Goal: Information Seeking & Learning: Learn about a topic

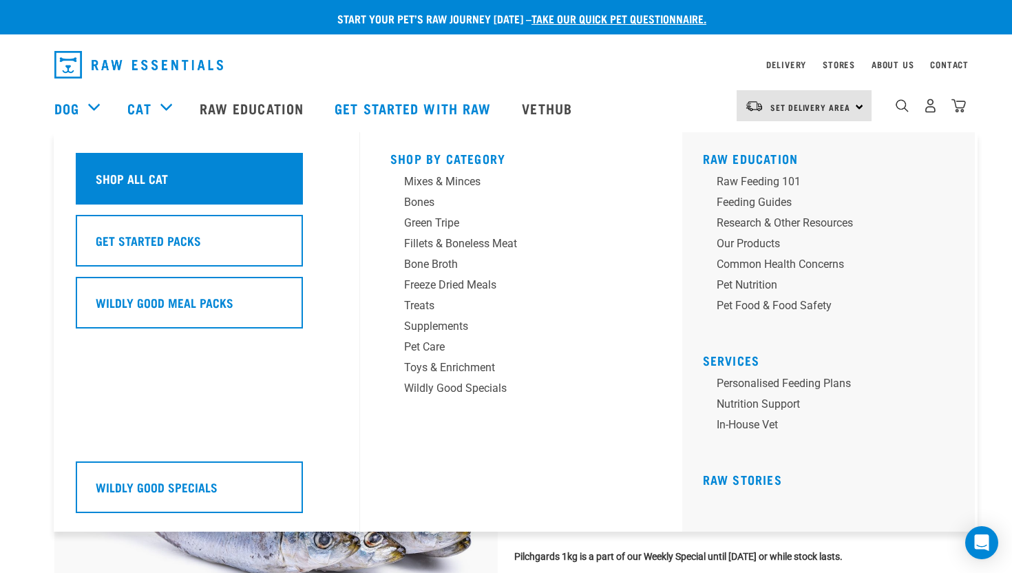
click at [167, 178] on div "Shop All Cat" at bounding box center [189, 179] width 227 height 52
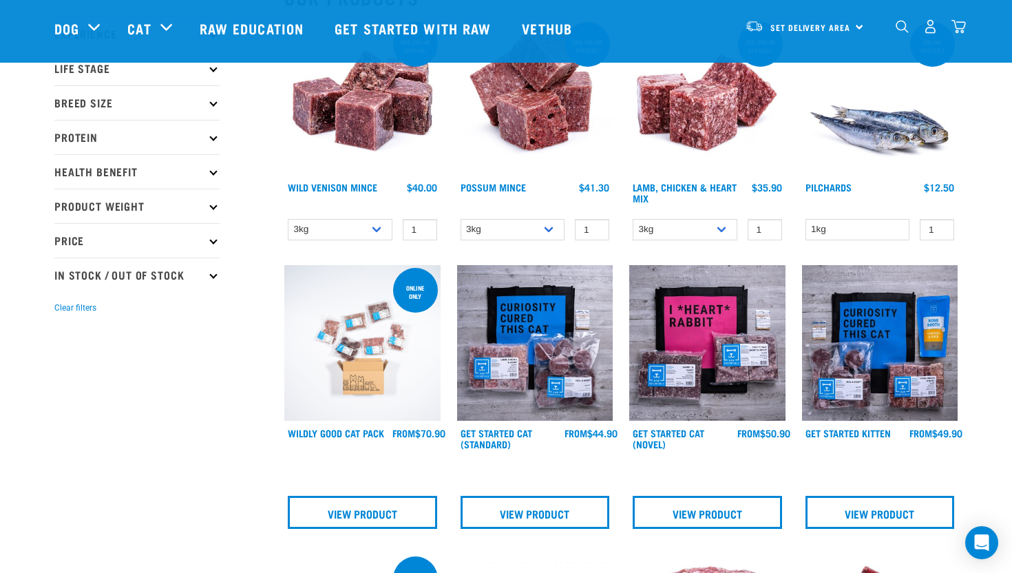
scroll to position [187, 0]
click at [850, 140] on img at bounding box center [880, 97] width 156 height 156
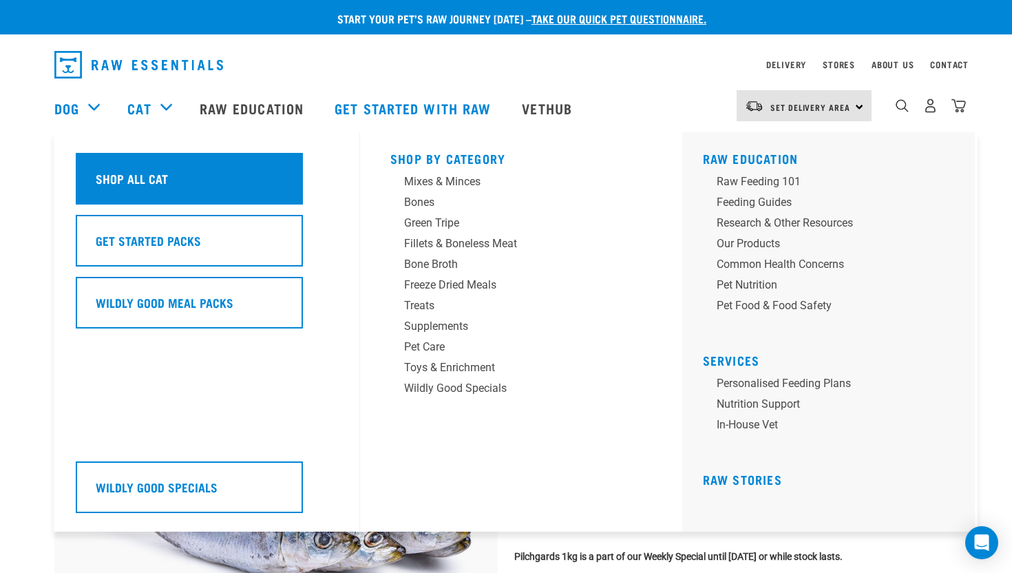
click at [172, 189] on div "Shop All Cat" at bounding box center [189, 179] width 227 height 52
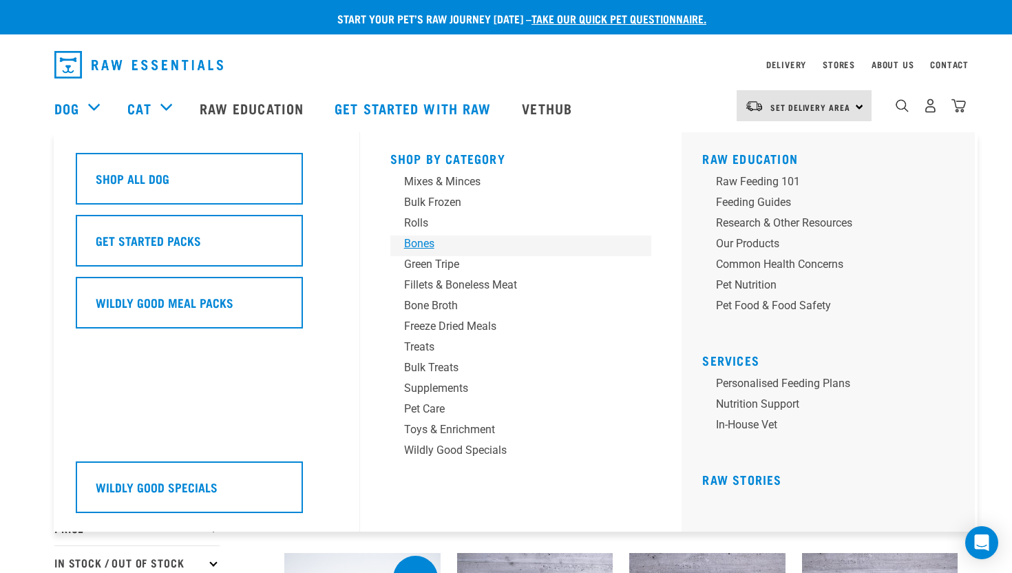
click at [414, 236] on div "Bones" at bounding box center [511, 243] width 215 height 17
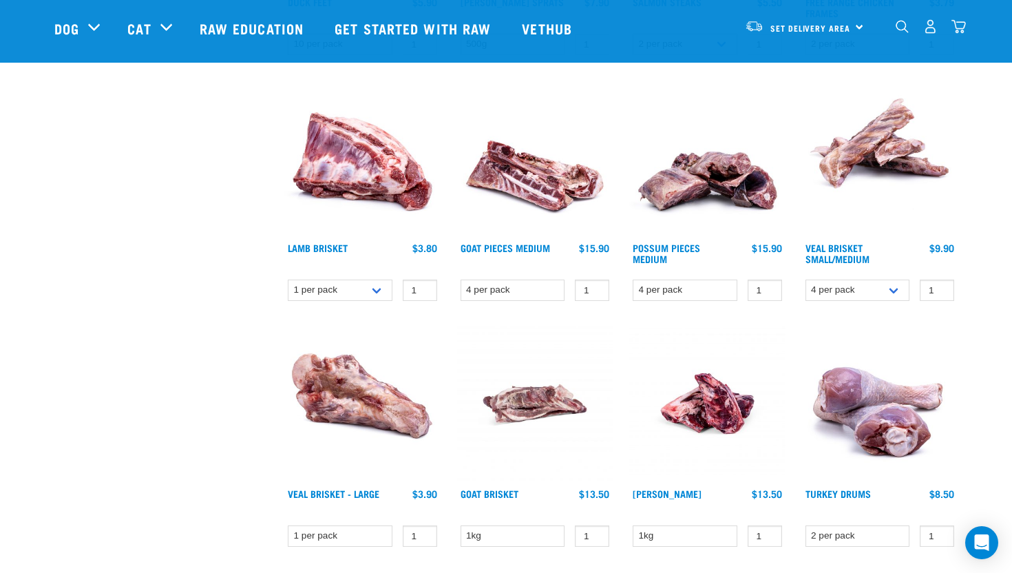
scroll to position [615, 0]
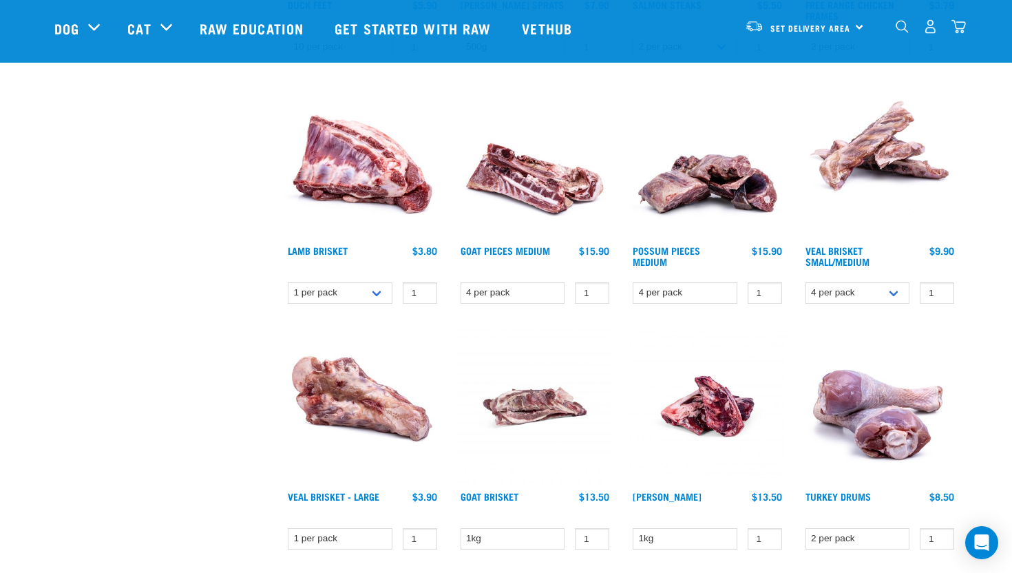
click at [503, 236] on img at bounding box center [535, 161] width 156 height 156
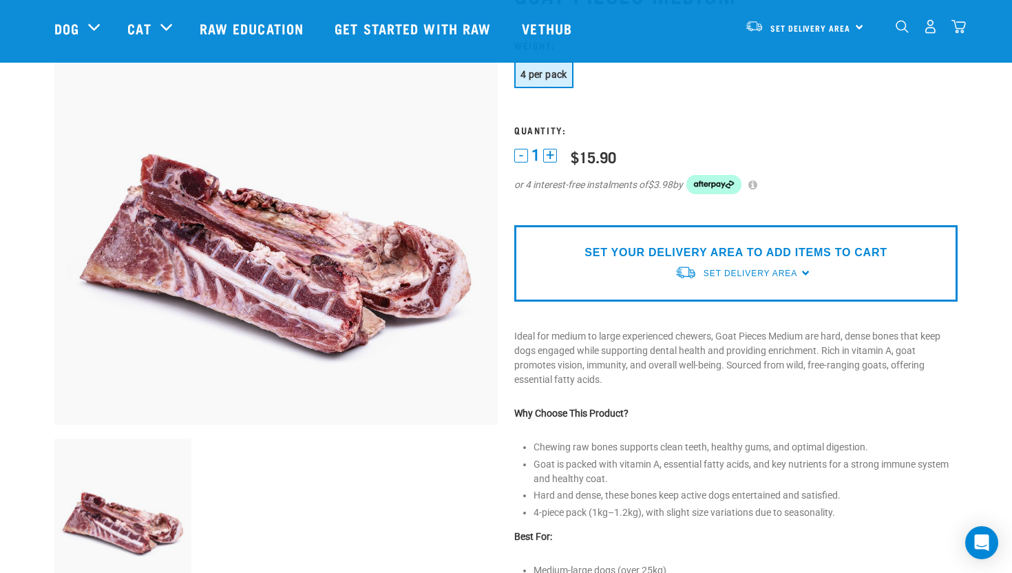
scroll to position [120, 0]
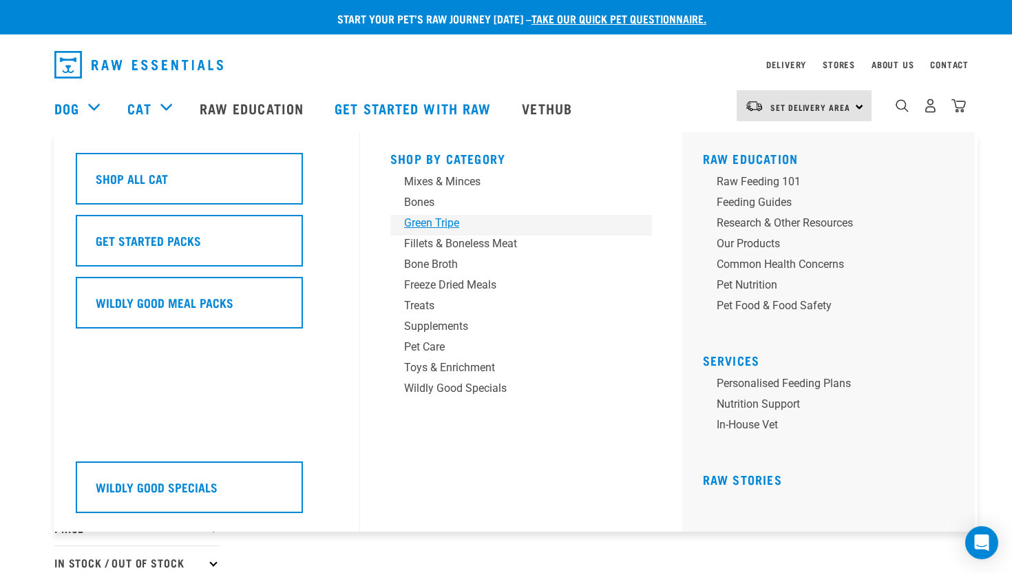
click at [413, 217] on div "Green Tripe" at bounding box center [511, 223] width 215 height 17
click at [425, 304] on div "Treats" at bounding box center [511, 305] width 215 height 17
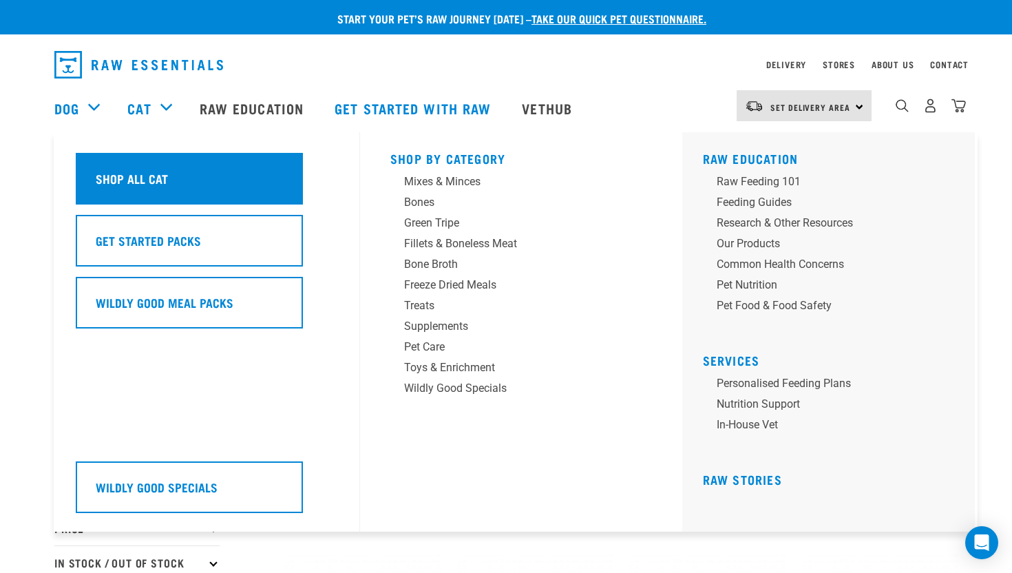
click at [265, 198] on div "Shop All Cat" at bounding box center [189, 179] width 227 height 52
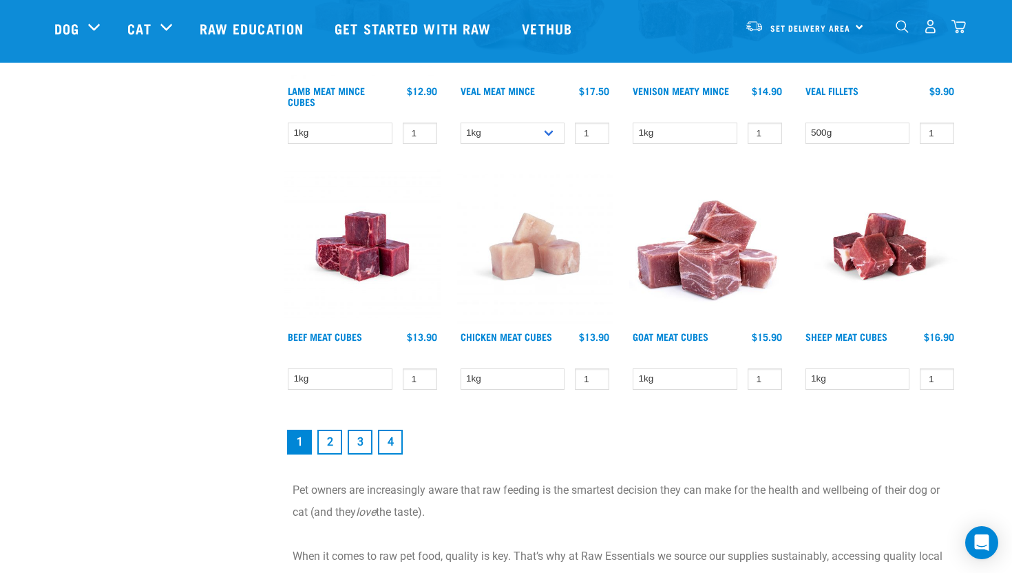
scroll to position [1794, 0]
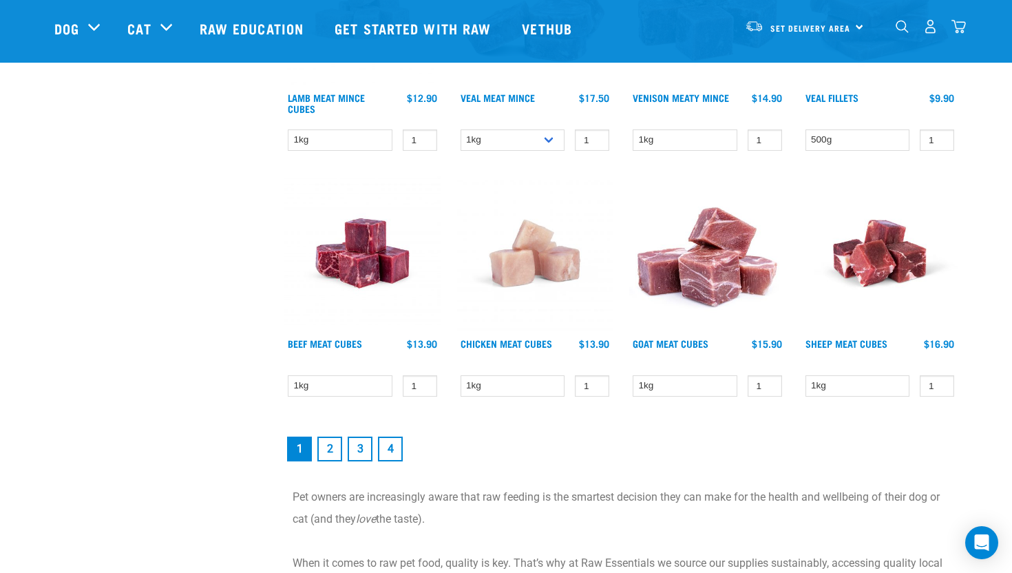
click at [326, 443] on link "2" at bounding box center [329, 449] width 25 height 25
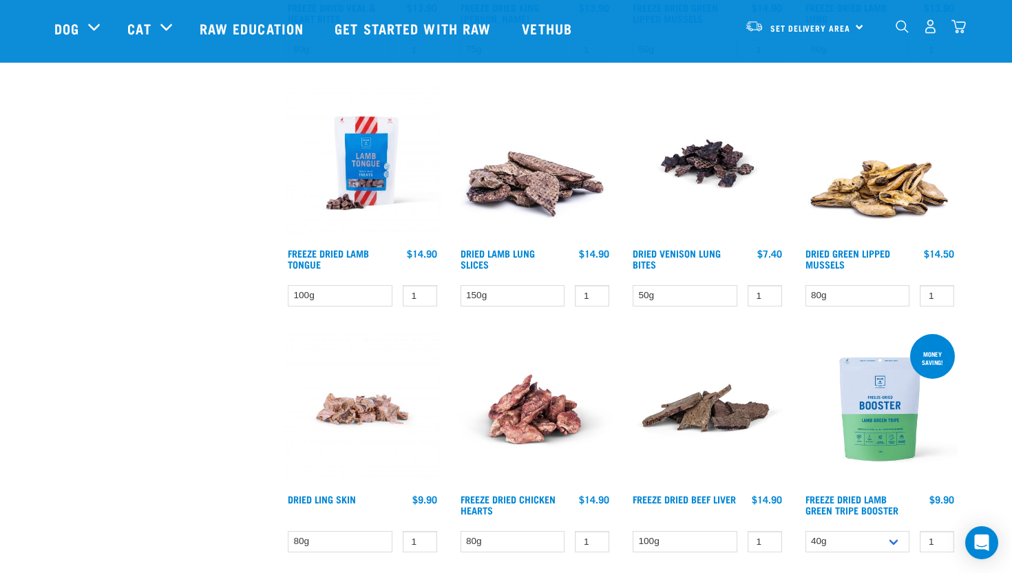
scroll to position [1373, 0]
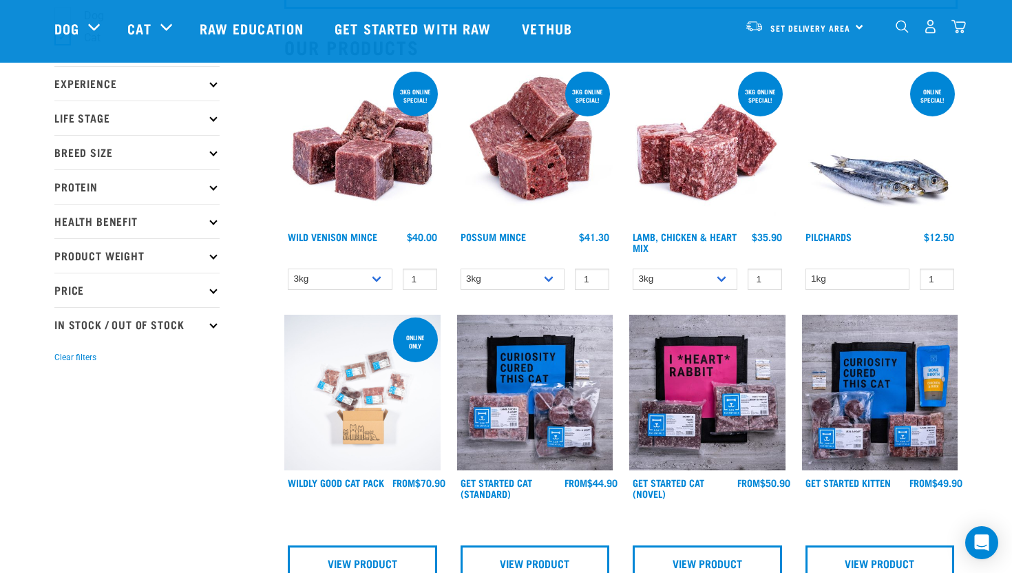
scroll to position [136, 0]
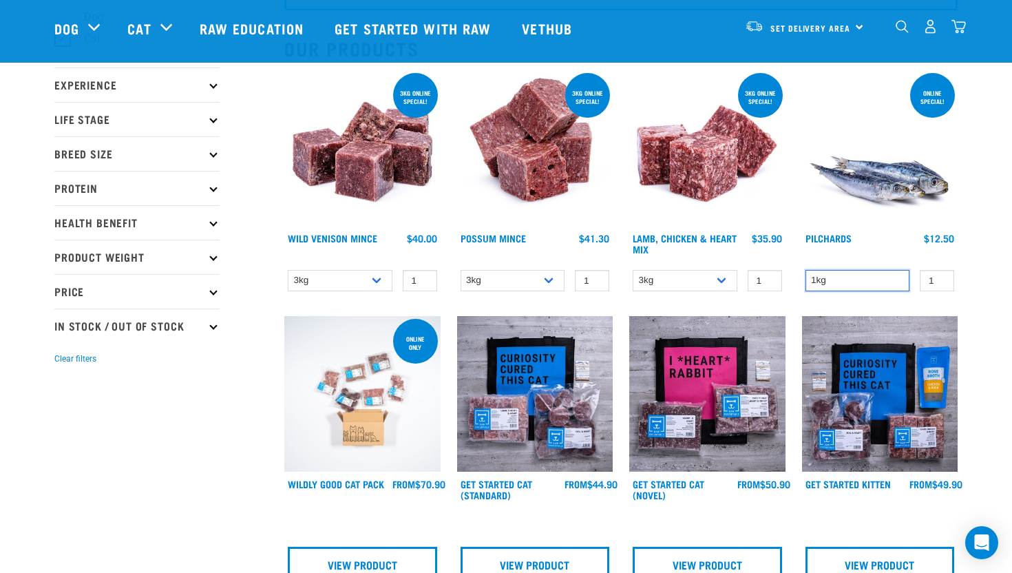
click at [839, 275] on select "1kg" at bounding box center [858, 280] width 105 height 21
click at [806, 270] on select "1kg" at bounding box center [858, 280] width 105 height 21
click at [706, 282] on select "3kg 1kg" at bounding box center [685, 280] width 105 height 21
click at [633, 270] on select "3kg 1kg" at bounding box center [685, 280] width 105 height 21
click at [683, 284] on select "3kg 1kg" at bounding box center [685, 280] width 105 height 21
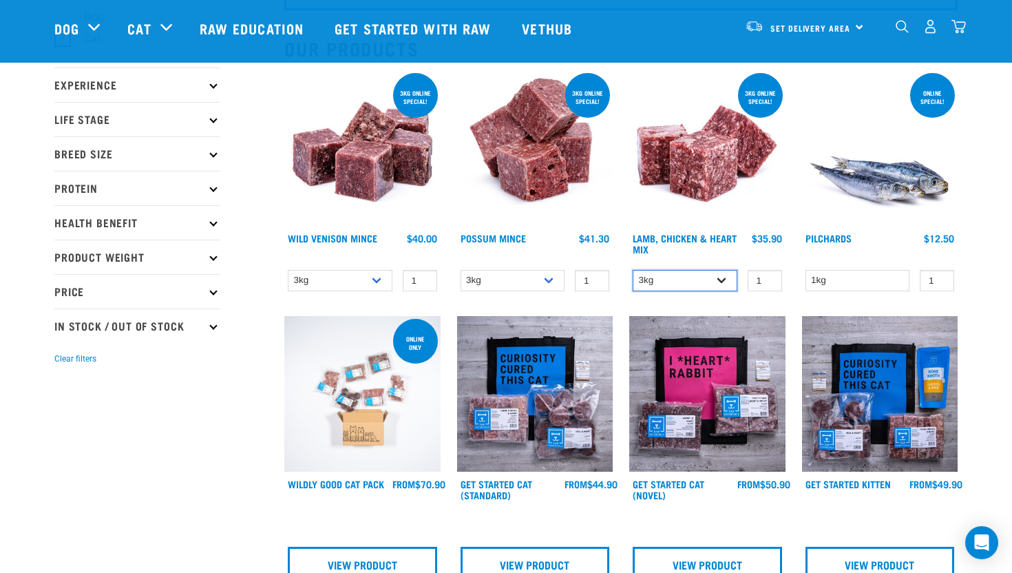
select select "249"
click at [633, 270] on select "3kg 1kg" at bounding box center [685, 280] width 105 height 21
click at [836, 235] on link "Pilchards" at bounding box center [829, 237] width 46 height 5
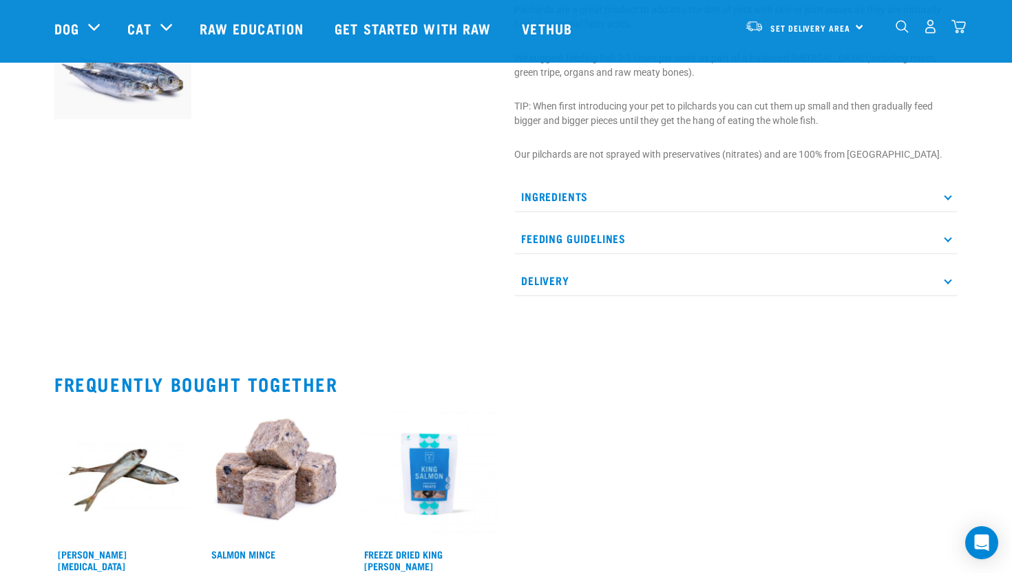
scroll to position [522, 0]
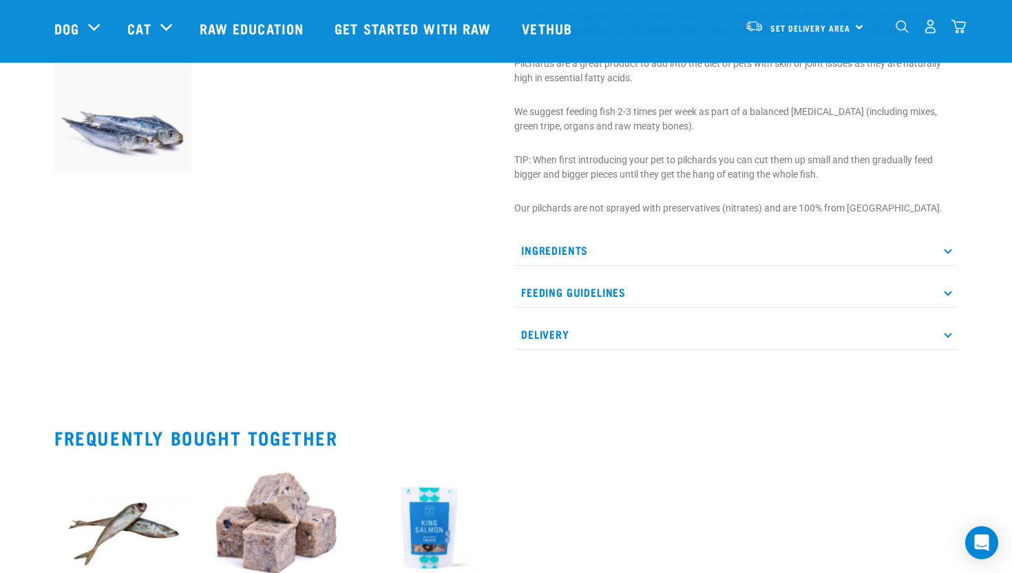
click at [576, 256] on p "Ingredients" at bounding box center [735, 250] width 443 height 31
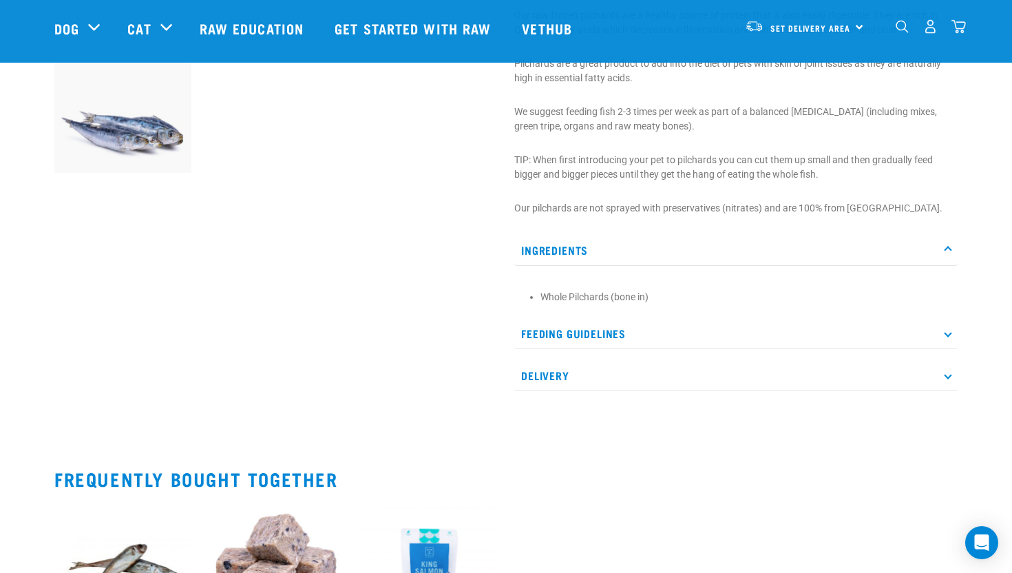
click at [575, 255] on p "Ingredients" at bounding box center [735, 250] width 443 height 31
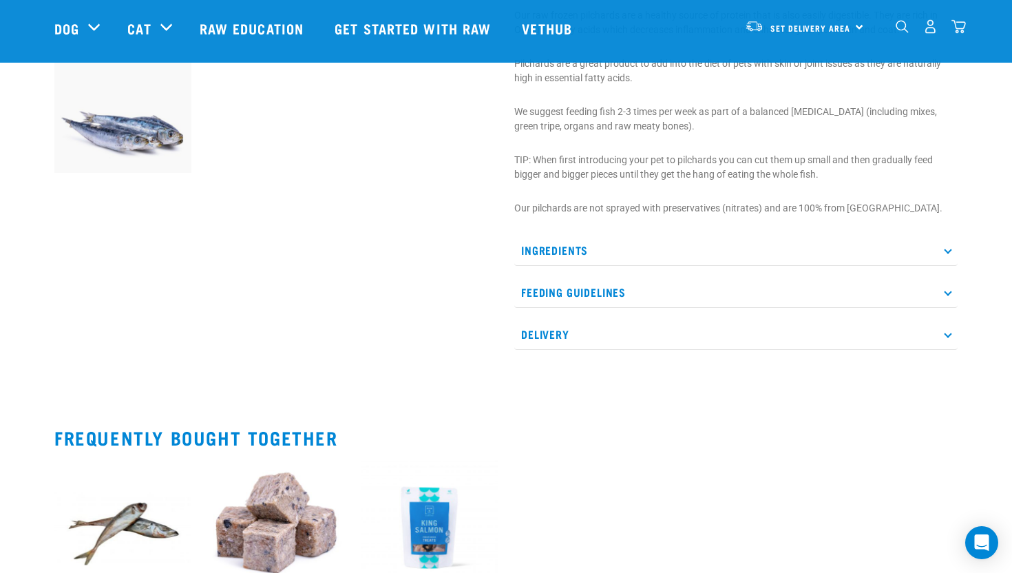
click at [585, 288] on p "Feeding Guidelines" at bounding box center [735, 292] width 443 height 31
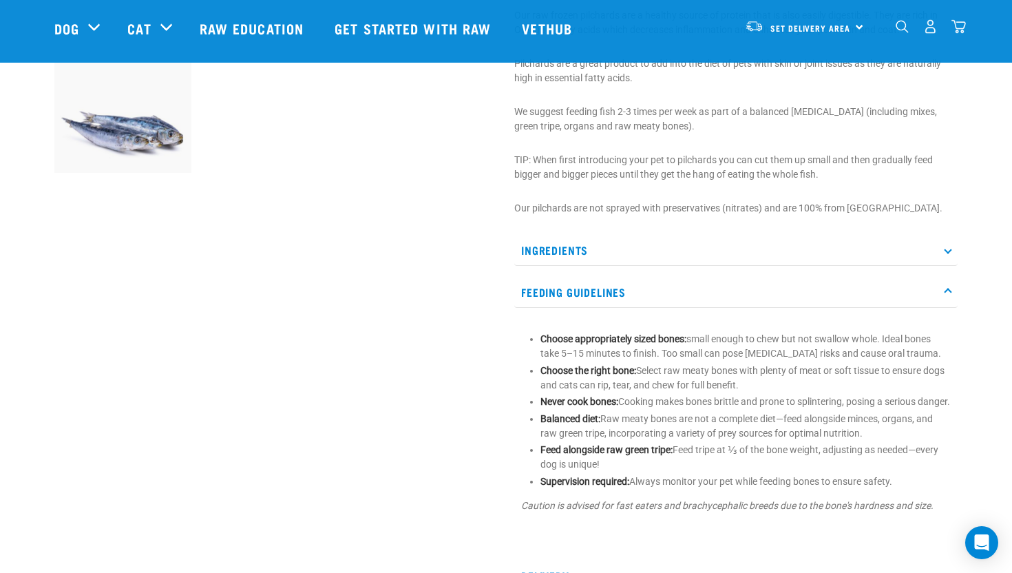
click at [585, 288] on p "Feeding Guidelines" at bounding box center [735, 292] width 443 height 31
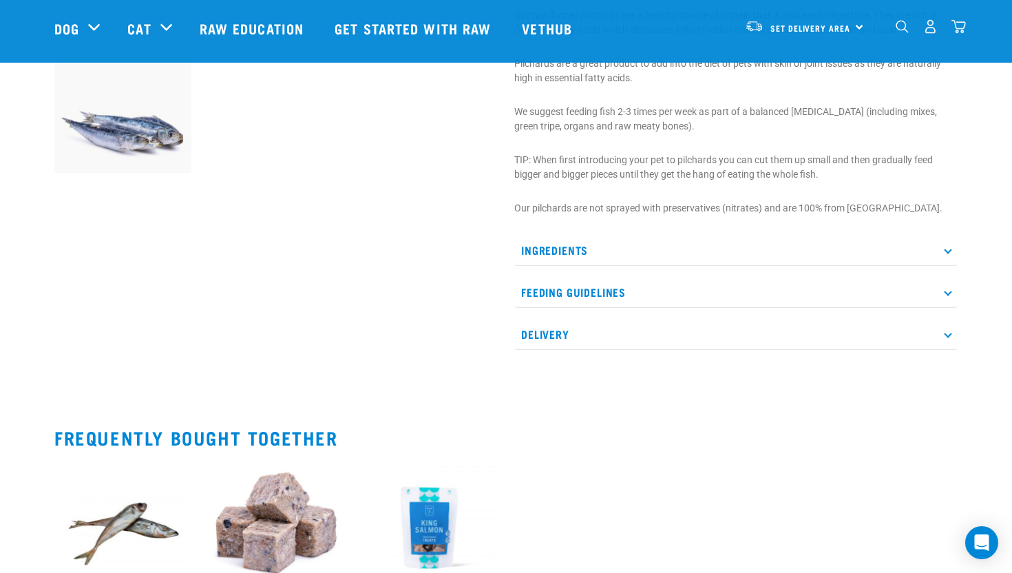
click at [585, 288] on p "Feeding Guidelines" at bounding box center [735, 292] width 443 height 31
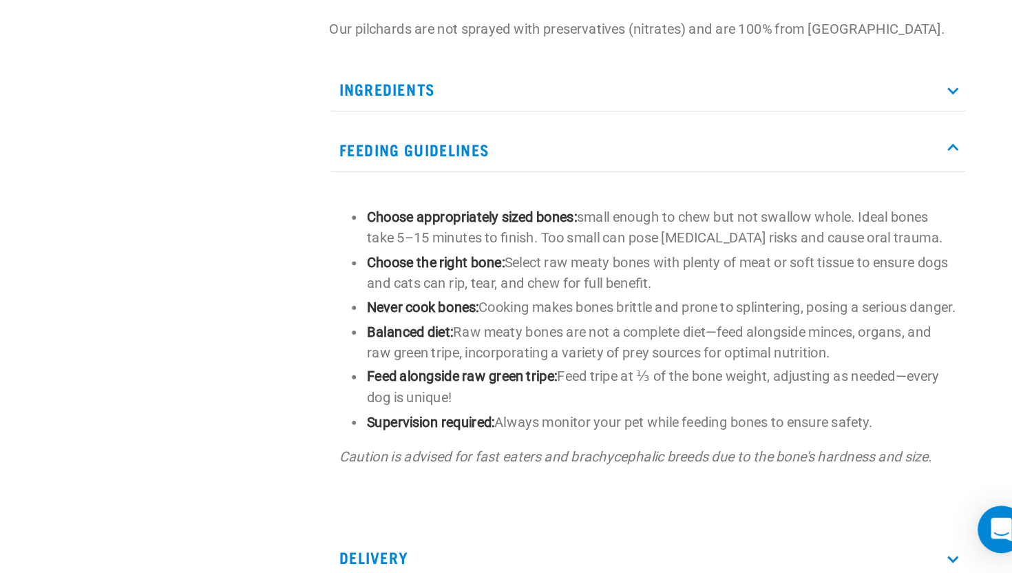
scroll to position [540, 0]
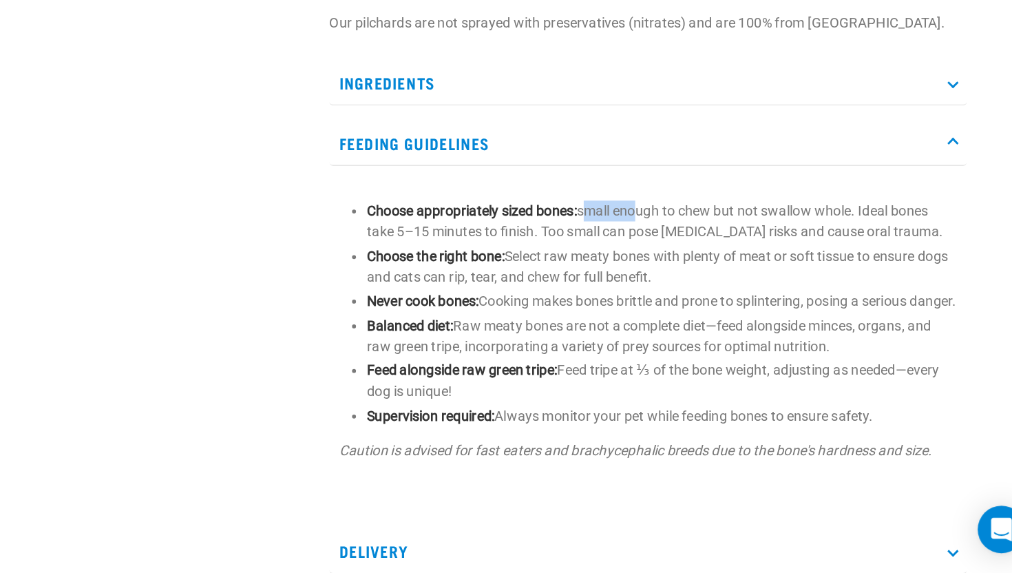
drag, startPoint x: 691, startPoint y: 319, endPoint x: 750, endPoint y: 319, distance: 59.9
click at [748, 319] on p "Choose appropriately sized bones: small enough to chew but not swallow whole. I…" at bounding box center [745, 328] width 410 height 29
click at [744, 369] on p "Choose the right bone: Select raw meaty bones with plenty of meat or soft tissu…" at bounding box center [745, 360] width 410 height 29
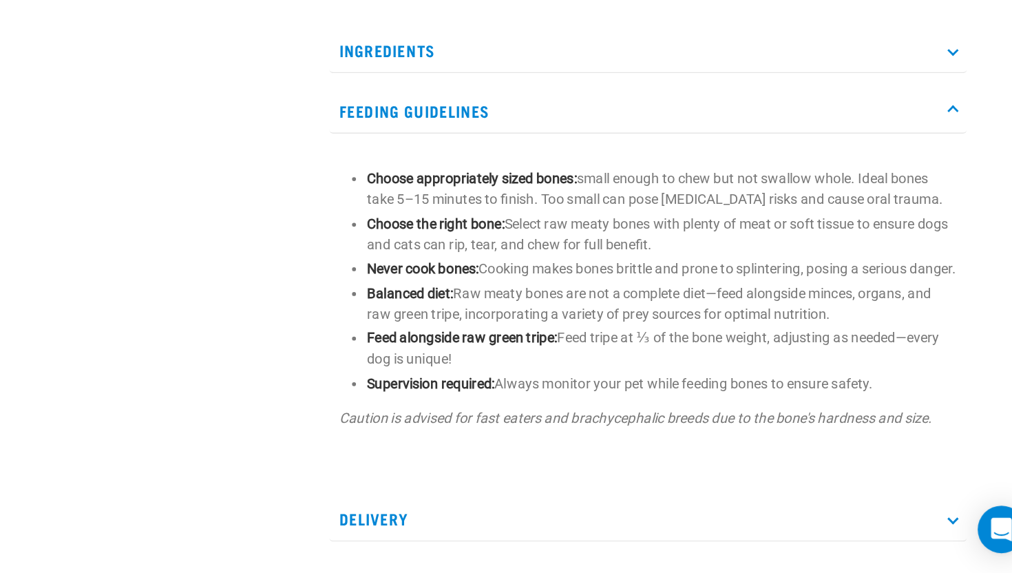
scroll to position [564, 0]
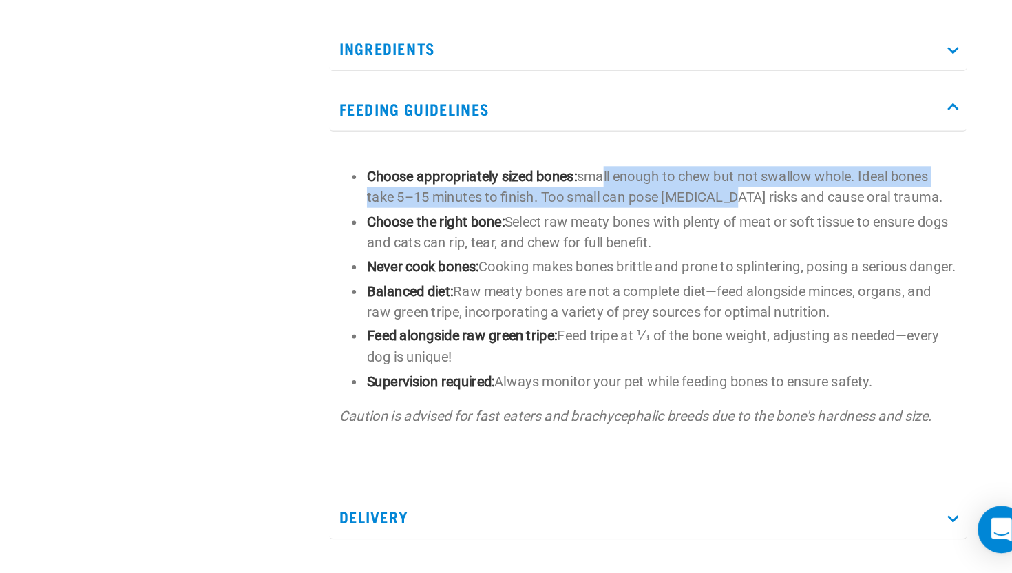
drag, startPoint x: 702, startPoint y: 300, endPoint x: 788, endPoint y: 304, distance: 86.2
click at [788, 304] on p "Choose appropriately sized bones: small enough to chew but not swallow whole. I…" at bounding box center [745, 304] width 410 height 29
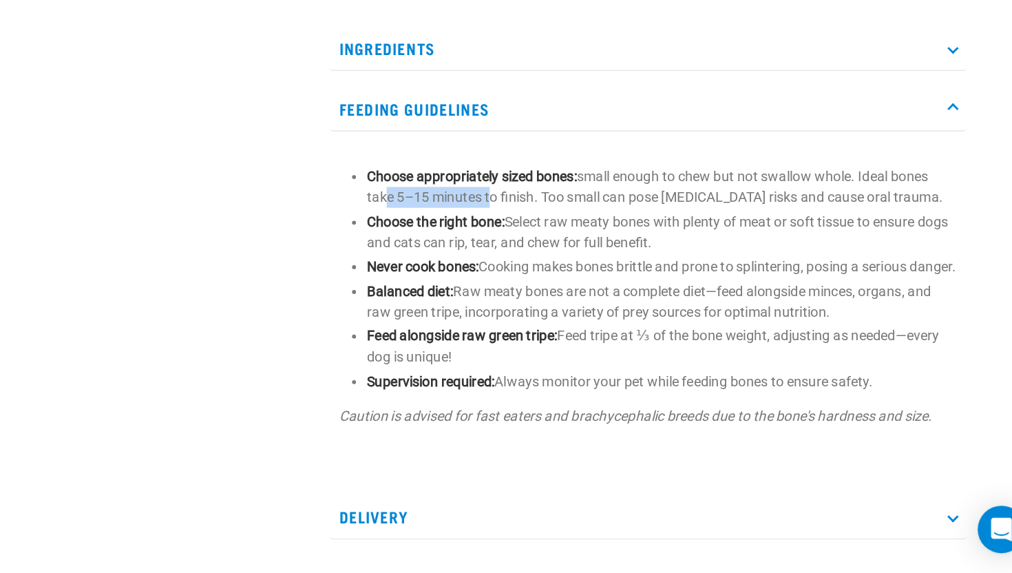
drag, startPoint x: 547, startPoint y: 312, endPoint x: 624, endPoint y: 317, distance: 76.6
click at [624, 317] on p "Choose appropriately sized bones: small enough to chew but not swallow whole. I…" at bounding box center [745, 304] width 410 height 29
click at [631, 315] on p "Choose appropriately sized bones: small enough to chew but not swallow whole. I…" at bounding box center [745, 304] width 410 height 29
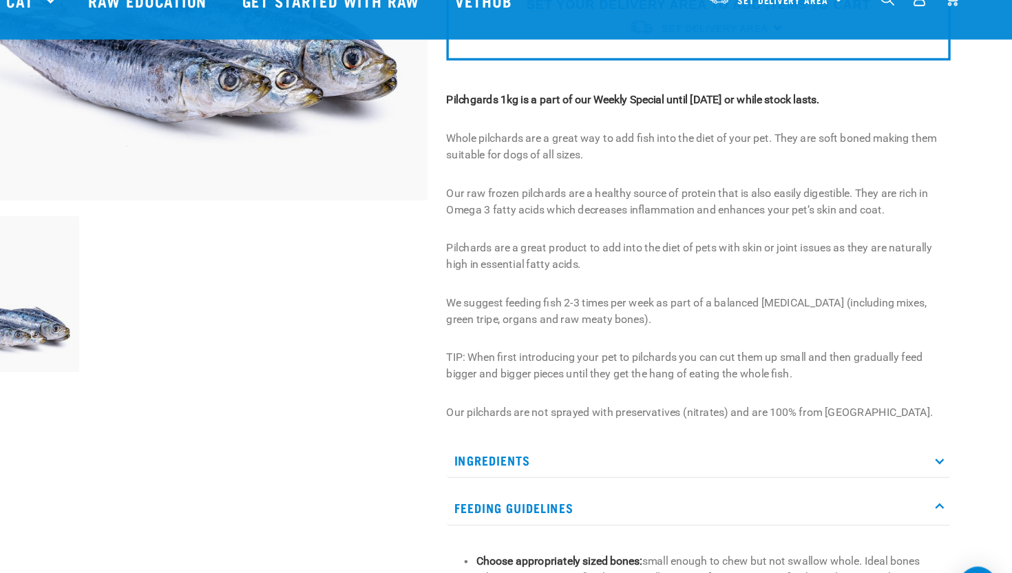
scroll to position [0, 0]
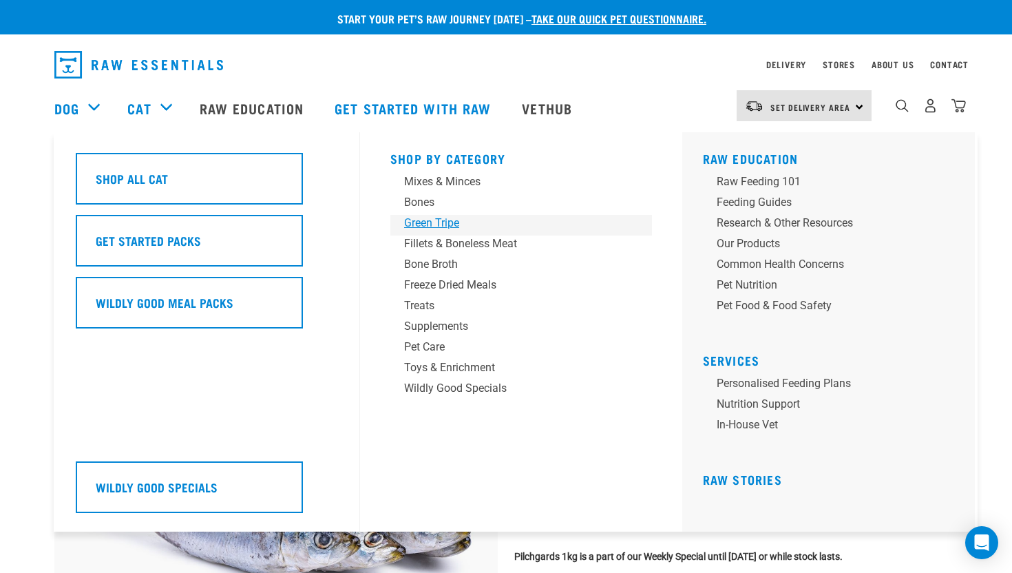
click at [418, 223] on div "Green Tripe" at bounding box center [511, 223] width 215 height 17
click at [428, 218] on div "Green Tripe" at bounding box center [511, 223] width 215 height 17
click at [415, 221] on div "Green Tripe" at bounding box center [511, 223] width 215 height 17
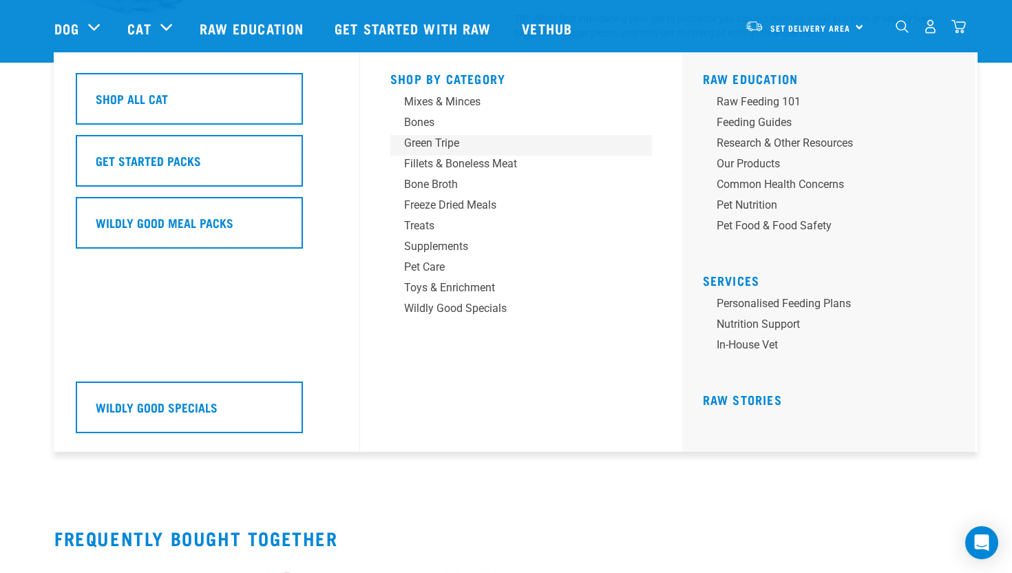
scroll to position [620, 0]
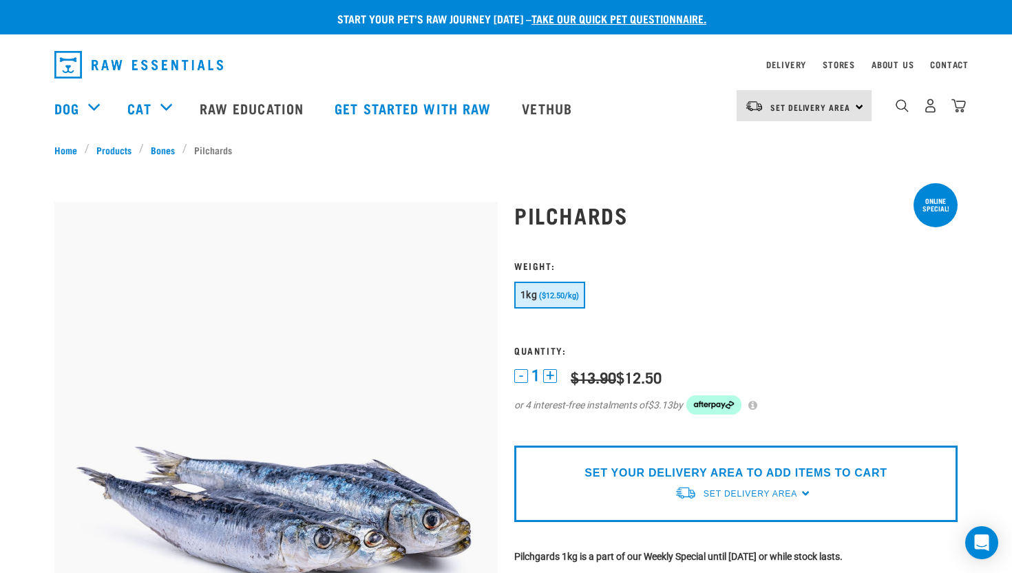
click at [793, 61] on div "Delivery" at bounding box center [786, 64] width 40 height 17
click at [839, 65] on link "Stores" at bounding box center [839, 64] width 32 height 5
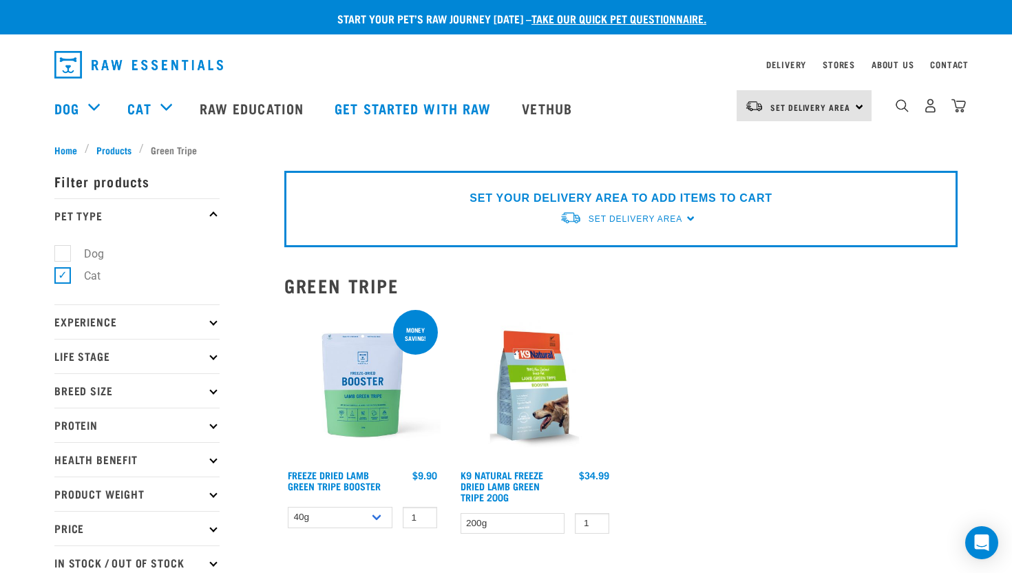
click at [103, 322] on p "Experience" at bounding box center [136, 321] width 165 height 34
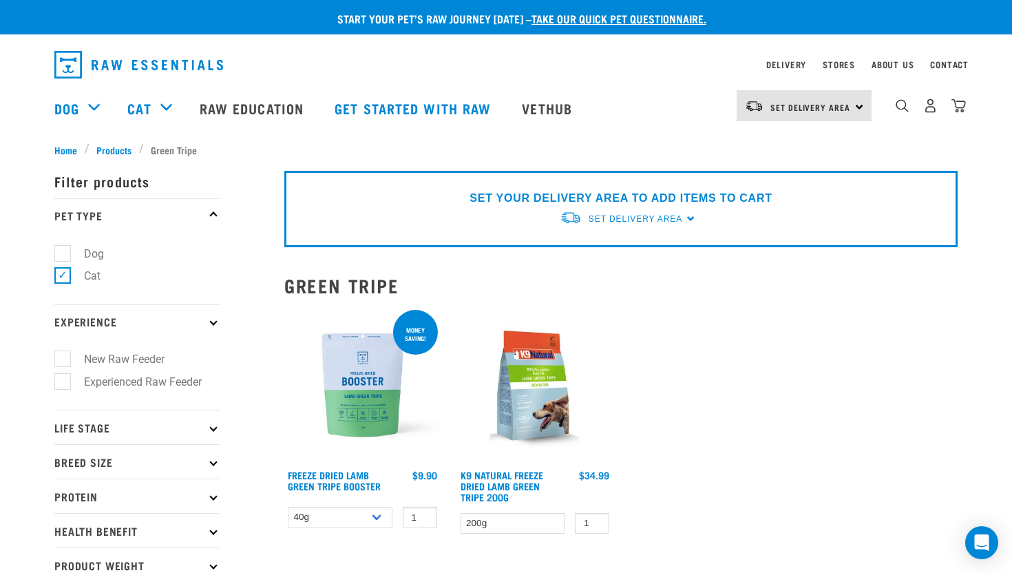
click at [103, 322] on p "Experience" at bounding box center [136, 321] width 165 height 34
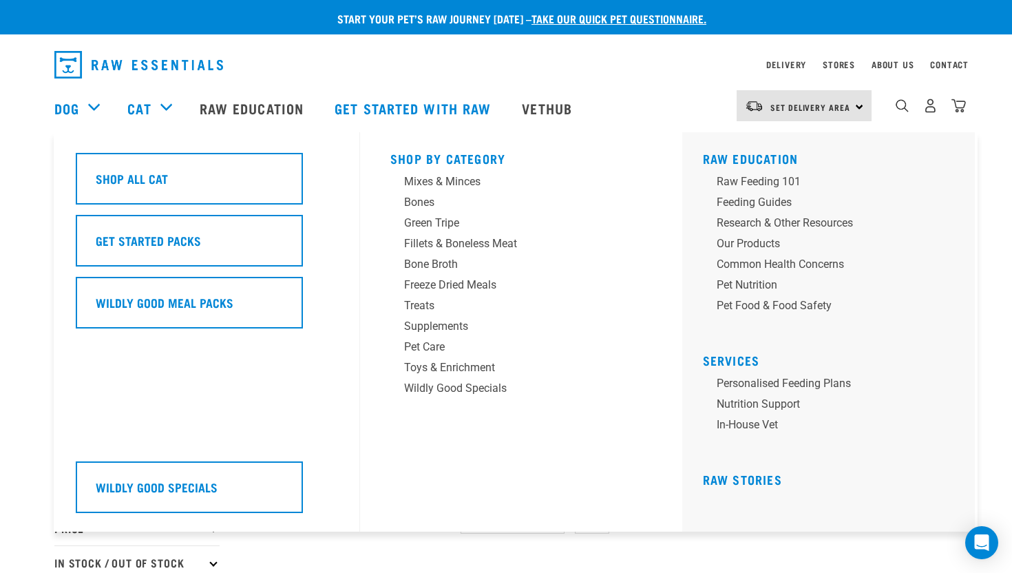
click at [162, 106] on div "Cat" at bounding box center [156, 108] width 58 height 55
click at [757, 180] on div "Raw Feeding 101" at bounding box center [824, 182] width 215 height 17
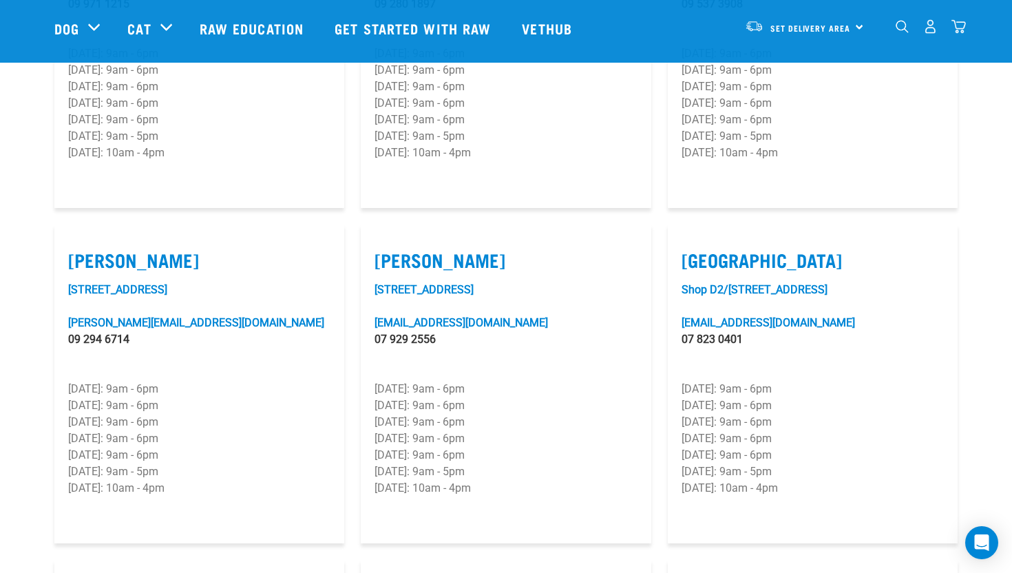
scroll to position [1074, 0]
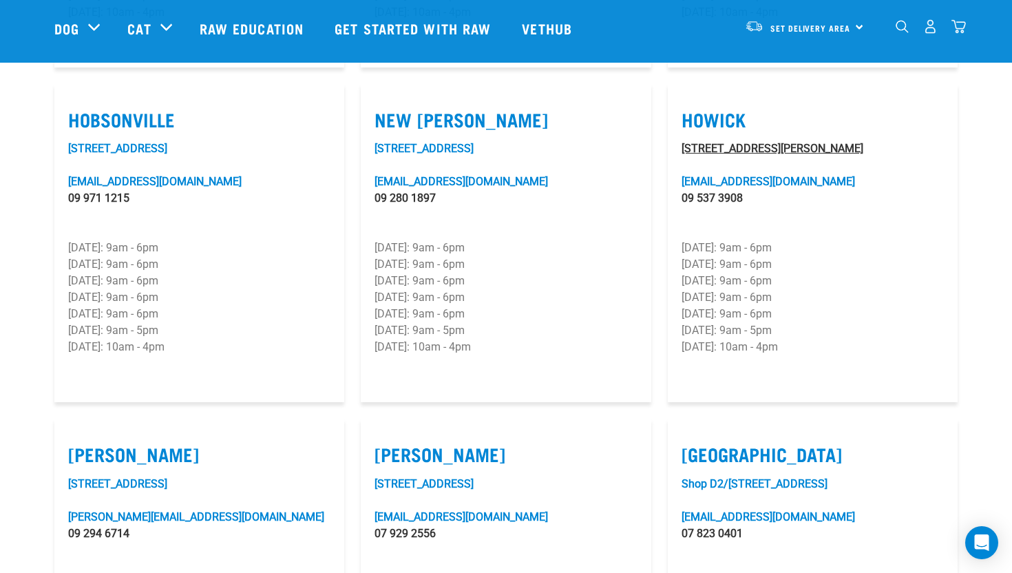
click at [749, 142] on link "219 Moore Street" at bounding box center [773, 148] width 182 height 13
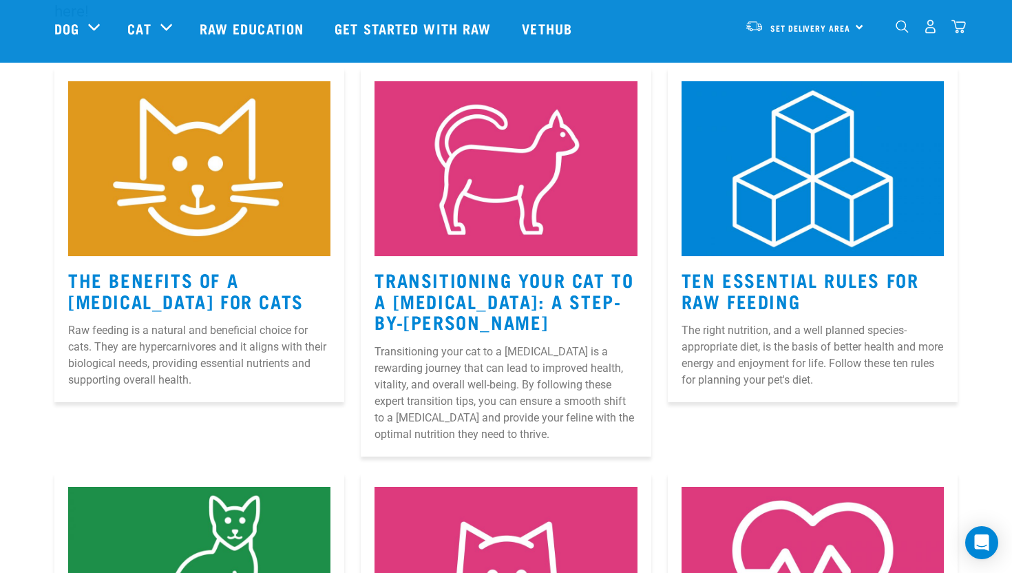
scroll to position [200, 0]
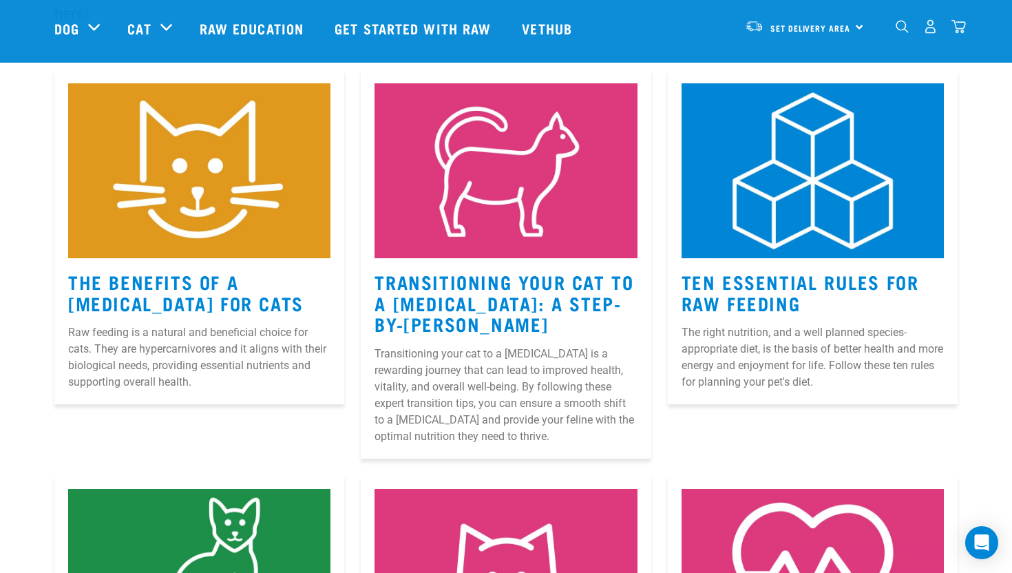
click at [122, 293] on h3 "The Benefits Of A [MEDICAL_DATA] For Cats" at bounding box center [199, 292] width 262 height 42
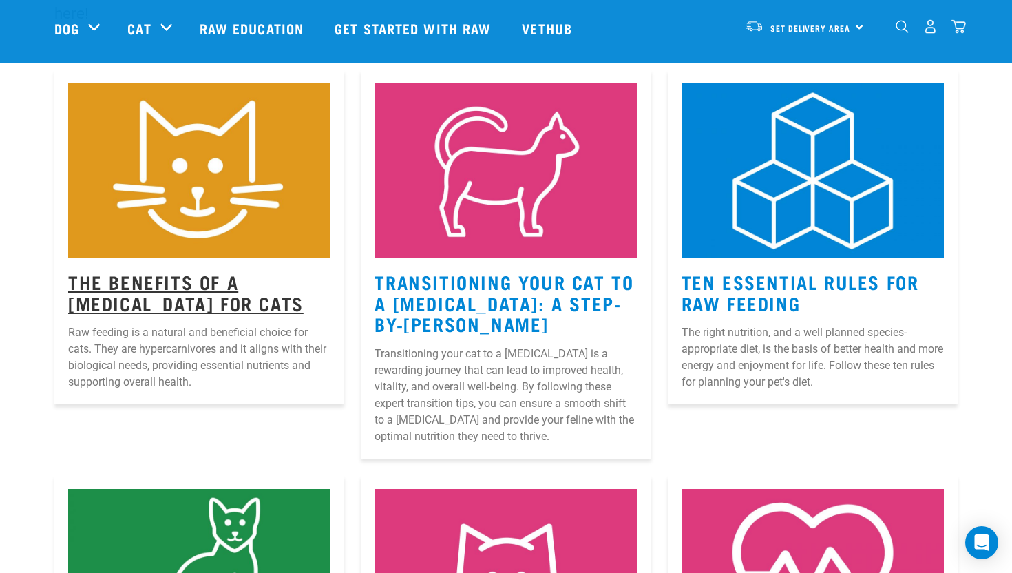
click at [123, 305] on link "The Benefits Of A Raw Diet For Cats" at bounding box center [185, 292] width 235 height 32
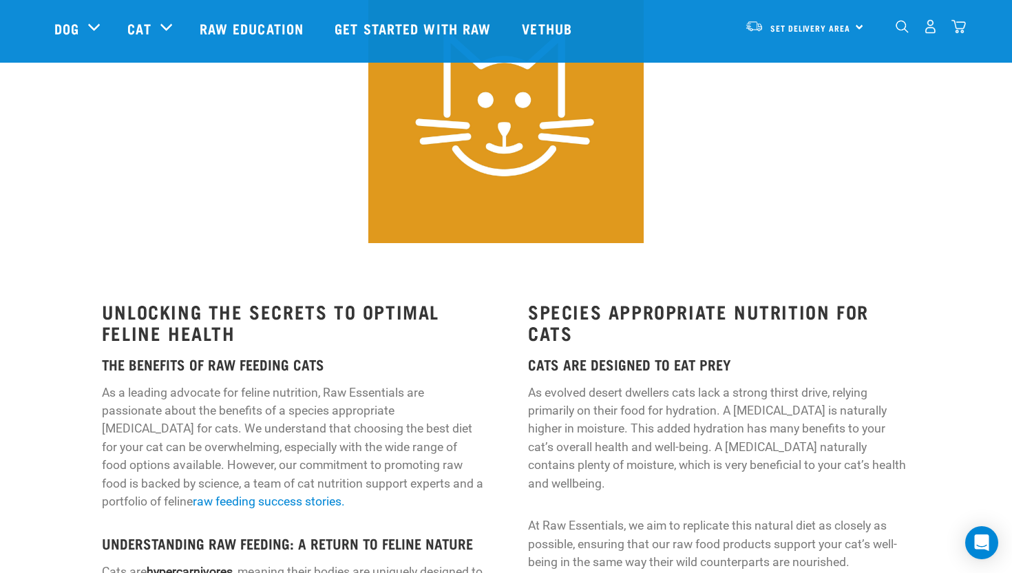
scroll to position [394, 0]
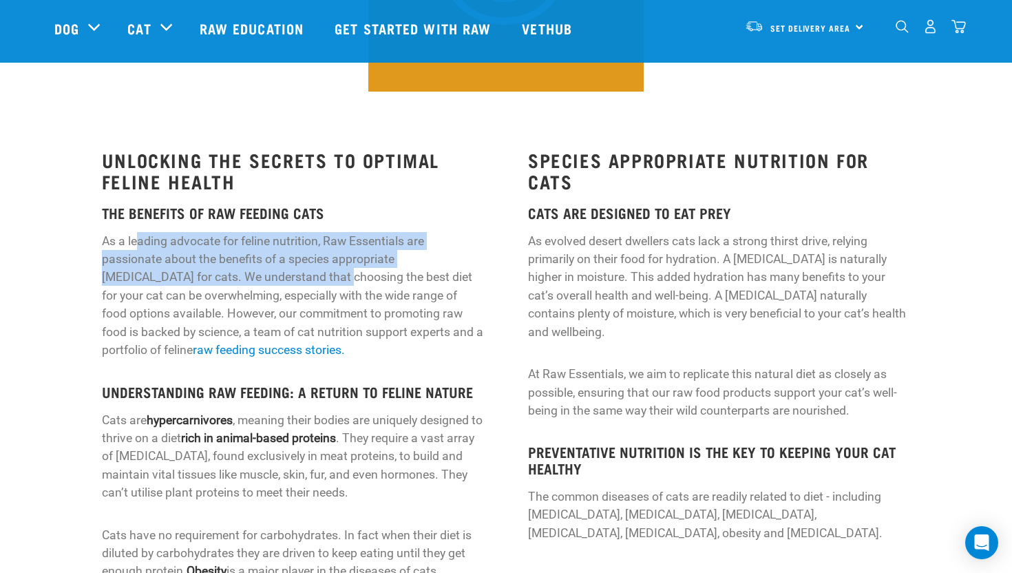
drag, startPoint x: 140, startPoint y: 242, endPoint x: 277, endPoint y: 288, distance: 143.7
click at [277, 287] on p "As a leading advocate for feline nutrition, Raw Essentials are passionate about…" at bounding box center [293, 295] width 382 height 127
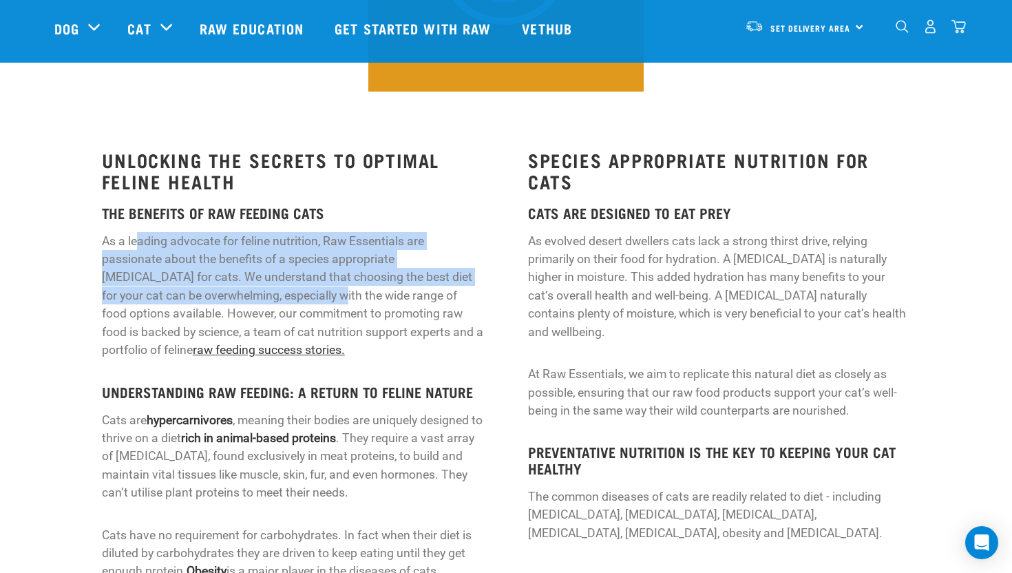
click at [345, 343] on link "raw feeding success stories." at bounding box center [269, 350] width 152 height 14
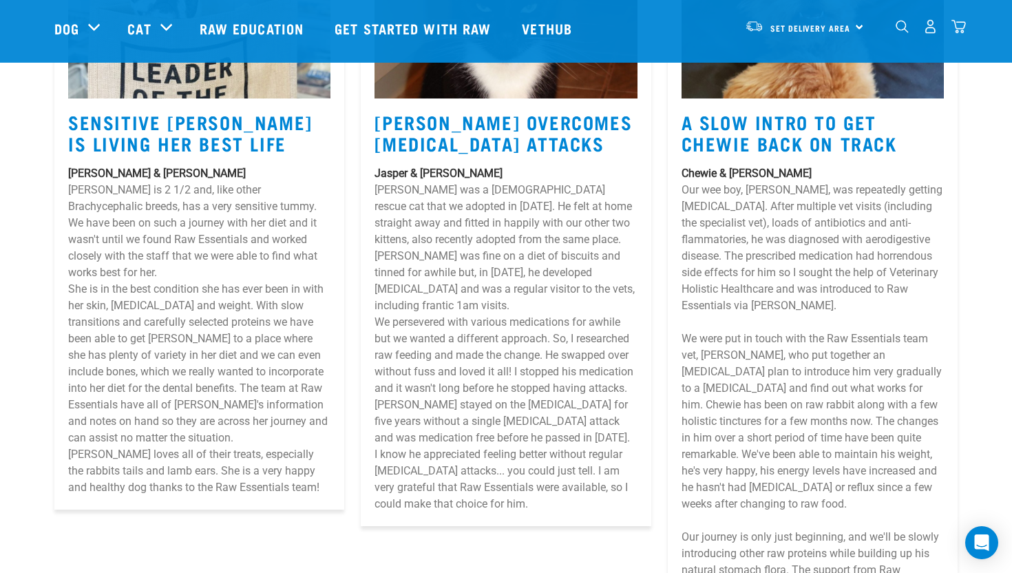
scroll to position [2076, 0]
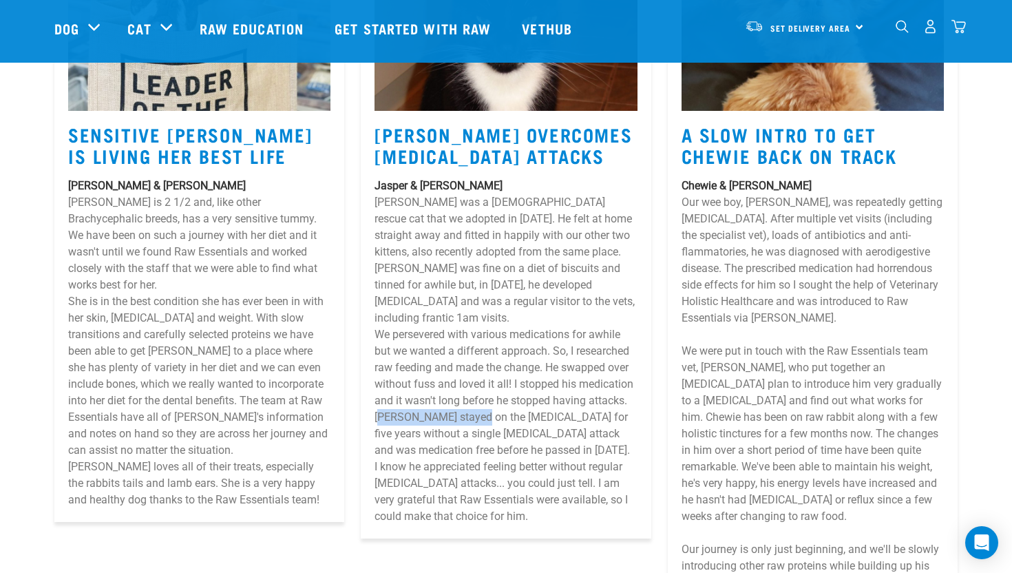
drag, startPoint x: 378, startPoint y: 366, endPoint x: 479, endPoint y: 374, distance: 100.8
click at [478, 374] on p "We persevered with various medications for awhile but we wanted a different app…" at bounding box center [506, 392] width 262 height 132
click at [498, 371] on p "We persevered with various medications for awhile but we wanted a different app…" at bounding box center [506, 392] width 262 height 132
drag, startPoint x: 498, startPoint y: 371, endPoint x: 600, endPoint y: 370, distance: 101.9
click at [600, 371] on p "We persevered with various medications for awhile but we wanted a different app…" at bounding box center [506, 392] width 262 height 132
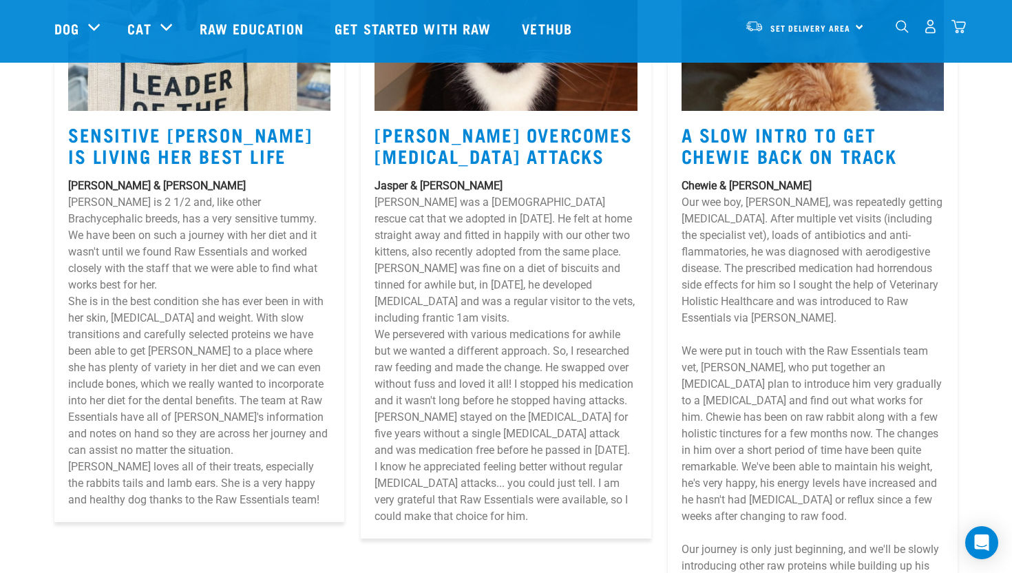
click at [396, 382] on p "We persevered with various medications for awhile but we wanted a different app…" at bounding box center [506, 392] width 262 height 132
drag, startPoint x: 378, startPoint y: 379, endPoint x: 490, endPoint y: 383, distance: 112.3
click at [490, 383] on p "We persevered with various medications for awhile but we wanted a different app…" at bounding box center [506, 392] width 262 height 132
click at [523, 403] on p "We persevered with various medications for awhile but we wanted a different app…" at bounding box center [506, 392] width 262 height 132
drag, startPoint x: 518, startPoint y: 388, endPoint x: 469, endPoint y: 395, distance: 49.5
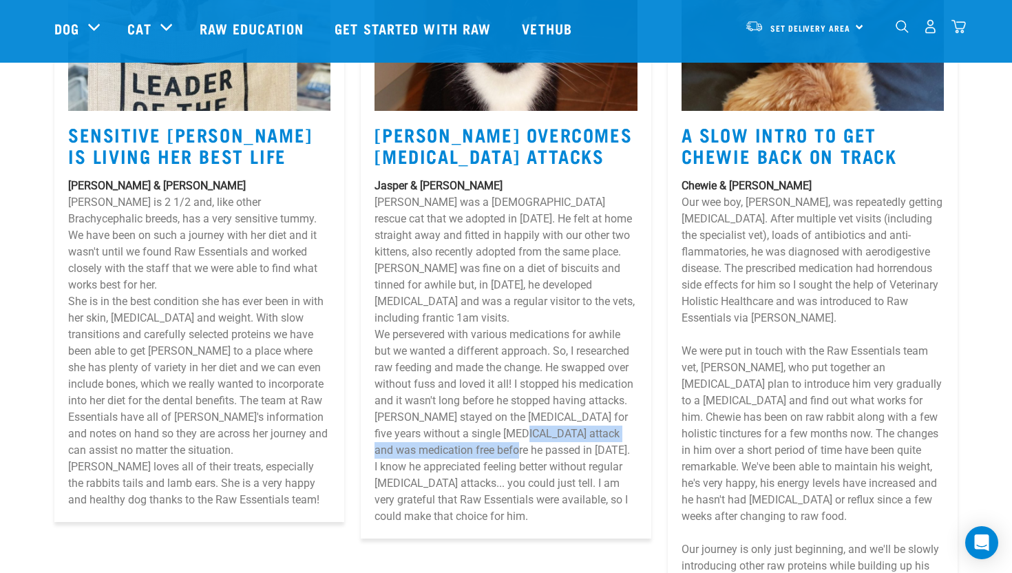
click at [470, 396] on p "We persevered with various medications for awhile but we wanted a different app…" at bounding box center [506, 392] width 262 height 132
click at [445, 401] on p "We persevered with various medications for awhile but we wanted a different app…" at bounding box center [506, 392] width 262 height 132
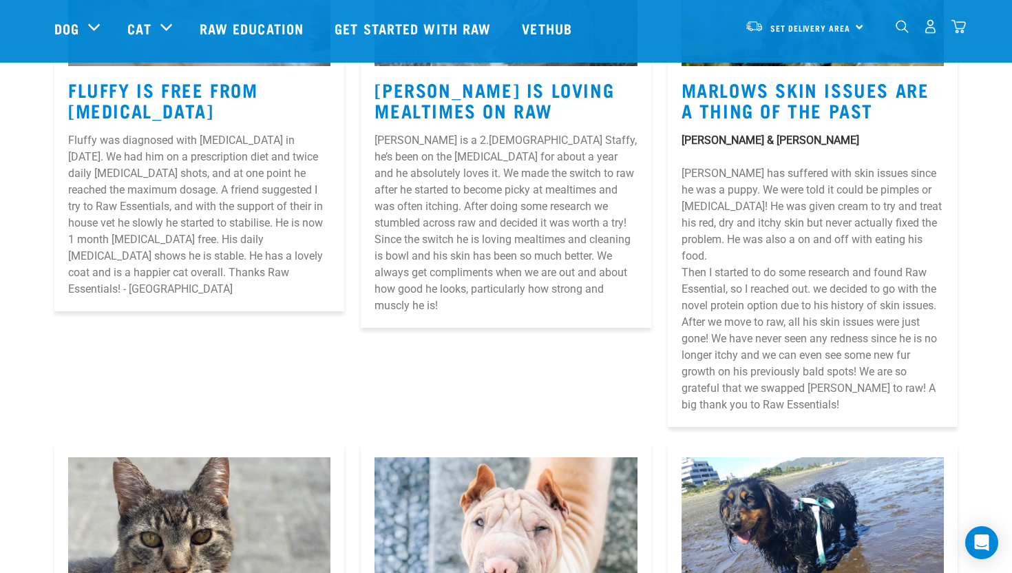
scroll to position [0, 0]
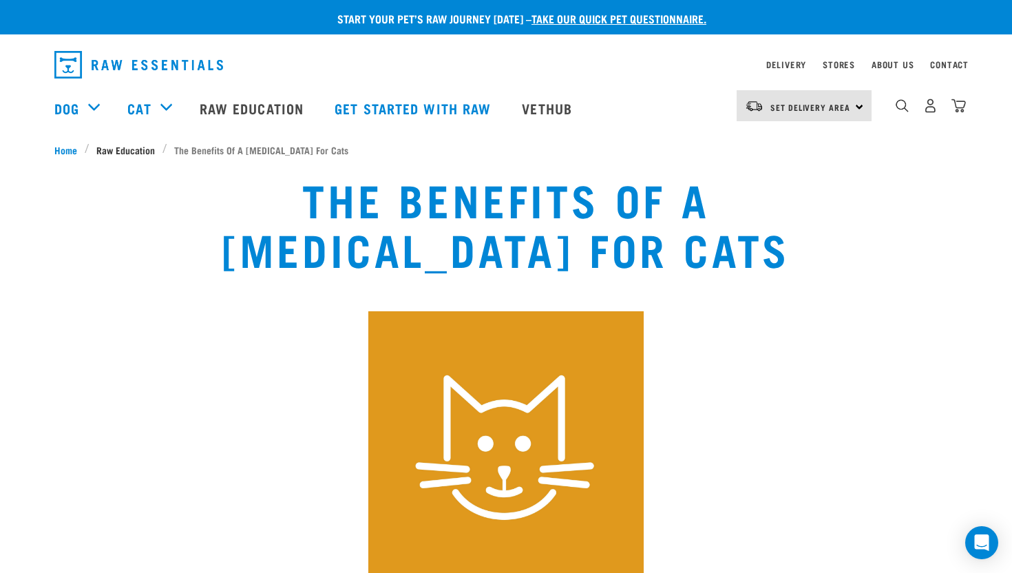
click at [129, 149] on span "Raw Education" at bounding box center [125, 150] width 59 height 14
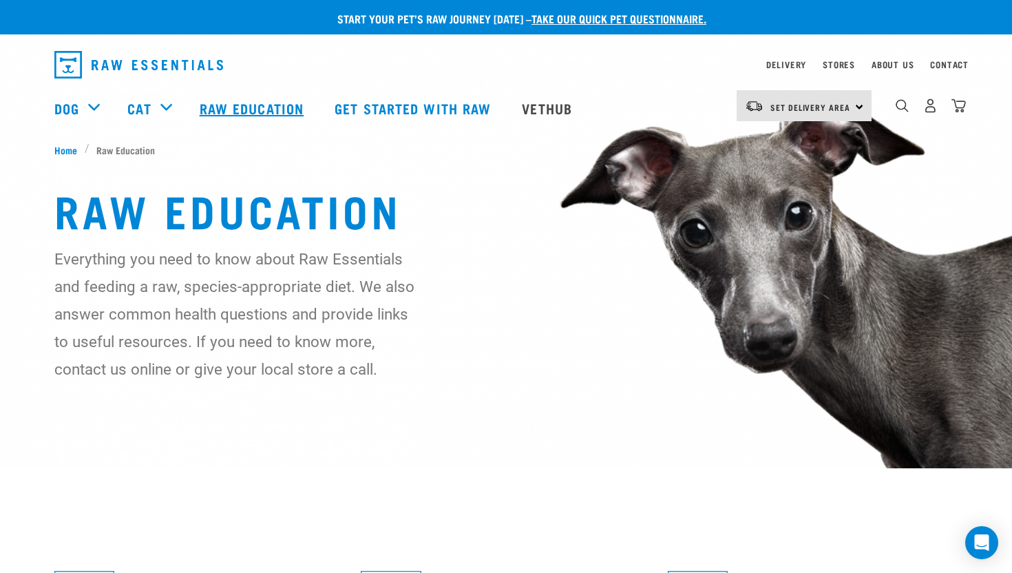
click at [230, 106] on link "Raw Education" at bounding box center [253, 108] width 135 height 55
click at [368, 107] on link "Get started with Raw" at bounding box center [414, 108] width 187 height 55
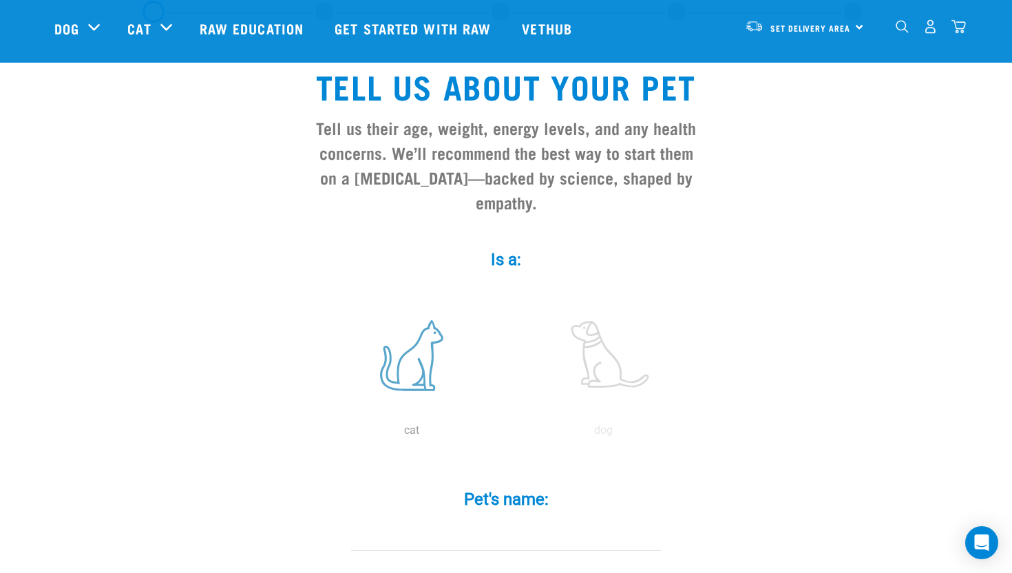
click at [413, 346] on label at bounding box center [412, 355] width 186 height 117
click at [316, 434] on input "radio" at bounding box center [316, 434] width 0 height 0
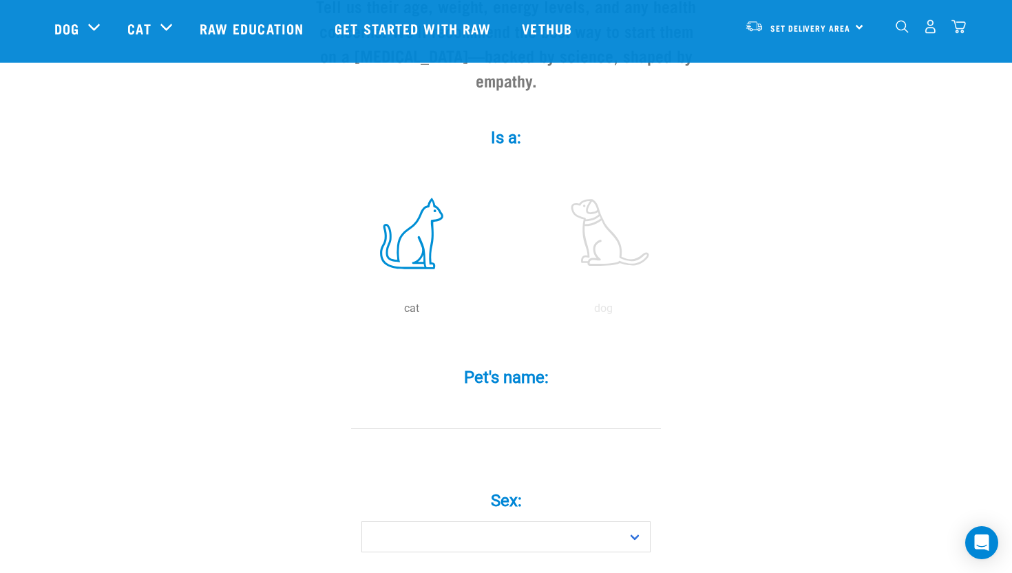
scroll to position [230, 0]
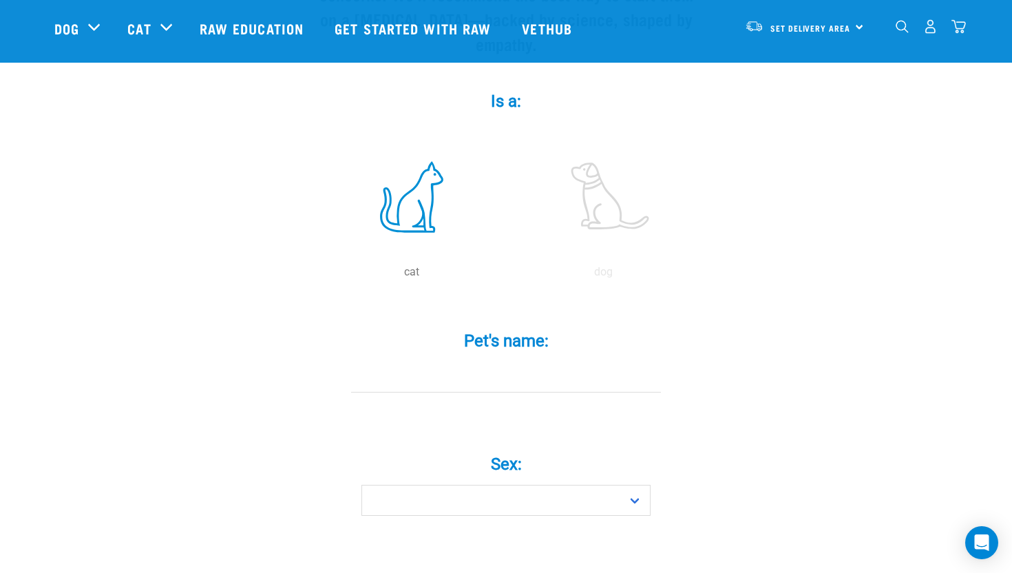
click at [419, 361] on input "Pet's name: *" at bounding box center [506, 376] width 310 height 31
type input "mitten"
click at [452, 485] on select "Boy Girl" at bounding box center [505, 500] width 289 height 31
select select "girl"
click at [361, 485] on select "Boy Girl" at bounding box center [505, 500] width 289 height 31
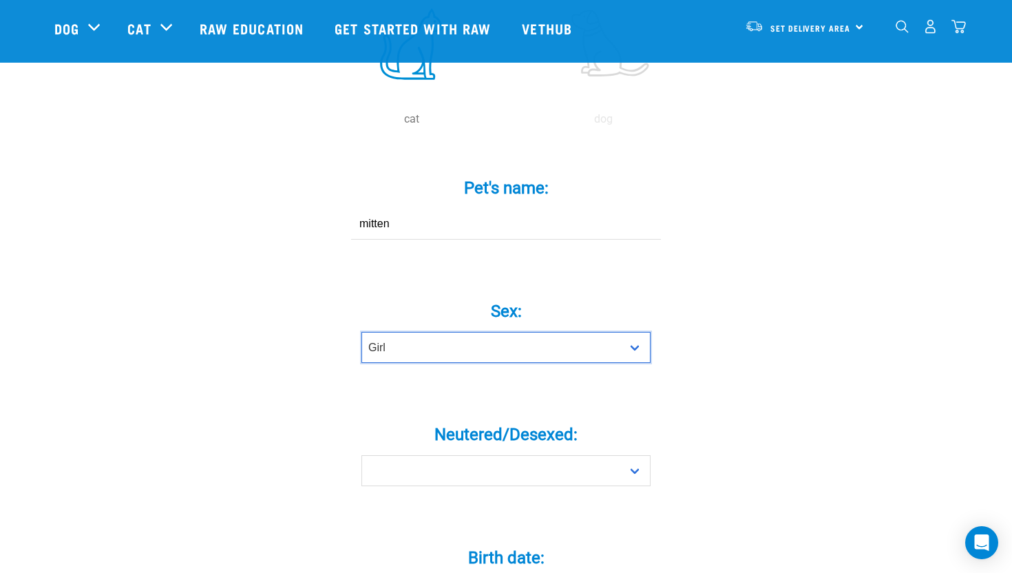
scroll to position [437, 0]
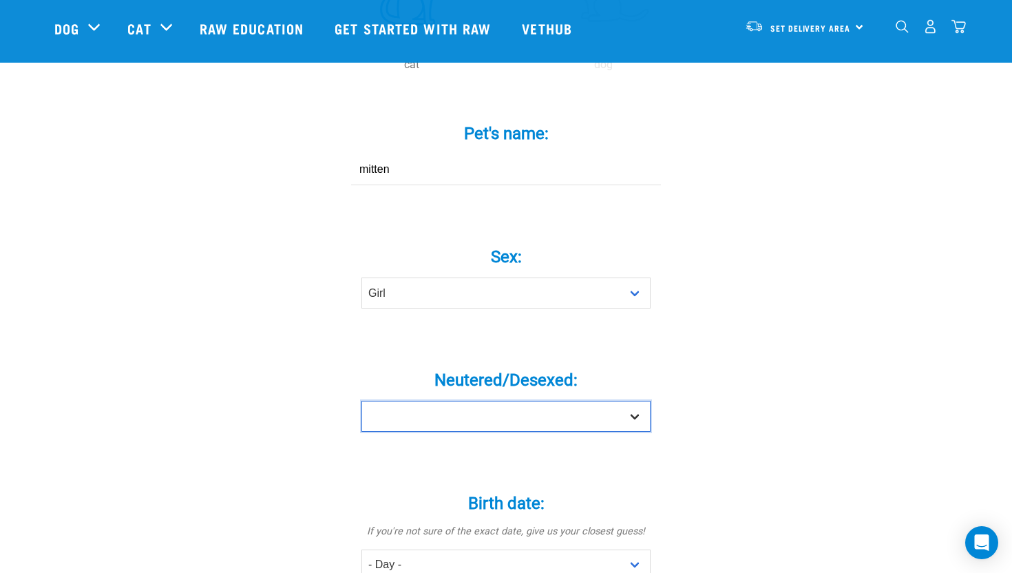
click at [484, 401] on select "Yes No" at bounding box center [505, 416] width 289 height 31
select select "yes"
click at [361, 401] on select "Yes No" at bounding box center [505, 416] width 289 height 31
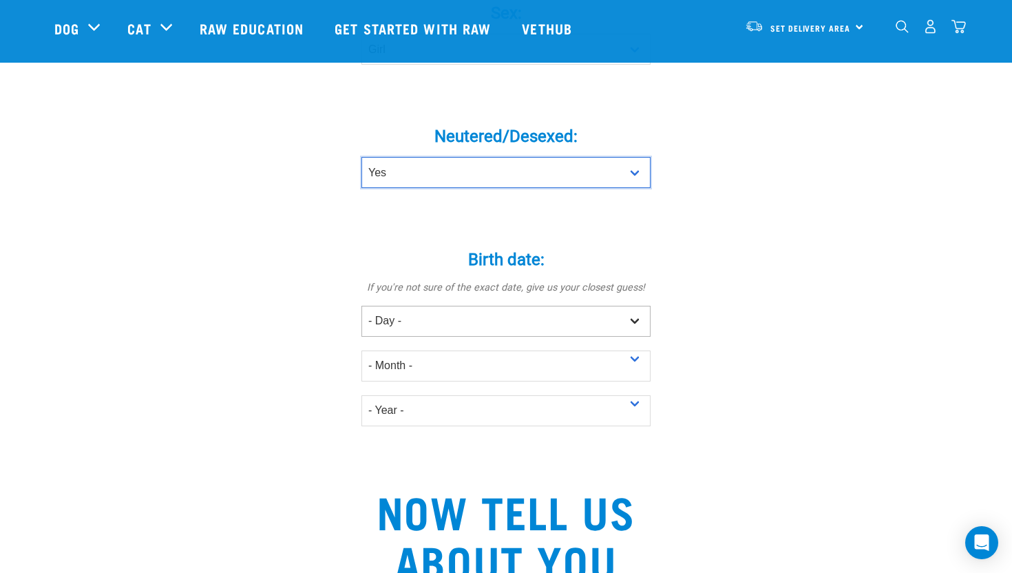
scroll to position [693, 0]
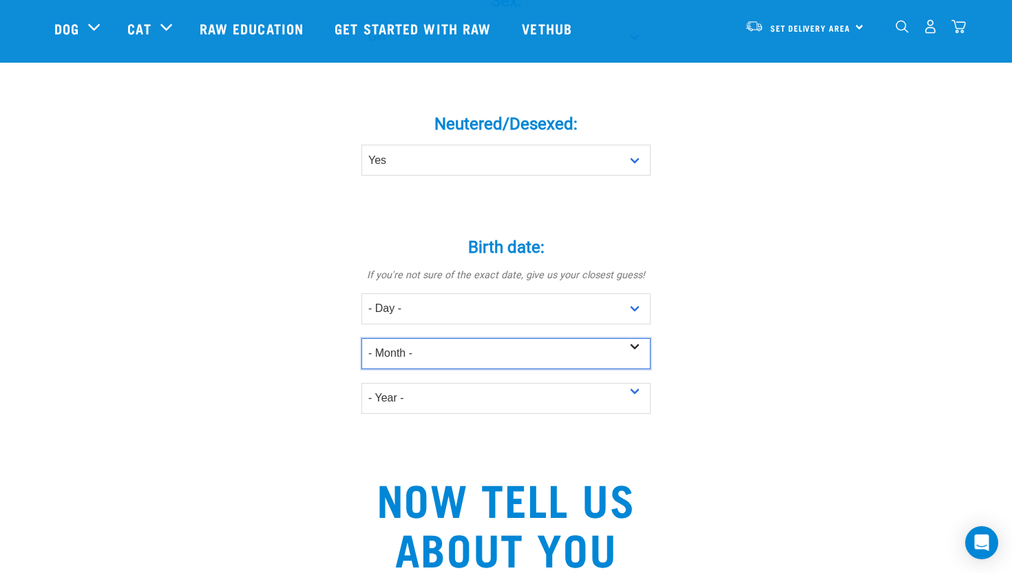
click at [454, 338] on select "- Month - January February March April May June July August September October N…" at bounding box center [505, 353] width 289 height 31
select select "November"
click at [361, 338] on select "- Month - January February March April May June July August September October N…" at bounding box center [505, 353] width 289 height 31
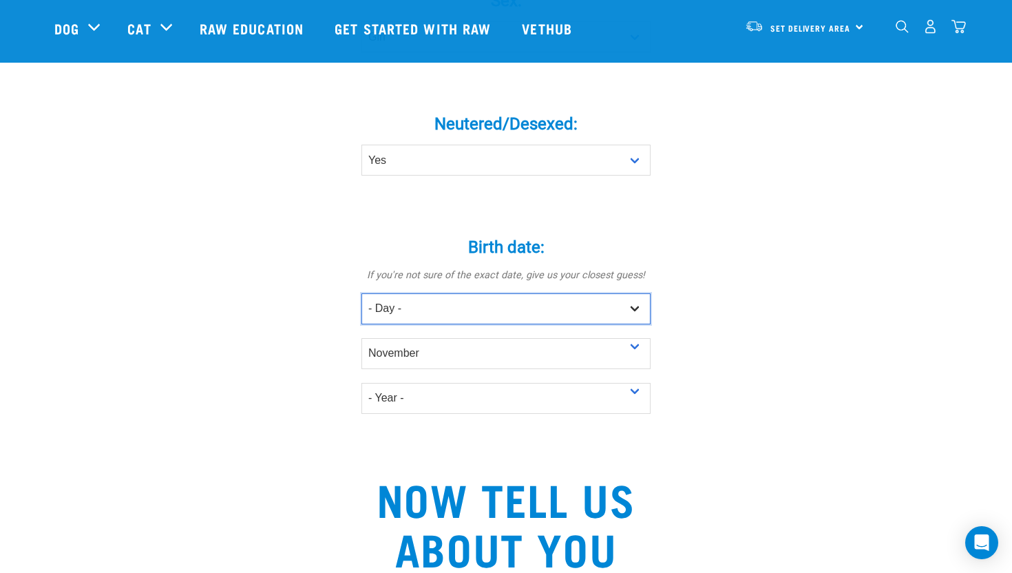
click at [446, 293] on select "- Day - 1 2 3 4 5 6 7 8 9 10 11 12 13 14 15 16 17 18 19 20 21 22 23 24 25 26 27" at bounding box center [505, 308] width 289 height 31
select select "16"
click at [361, 293] on select "- Day - 1 2 3 4 5 6 7 8 9 10 11 12 13 14 15 16 17 18 19 20 21 22 23 24 25 26 27" at bounding box center [505, 308] width 289 height 31
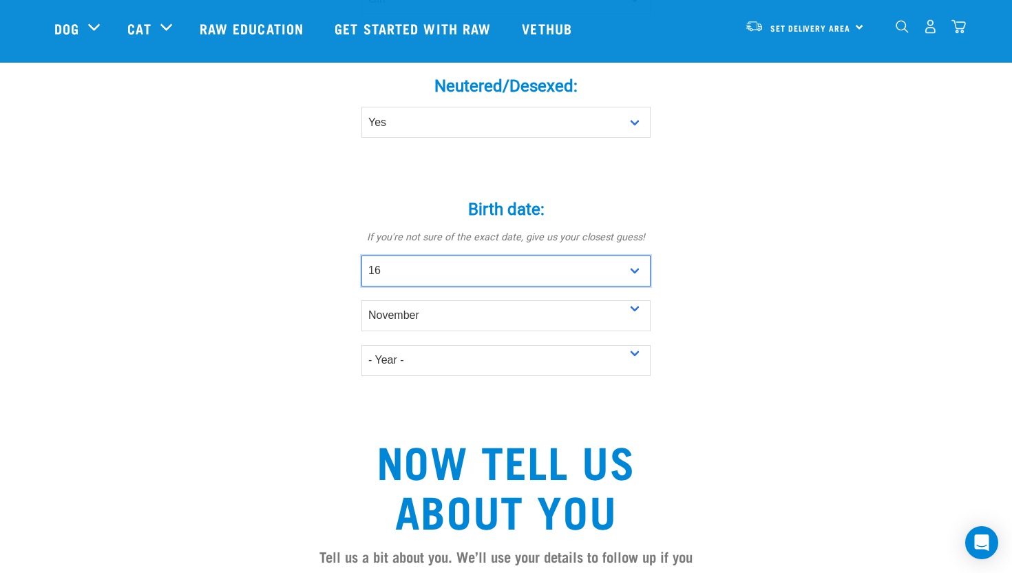
scroll to position [737, 0]
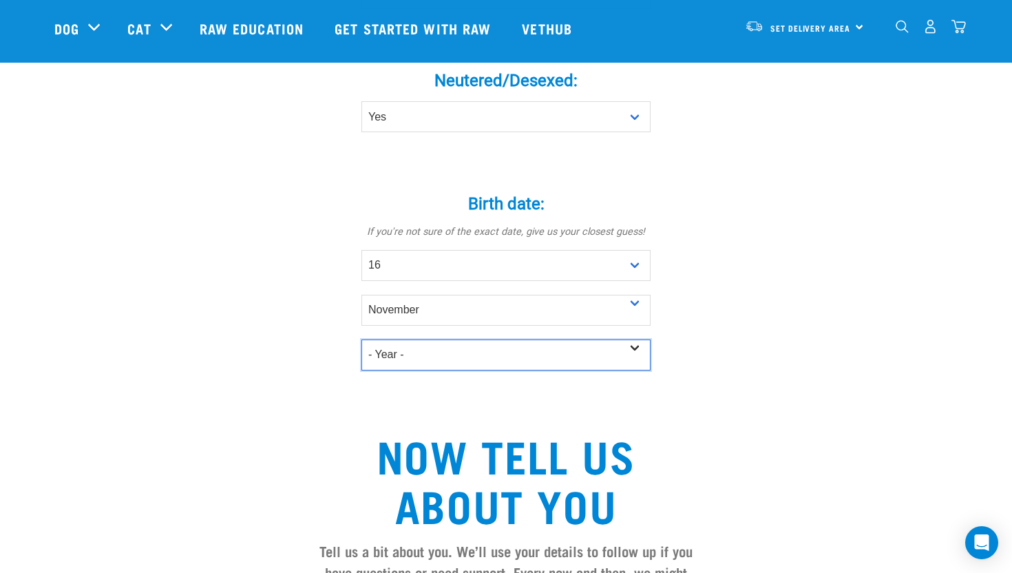
click at [445, 339] on select "- Year - 2025 2024 2023 2022 2021 2020 2019 2018 2017 2016 2015 2014 2013 2012" at bounding box center [505, 354] width 289 height 31
select select "2014"
click at [361, 339] on select "- Year - 2025 2024 2023 2022 2021 2020 2019 2018 2017 2016 2015 2014 2013 2012" at bounding box center [505, 354] width 289 height 31
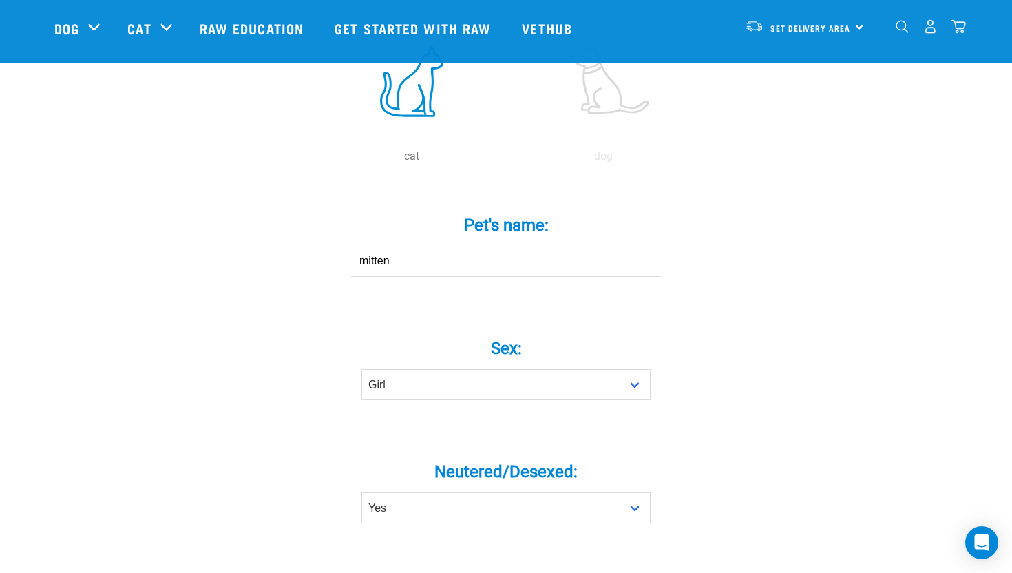
scroll to position [0, 0]
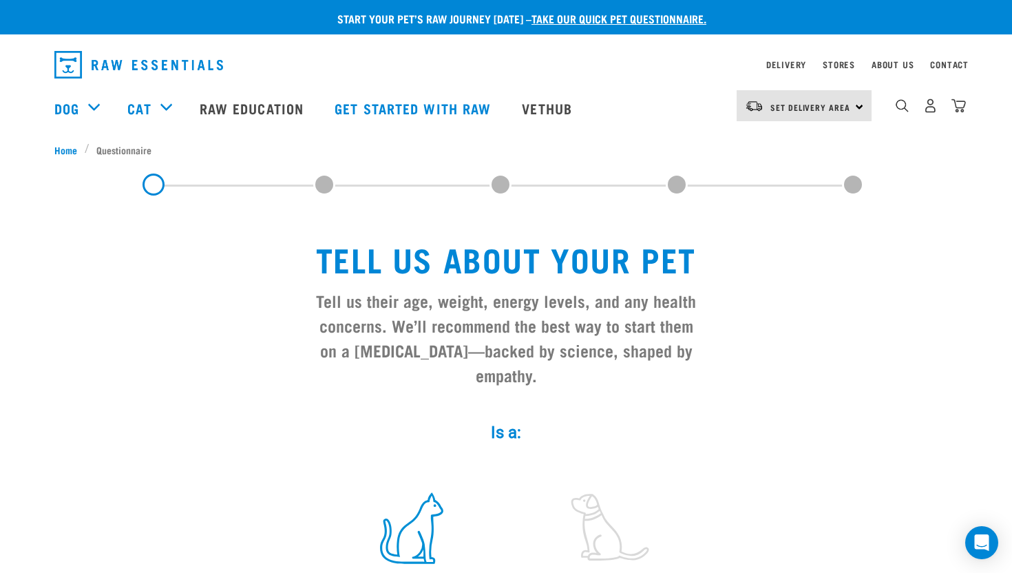
click at [328, 185] on span at bounding box center [324, 185] width 22 height 22
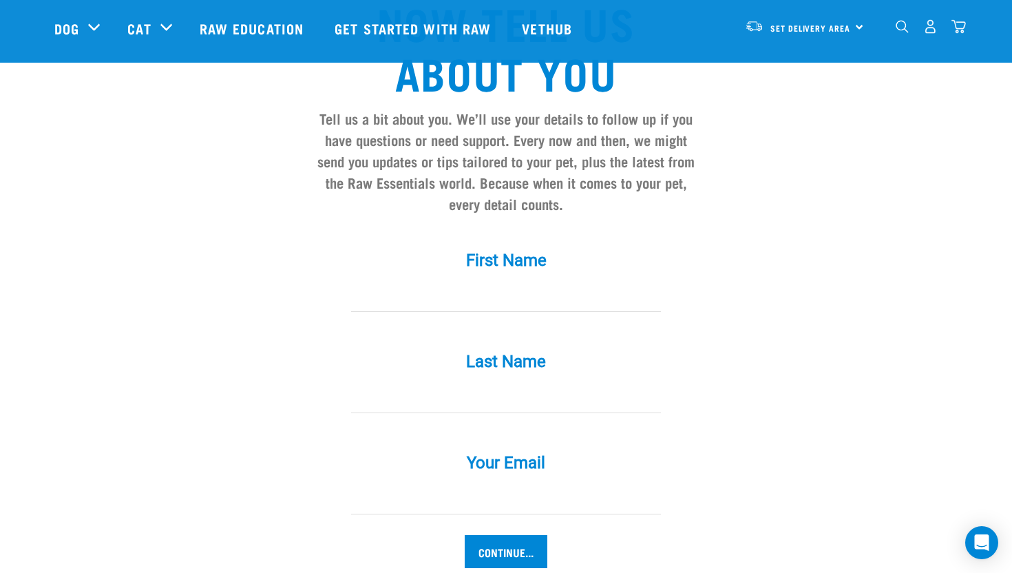
scroll to position [1135, 0]
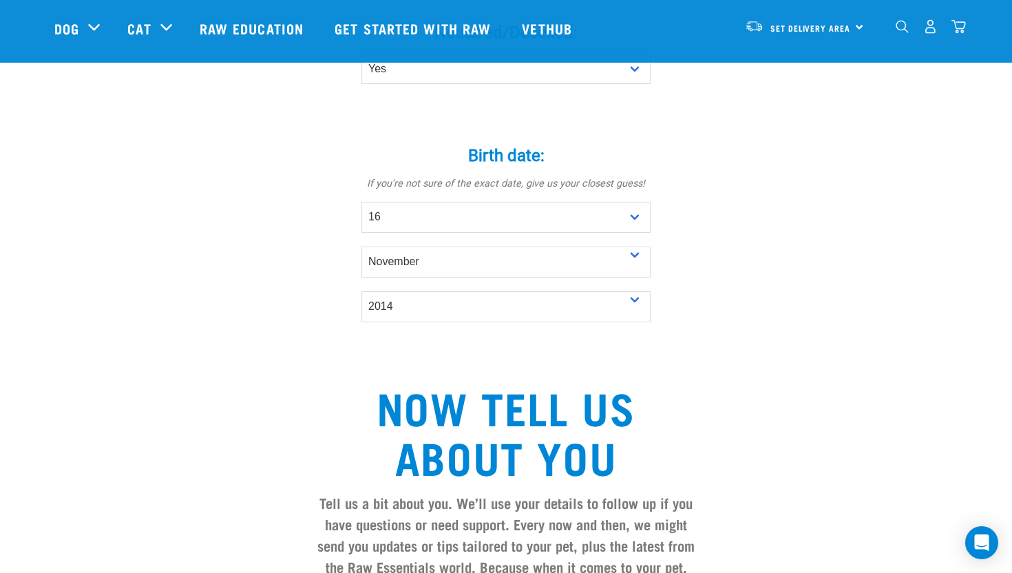
scroll to position [0, 0]
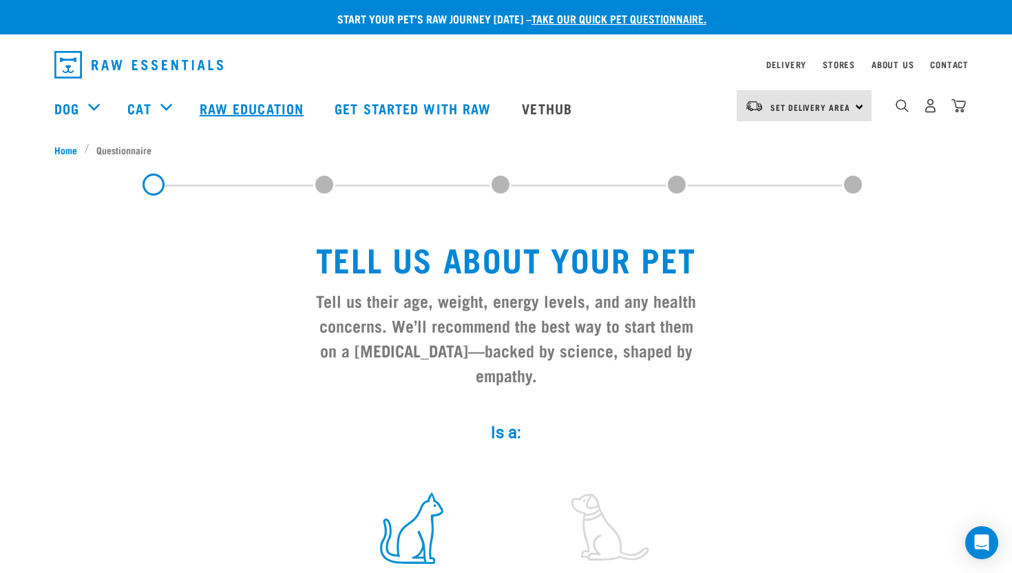
click at [288, 107] on link "Raw Education" at bounding box center [253, 108] width 135 height 55
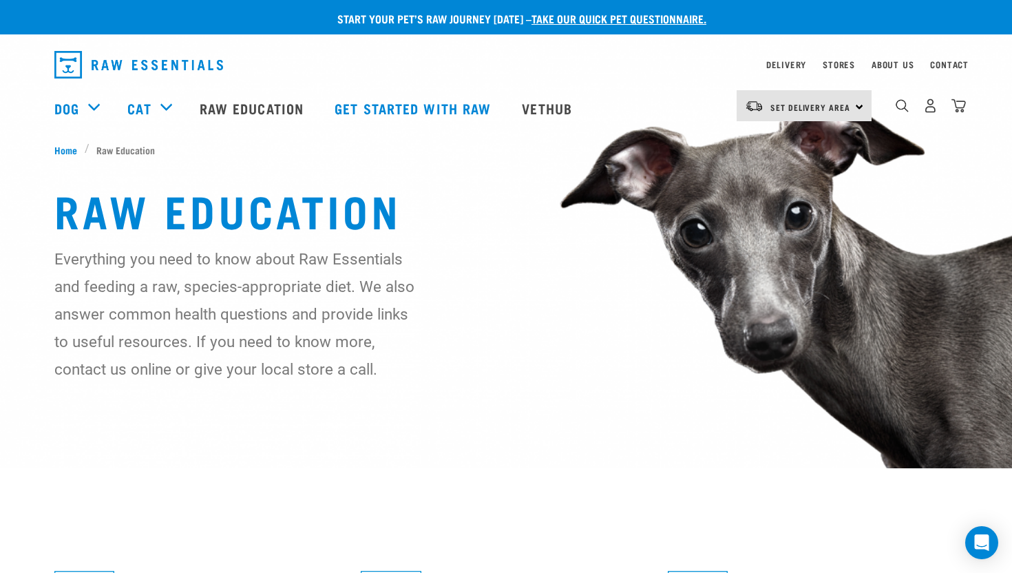
click at [861, 107] on div "Set Delivery Area [GEOGRAPHIC_DATA]" at bounding box center [804, 105] width 135 height 31
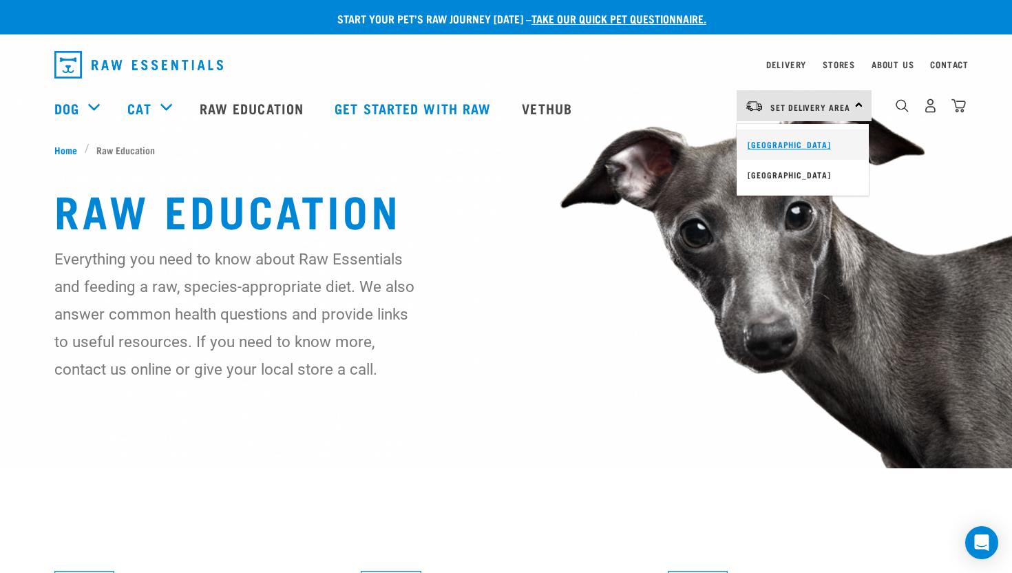
click at [803, 151] on link "[GEOGRAPHIC_DATA]" at bounding box center [803, 144] width 132 height 30
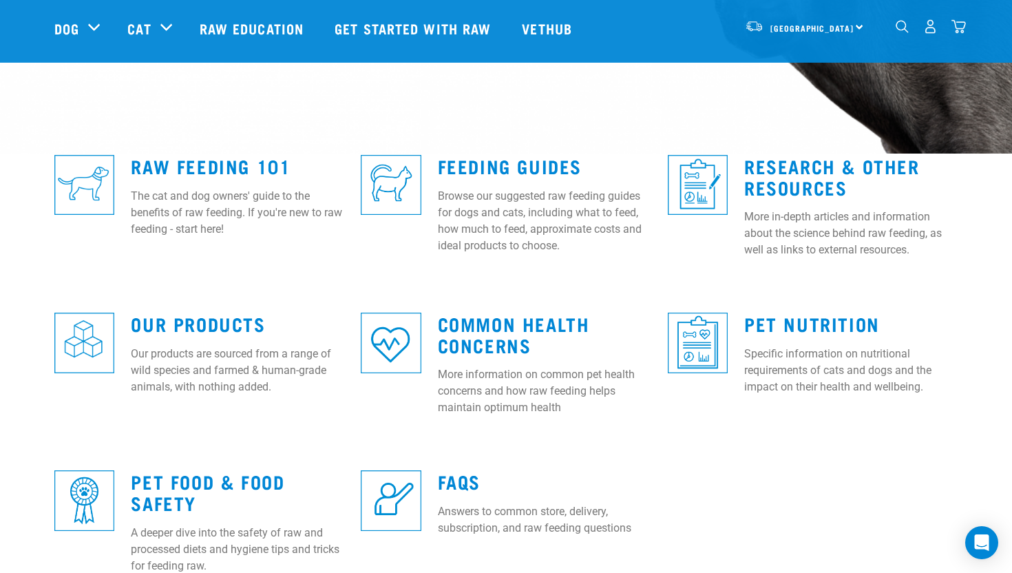
scroll to position [321, 0]
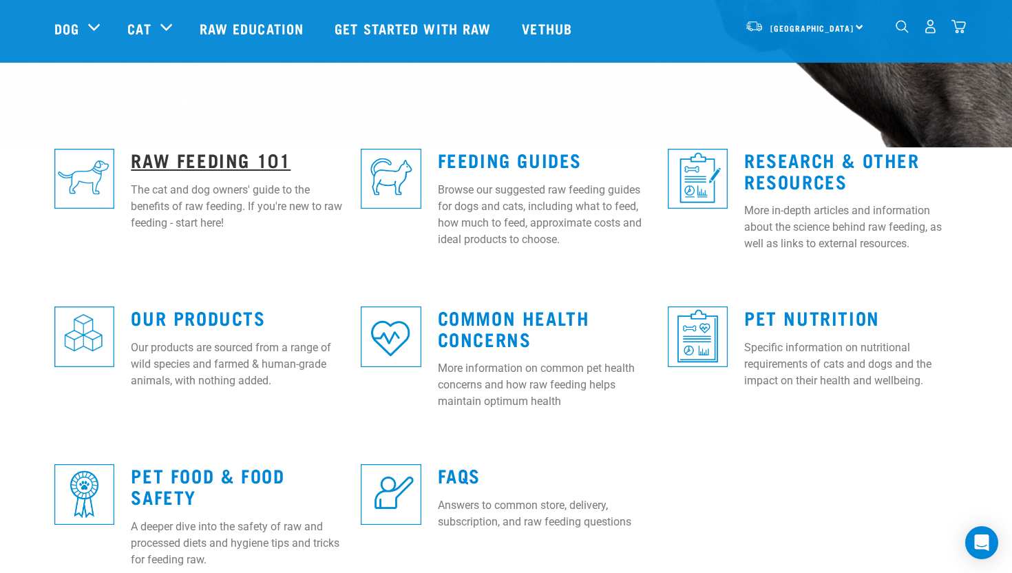
click at [249, 158] on link "Raw Feeding 101" at bounding box center [211, 159] width 160 height 10
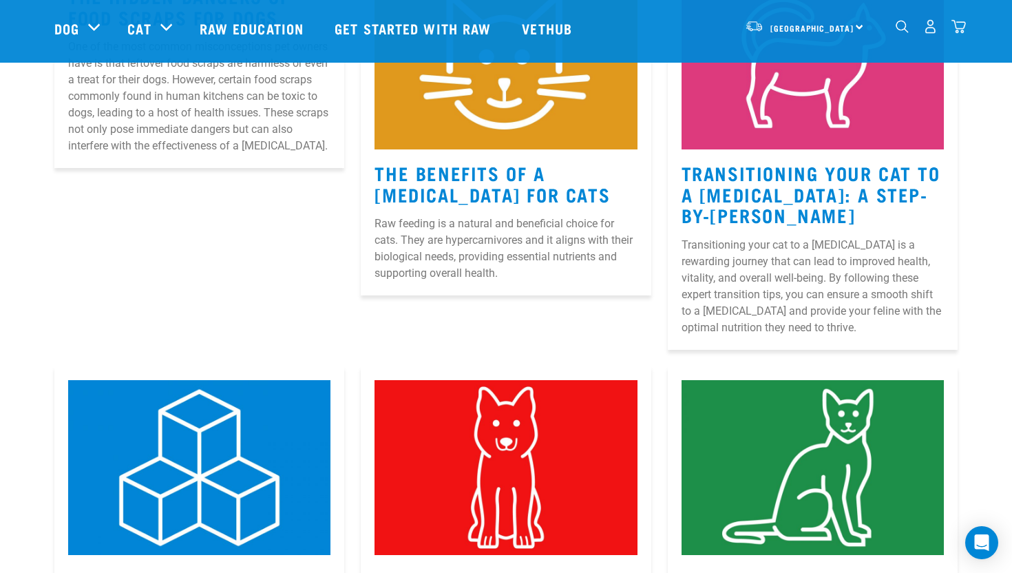
scroll to position [94, 0]
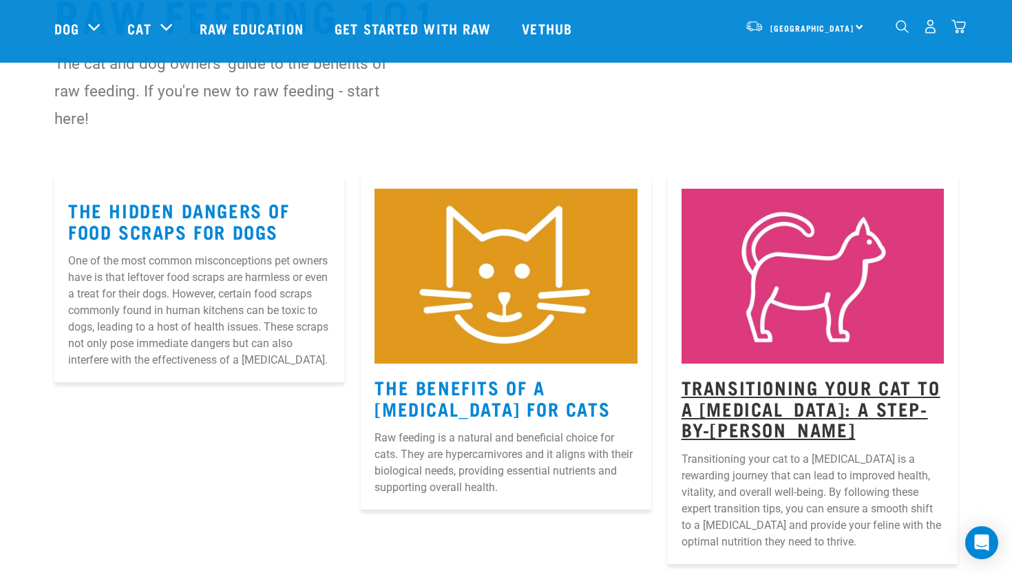
click at [795, 391] on link "Transitioning Your Cat to a [MEDICAL_DATA]: A Step-by-[PERSON_NAME]" at bounding box center [811, 407] width 259 height 52
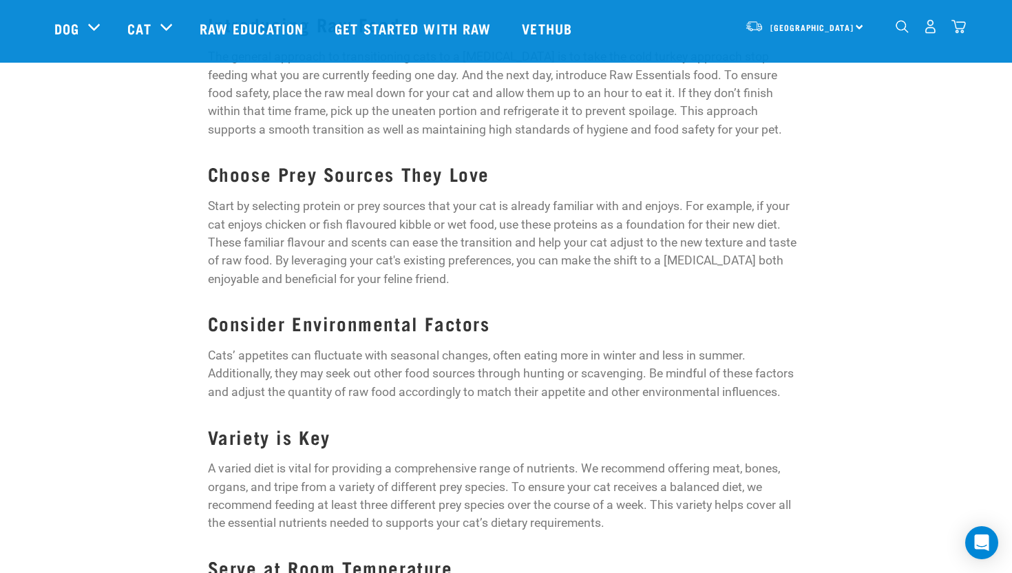
scroll to position [1020, 0]
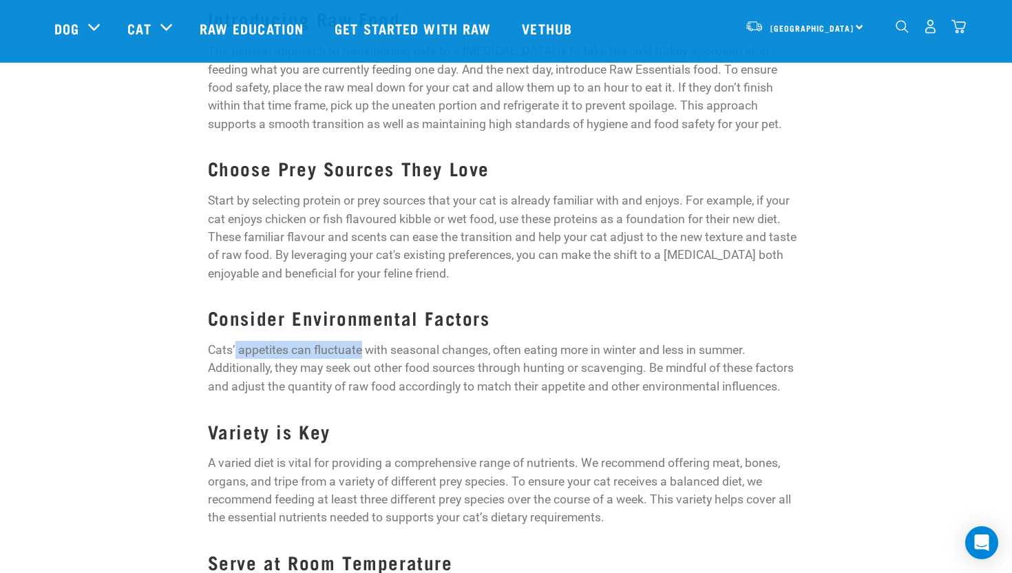
drag, startPoint x: 236, startPoint y: 331, endPoint x: 359, endPoint y: 337, distance: 122.7
click at [359, 341] on p "Cats’ appetites can fluctuate with seasonal changes, often eating more in winte…" at bounding box center [506, 368] width 597 height 54
click at [358, 341] on p "Cats’ appetites can fluctuate with seasonal changes, often eating more in winte…" at bounding box center [506, 368] width 597 height 54
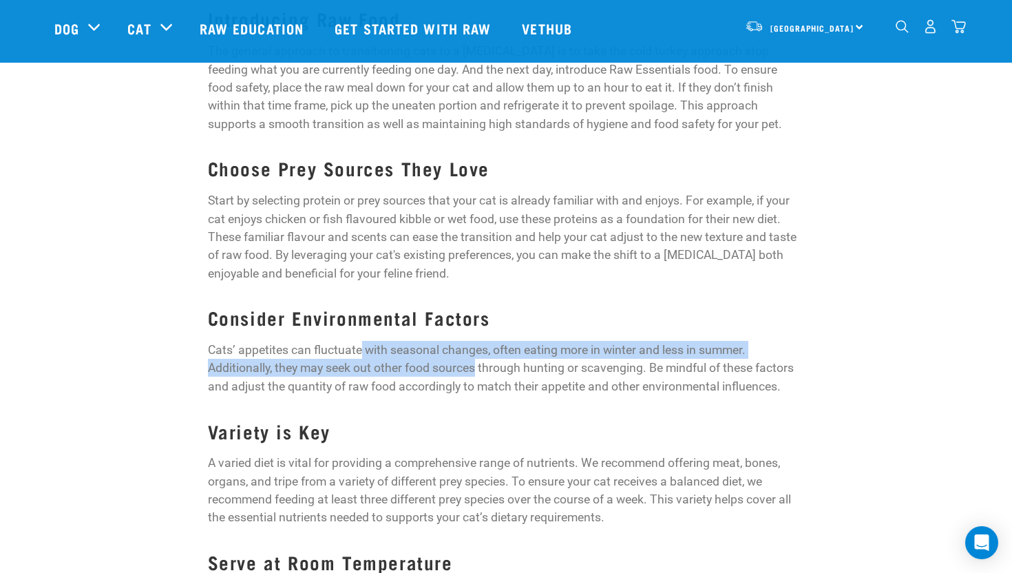
drag, startPoint x: 359, startPoint y: 337, endPoint x: 470, endPoint y: 342, distance: 111.0
click at [479, 342] on p "Cats’ appetites can fluctuate with seasonal changes, often eating more in winte…" at bounding box center [506, 368] width 597 height 54
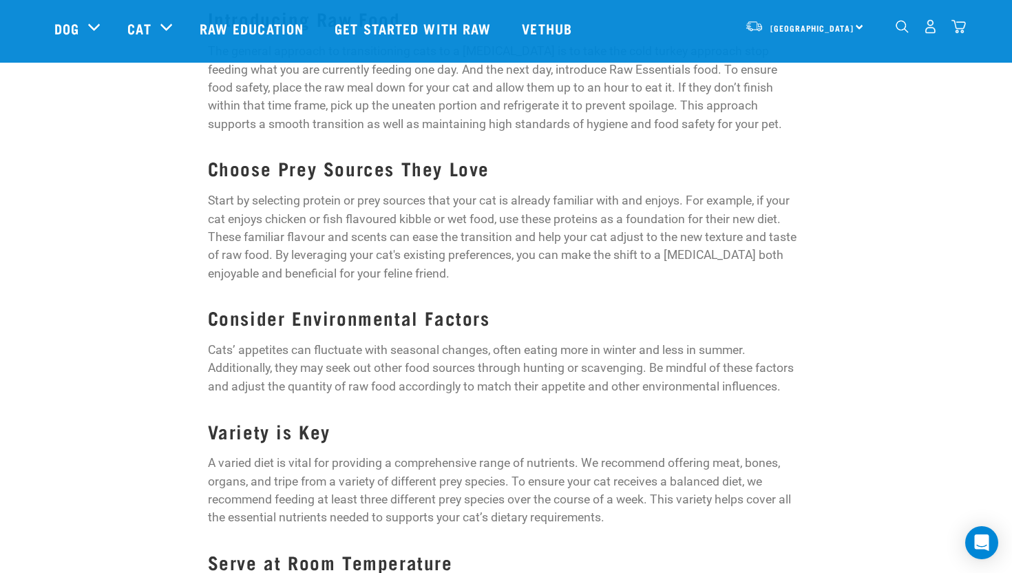
click at [496, 358] on p "Cats’ appetites can fluctuate with seasonal changes, often eating more in winte…" at bounding box center [506, 368] width 597 height 54
drag, startPoint x: 483, startPoint y: 338, endPoint x: 472, endPoint y: 328, distance: 14.1
click at [483, 341] on p "Cats’ appetites can fluctuate with seasonal changes, often eating more in winte…" at bounding box center [506, 368] width 597 height 54
click at [406, 396] on div "At Raw Essentials, we are dedicated to providing the best in feline nutrition t…" at bounding box center [506, 400] width 597 height 1649
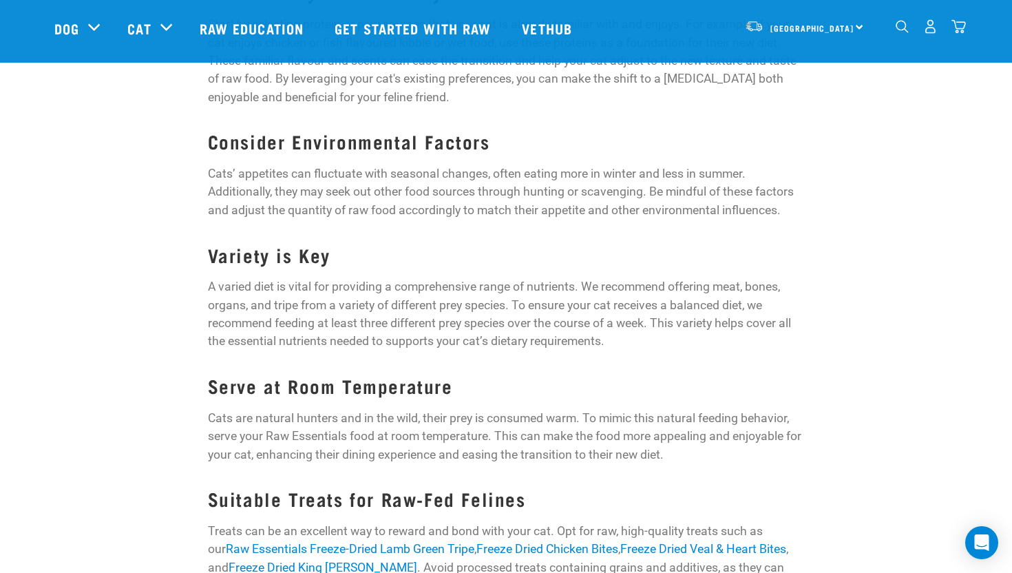
scroll to position [1198, 0]
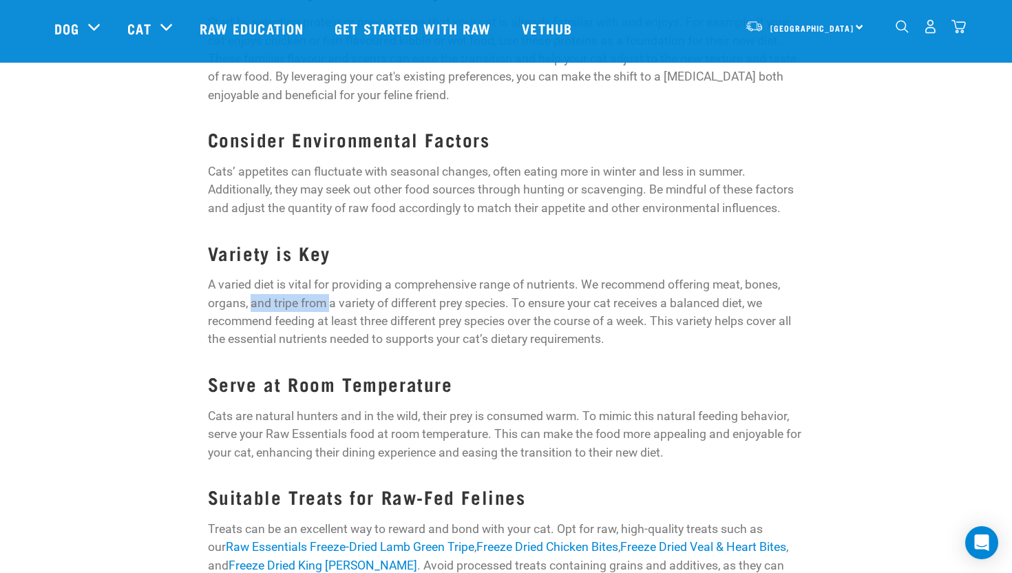
drag, startPoint x: 253, startPoint y: 286, endPoint x: 326, endPoint y: 289, distance: 73.8
click at [328, 289] on p "A varied diet is vital for providing a comprehensive range of nutrients. We rec…" at bounding box center [506, 311] width 597 height 73
drag, startPoint x: 669, startPoint y: 267, endPoint x: 393, endPoint y: 286, distance: 276.8
click at [395, 288] on p "A varied diet is vital for providing a comprehensive range of nutrients. We rec…" at bounding box center [506, 311] width 597 height 73
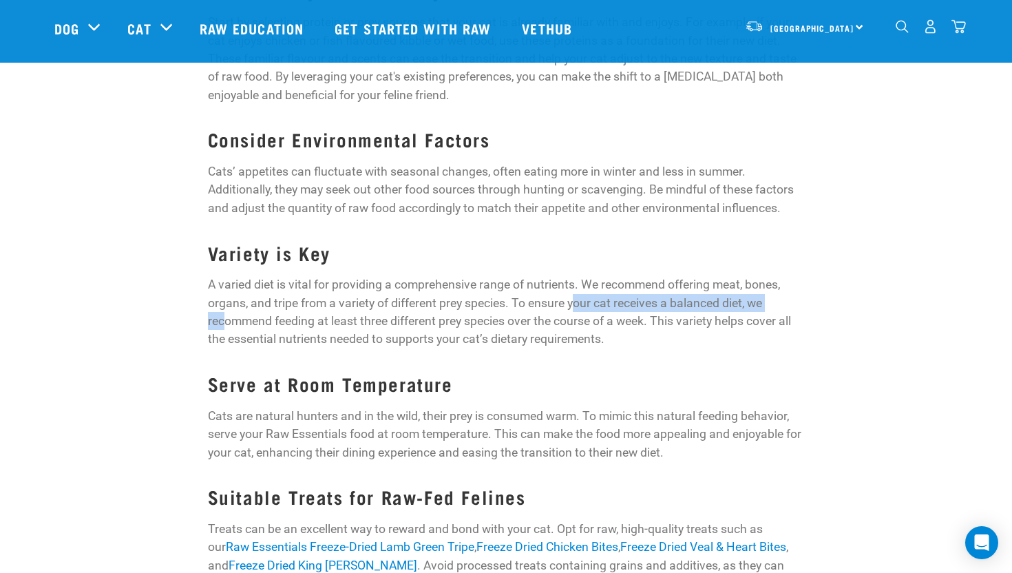
drag, startPoint x: 574, startPoint y: 291, endPoint x: 223, endPoint y: 308, distance: 350.9
click at [223, 308] on p "A varied diet is vital for providing a comprehensive range of nutrients. We rec…" at bounding box center [506, 311] width 597 height 73
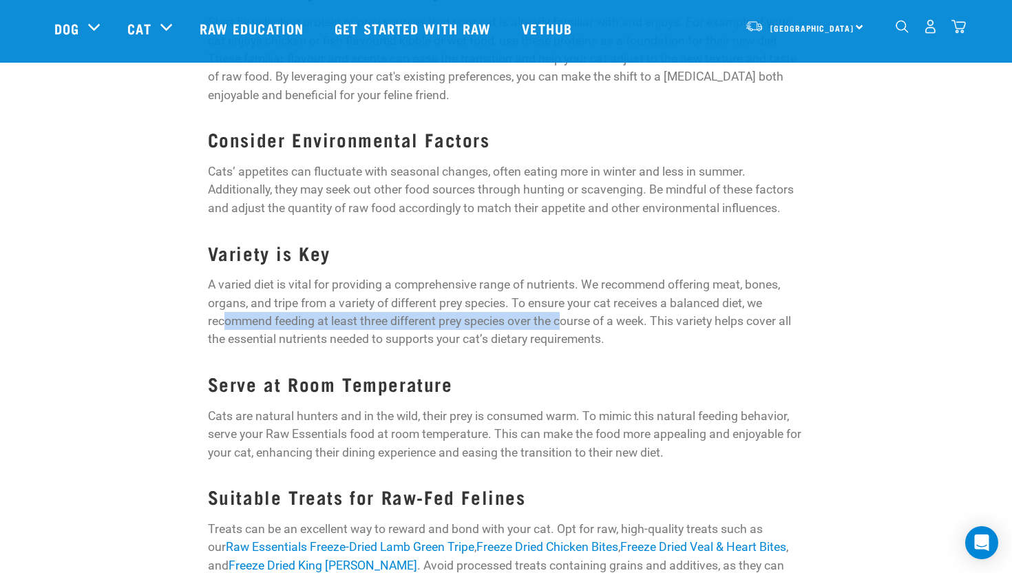
drag, startPoint x: 223, startPoint y: 307, endPoint x: 563, endPoint y: 309, distance: 340.1
click at [563, 309] on p "A varied diet is vital for providing a comprehensive range of nutrients. We rec…" at bounding box center [506, 311] width 597 height 73
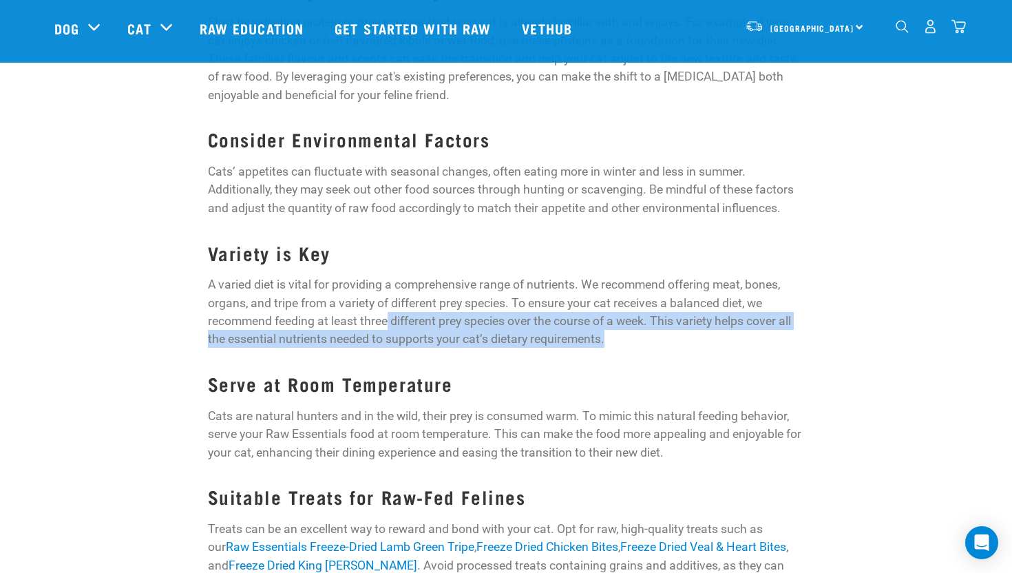
drag, startPoint x: 388, startPoint y: 308, endPoint x: 669, endPoint y: 311, distance: 280.9
click at [671, 313] on p "A varied diet is vital for providing a comprehensive range of nutrients. We rec…" at bounding box center [506, 311] width 597 height 73
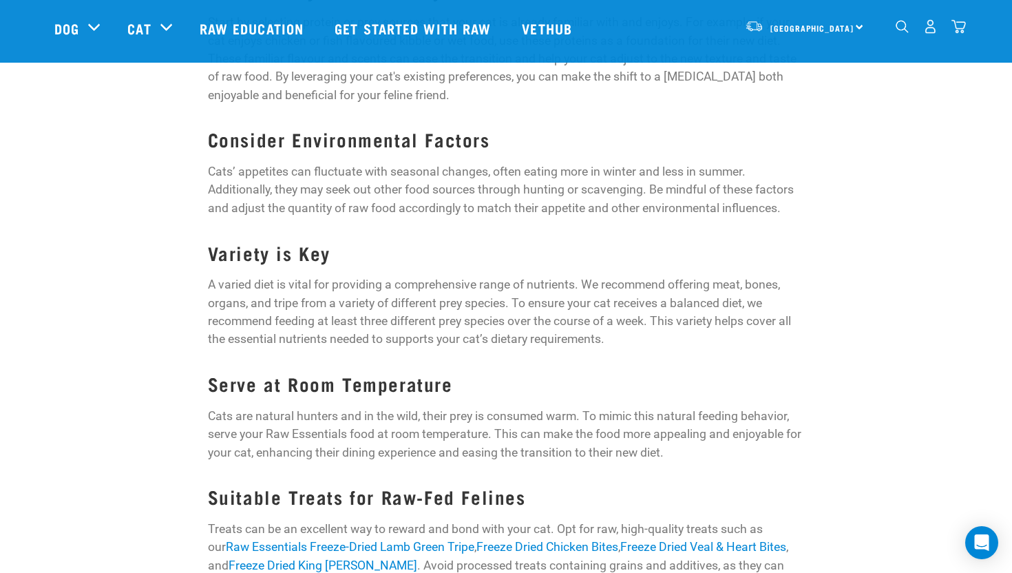
click at [652, 341] on div "At Raw Essentials, we are dedicated to providing the best in feline nutrition t…" at bounding box center [506, 222] width 597 height 1649
click at [649, 341] on div "At Raw Essentials, we are dedicated to providing the best in feline nutrition t…" at bounding box center [506, 222] width 597 height 1649
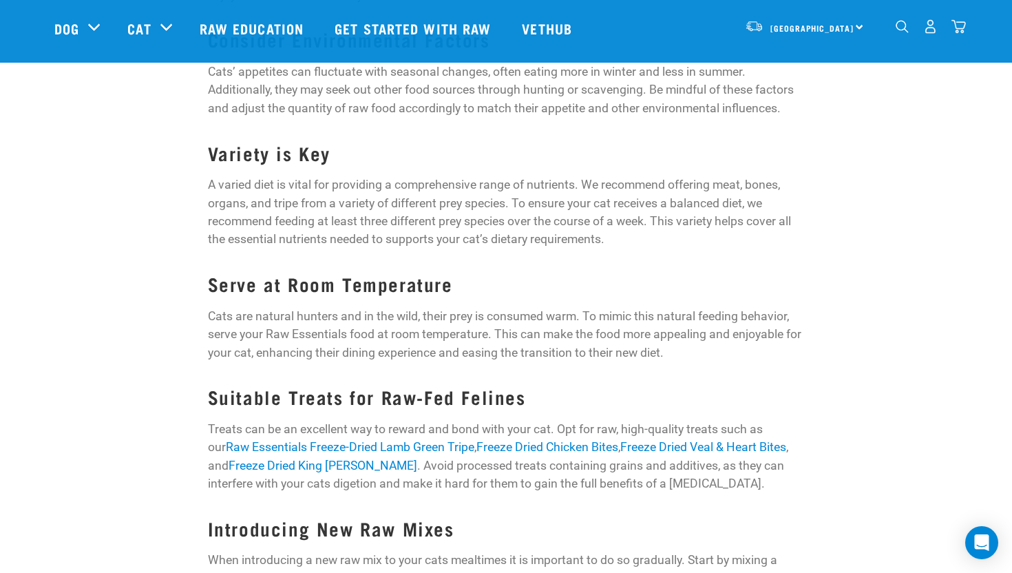
scroll to position [1302, 0]
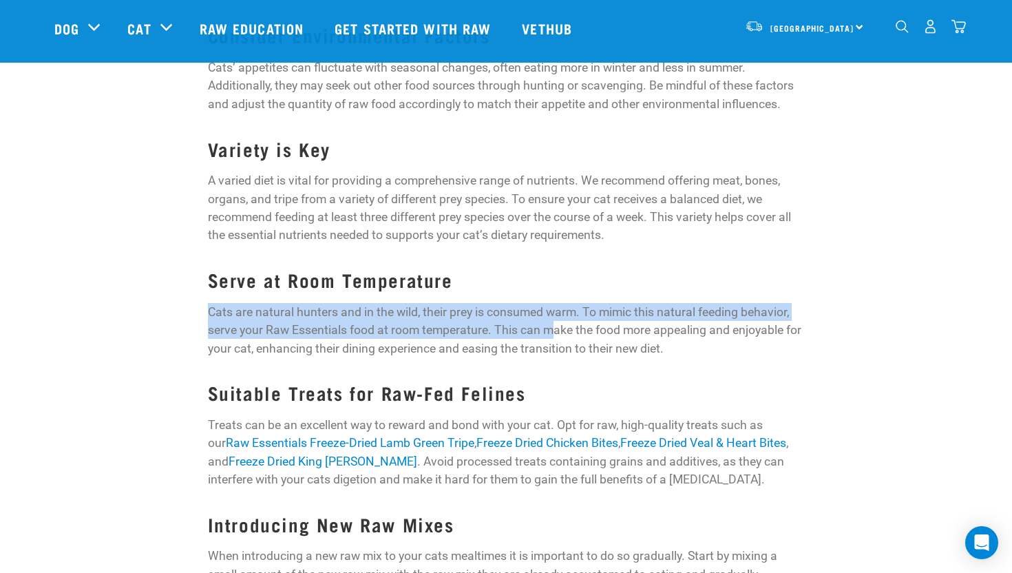
drag, startPoint x: 203, startPoint y: 292, endPoint x: 563, endPoint y: 302, distance: 360.2
click at [560, 302] on div "At Raw Essentials, we are dedicated to providing the best in feline nutrition t…" at bounding box center [506, 119] width 613 height 1668
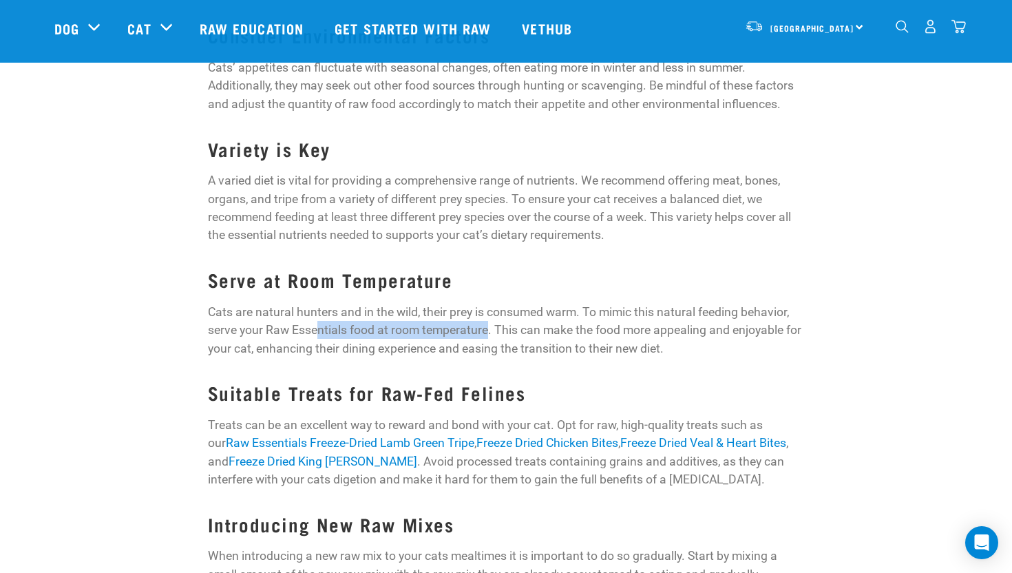
drag, startPoint x: 317, startPoint y: 308, endPoint x: 488, endPoint y: 308, distance: 170.8
click at [490, 308] on p "Cats are natural hunters and in the wild, their prey is consumed warm. To mimic…" at bounding box center [506, 330] width 597 height 54
drag, startPoint x: 512, startPoint y: 311, endPoint x: 501, endPoint y: 313, distance: 11.2
click at [510, 312] on p "Cats are natural hunters and in the wild, their prey is consumed warm. To mimic…" at bounding box center [506, 330] width 597 height 54
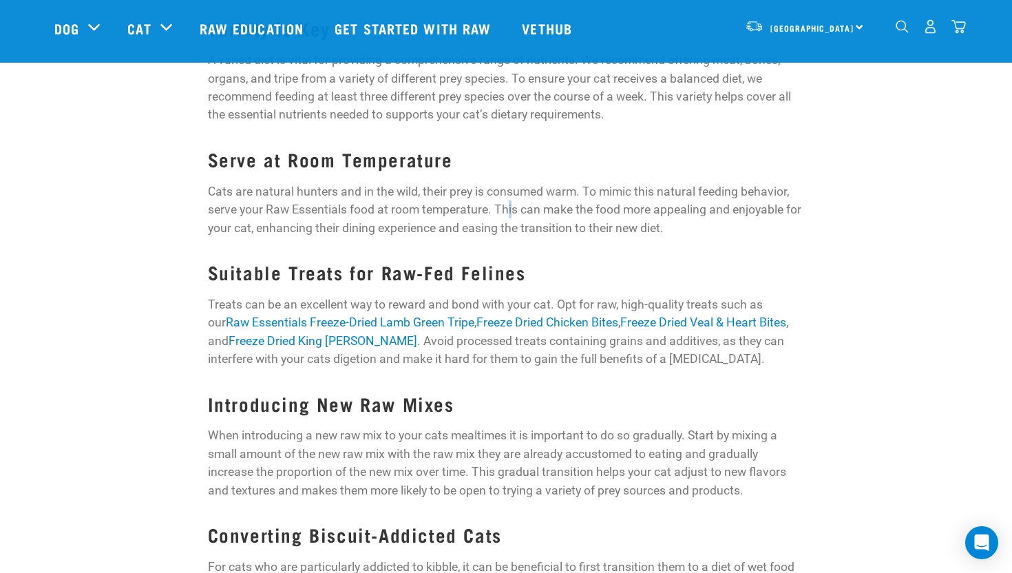
scroll to position [1443, 0]
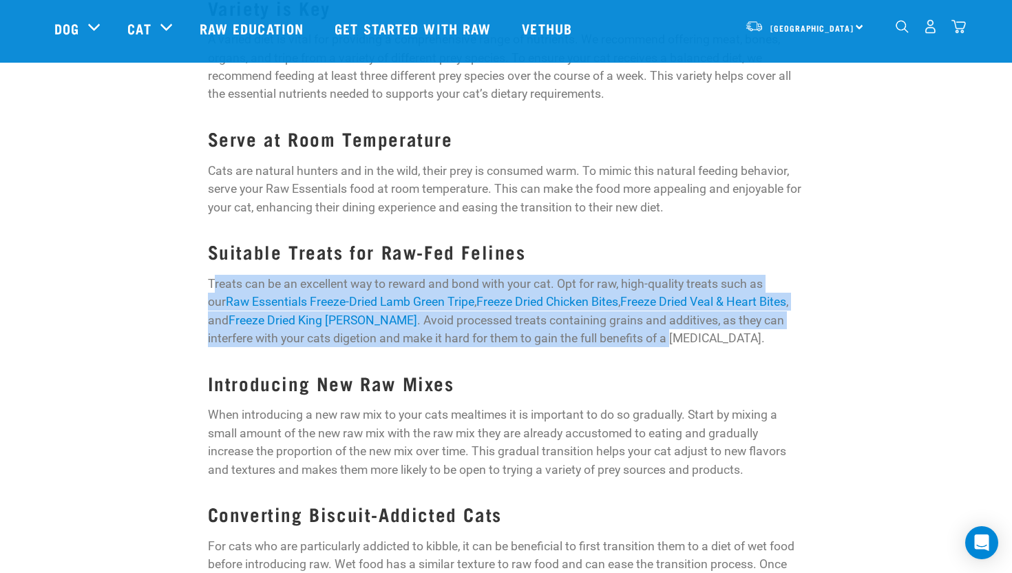
drag, startPoint x: 216, startPoint y: 266, endPoint x: 601, endPoint y: 320, distance: 389.3
click at [601, 320] on p "Treats can be an excellent way to reward and bond with your cat. Opt for raw, h…" at bounding box center [506, 311] width 597 height 73
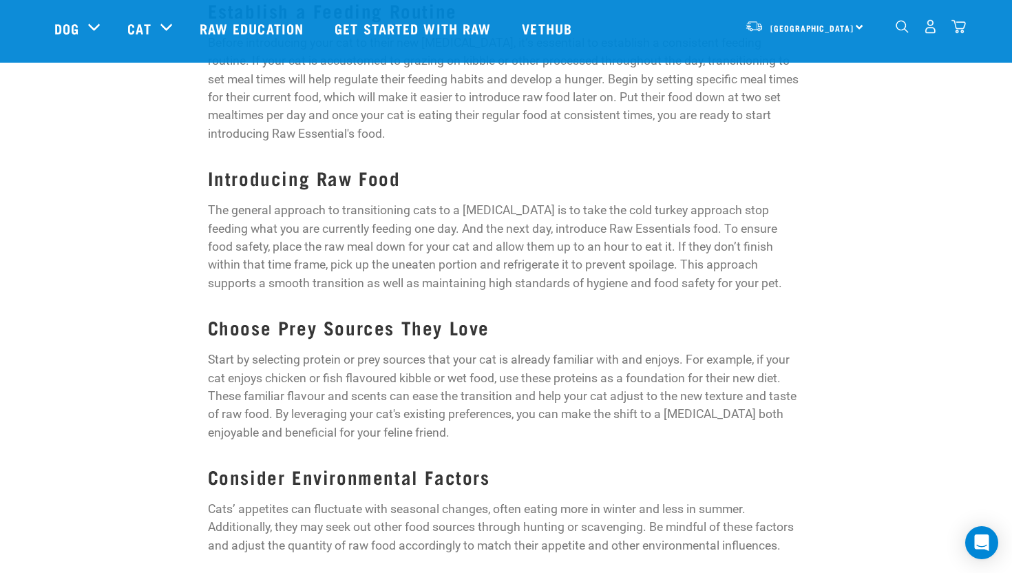
scroll to position [0, 0]
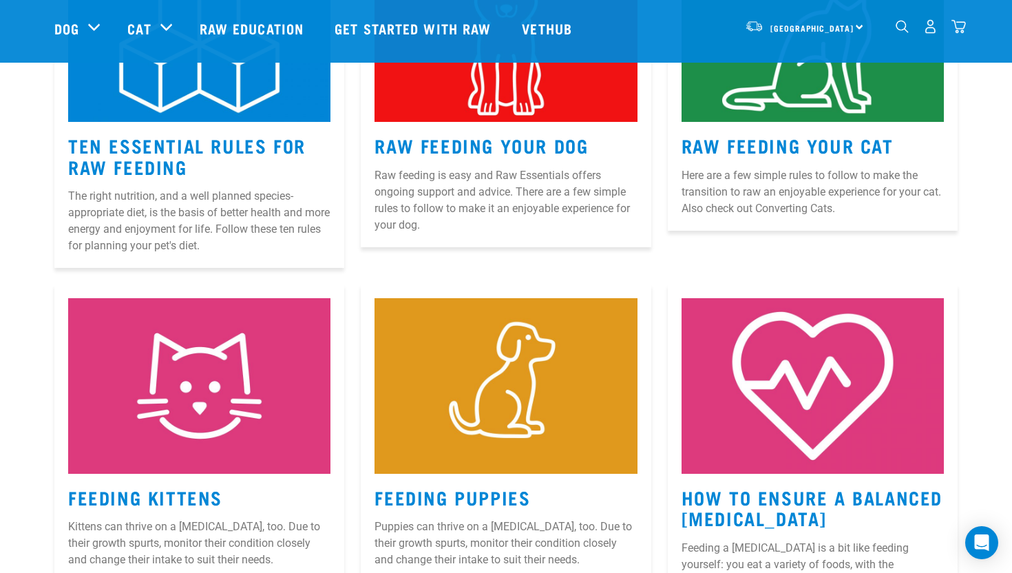
scroll to position [629, 0]
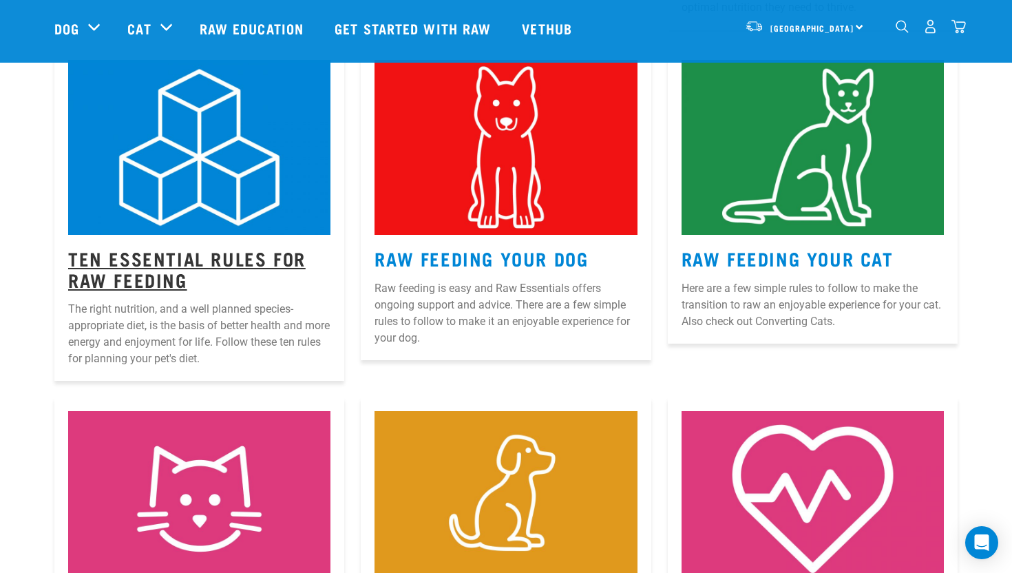
click at [246, 255] on link "Ten Essential Rules for Raw Feeding" at bounding box center [187, 269] width 238 height 32
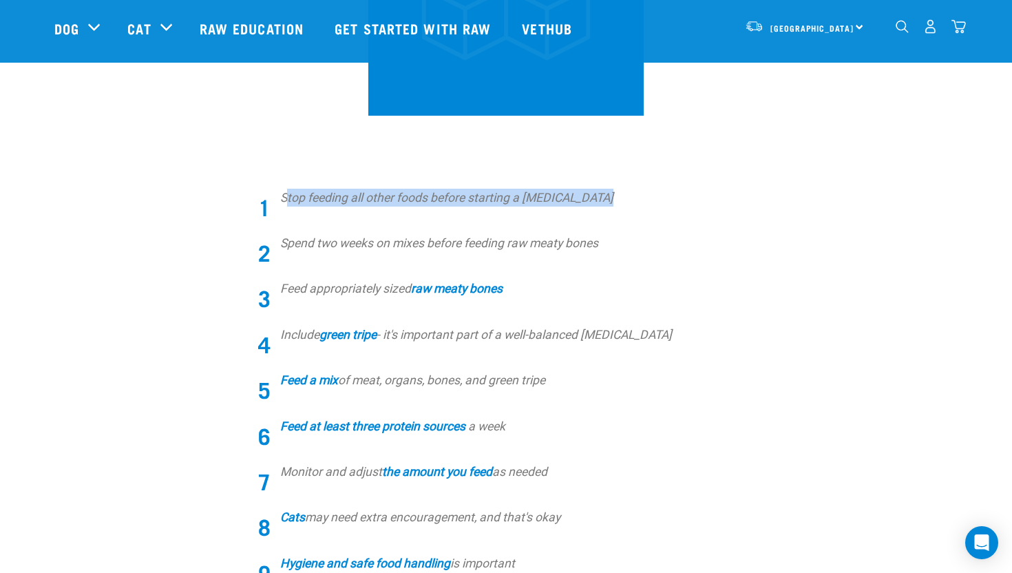
drag, startPoint x: 288, startPoint y: 199, endPoint x: 529, endPoint y: 222, distance: 242.8
click at [529, 222] on ol "Stop feeding all other foods before starting a [MEDICAL_DATA] Spend two weeks o…" at bounding box center [518, 404] width 572 height 430
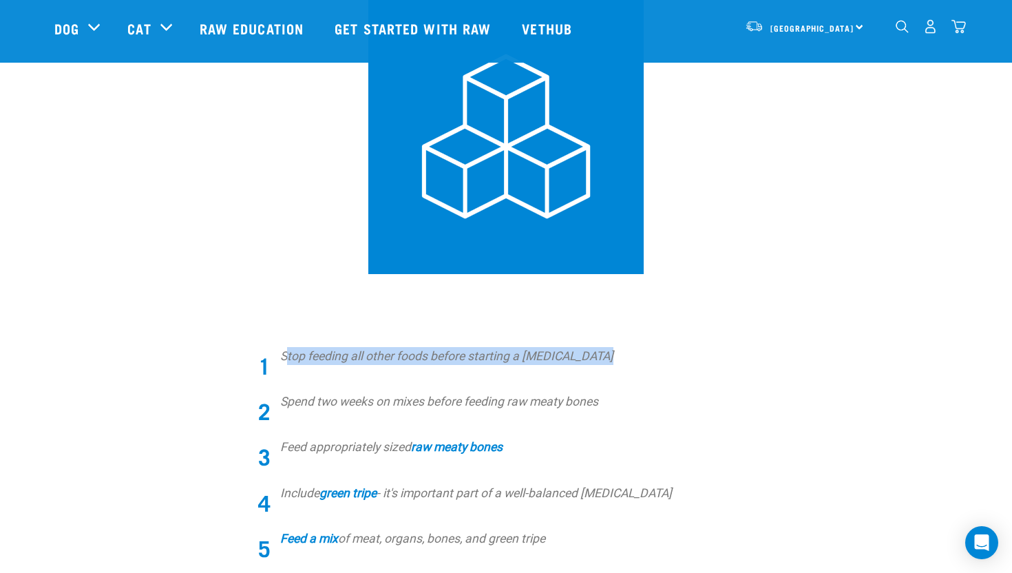
scroll to position [313, 0]
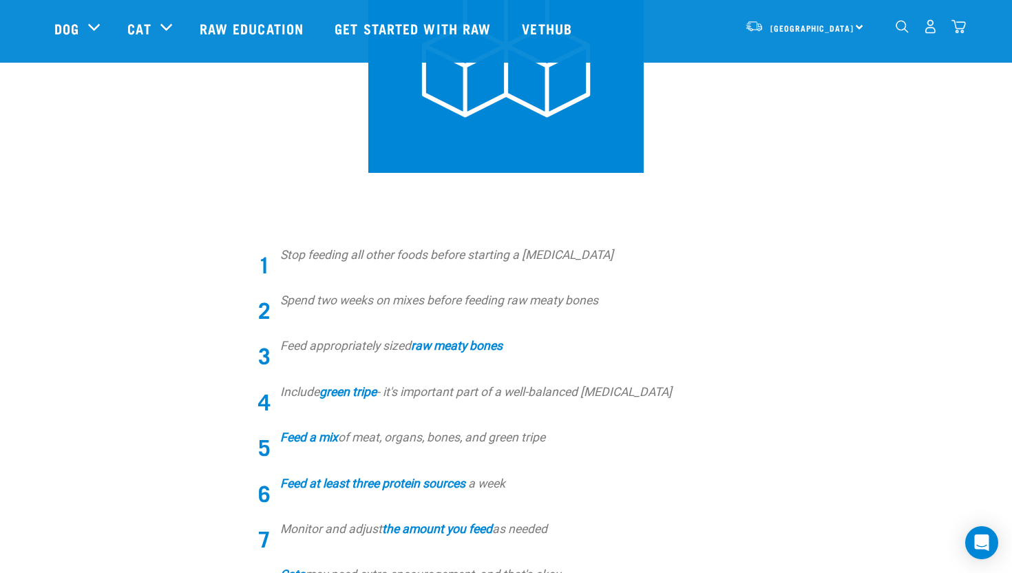
click at [370, 298] on em "Spend two weeks on mixes before feeding raw meaty bones" at bounding box center [439, 300] width 318 height 14
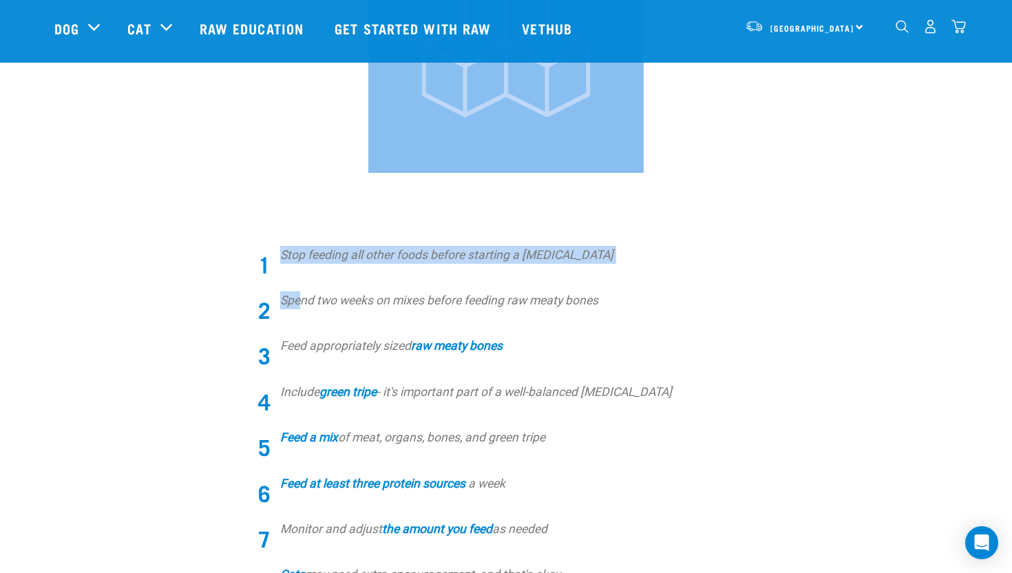
drag, startPoint x: 304, startPoint y: 299, endPoint x: 36, endPoint y: 105, distance: 330.4
click at [51, 110] on div "Start your pet’s raw journey [DATE] – take our quick pet questionnaire. Deliver…" at bounding box center [506, 196] width 1012 height 1018
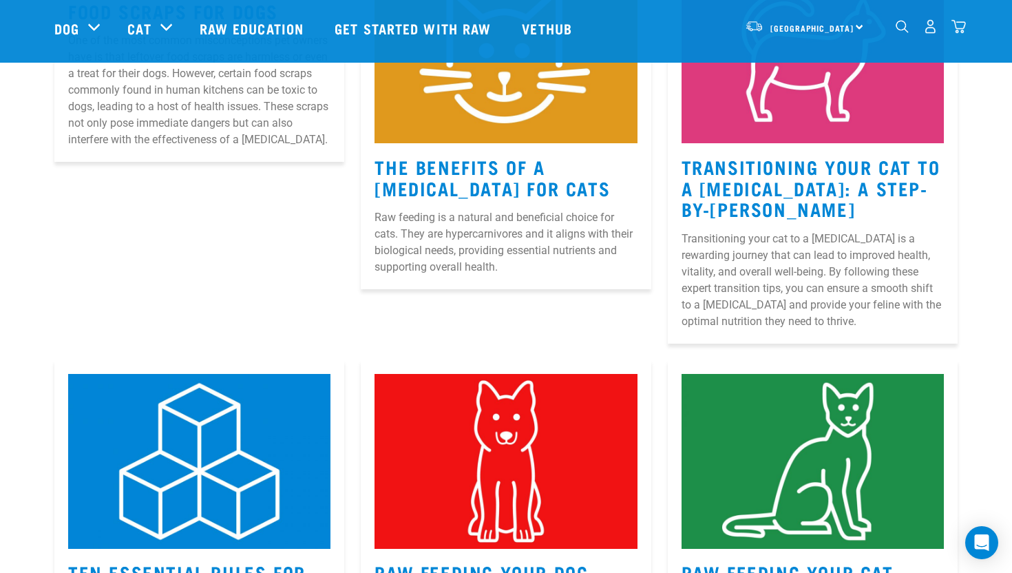
scroll to position [565, 0]
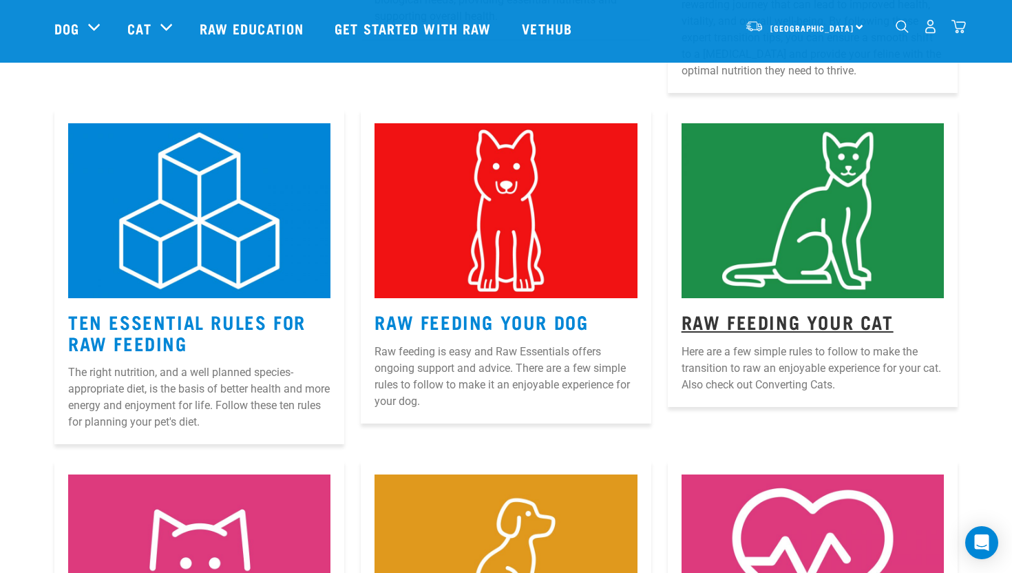
click at [773, 319] on link "Raw Feeding Your Cat" at bounding box center [788, 321] width 212 height 10
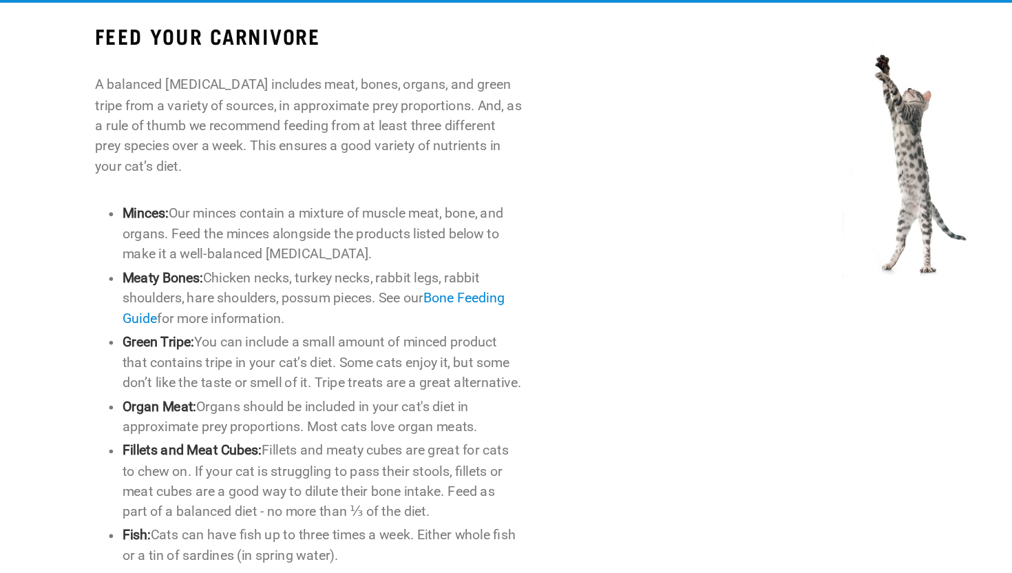
scroll to position [590, 0]
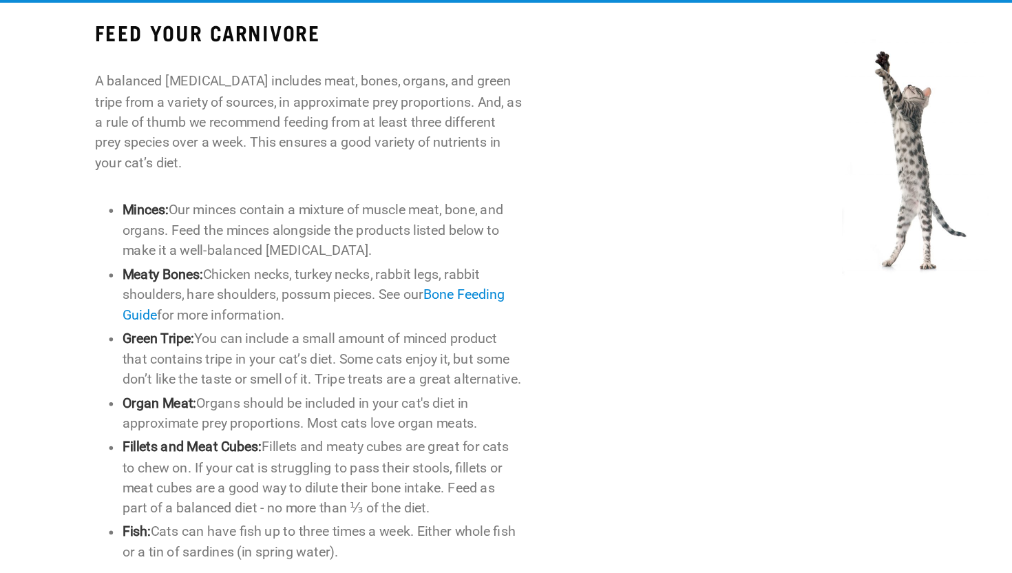
click at [155, 253] on strong "Minces:" at bounding box center [146, 248] width 41 height 14
drag, startPoint x: 127, startPoint y: 187, endPoint x: 305, endPoint y: 193, distance: 178.4
click at [306, 193] on p "A balanced [MEDICAL_DATA] includes meat, bones, organs, and green tripe from a …" at bounding box center [293, 169] width 382 height 91
click at [330, 182] on p "A balanced [MEDICAL_DATA] includes meat, bones, organs, and green tripe from a …" at bounding box center [293, 169] width 382 height 91
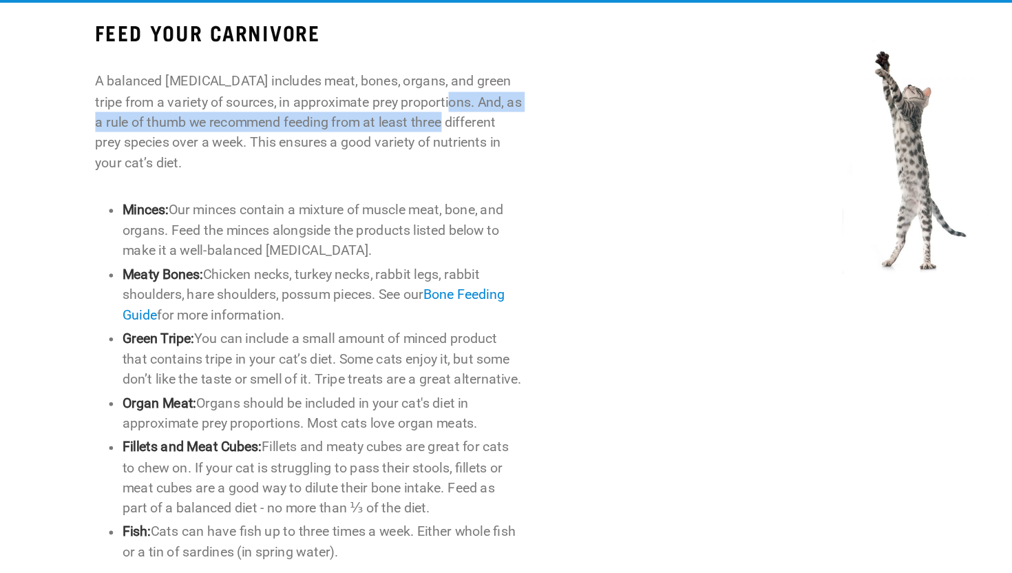
drag, startPoint x: 401, startPoint y: 147, endPoint x: 394, endPoint y: 176, distance: 29.9
click at [394, 176] on p "A balanced [MEDICAL_DATA] includes meat, bones, organs, and green tripe from a …" at bounding box center [293, 169] width 382 height 91
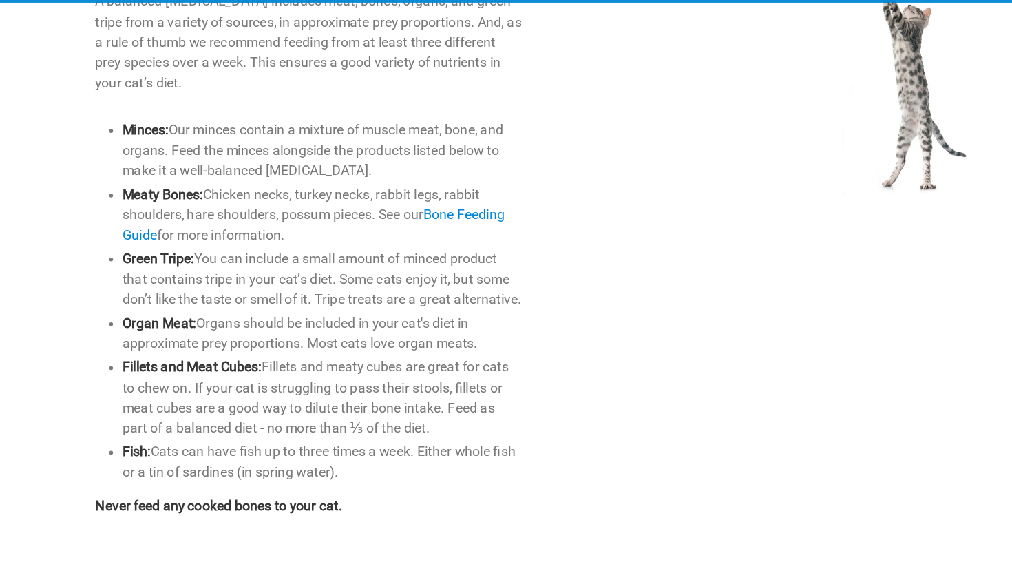
scroll to position [662, 0]
drag, startPoint x: 113, startPoint y: 530, endPoint x: 318, endPoint y: 530, distance: 205.2
click at [318, 518] on strong "Never feed any cooked bones to your cat." at bounding box center [212, 512] width 221 height 14
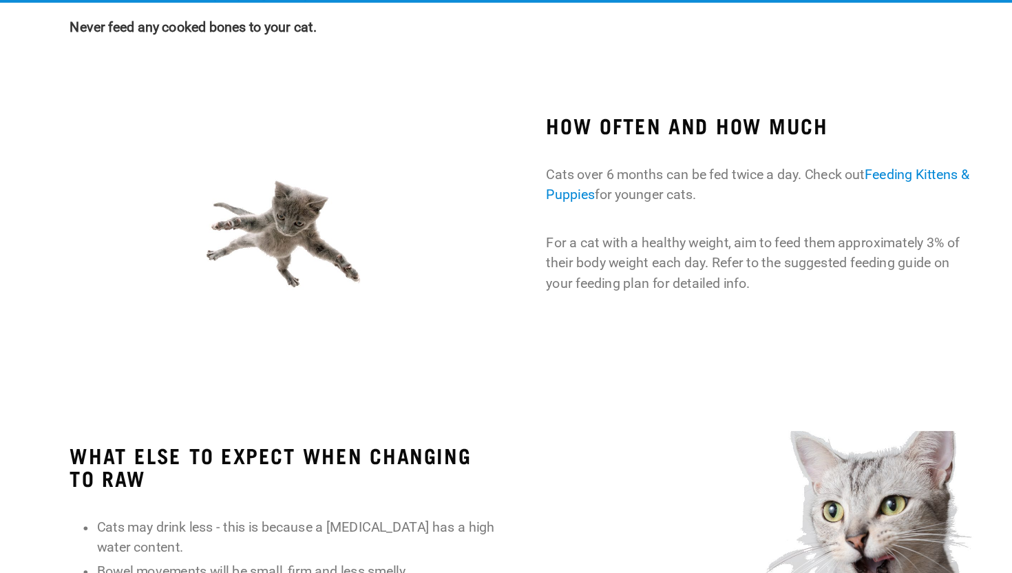
scroll to position [1096, 0]
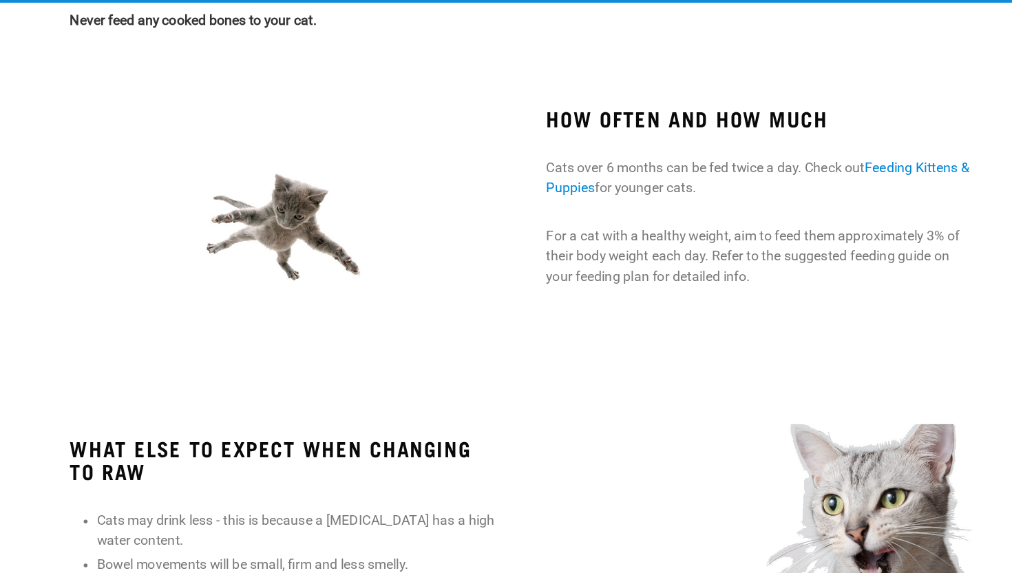
drag, startPoint x: 534, startPoint y: 228, endPoint x: 715, endPoint y: 247, distance: 182.1
click at [715, 238] on p "Cats over 6 months can be fed twice a day. Check out Feeding Kittens & Puppies …" at bounding box center [719, 219] width 382 height 36
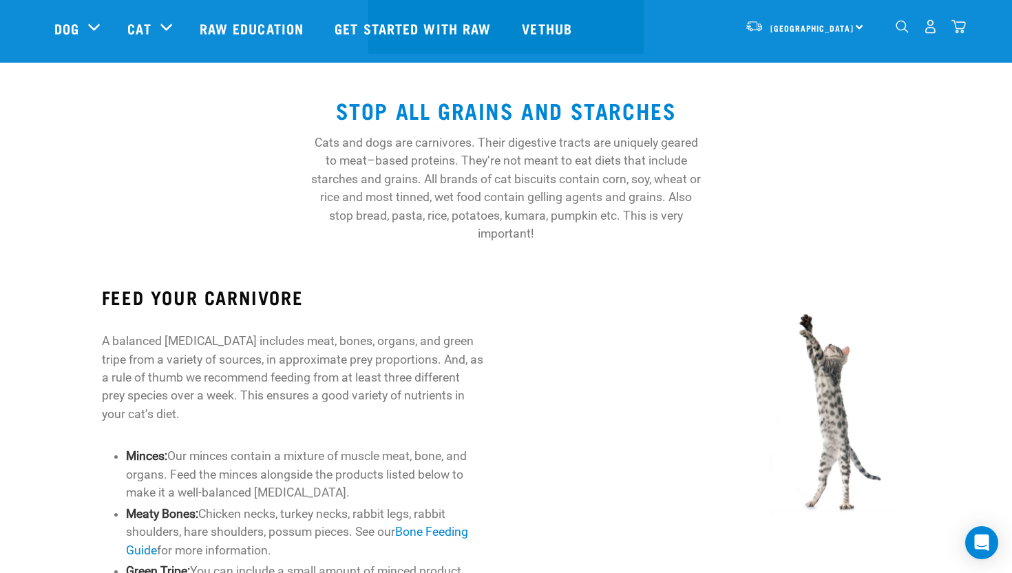
scroll to position [0, 0]
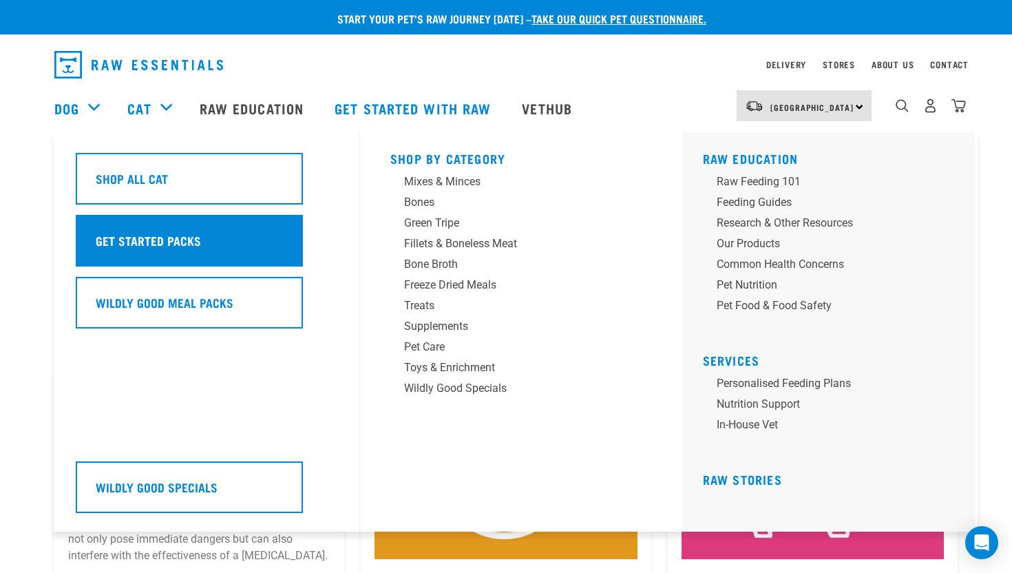
click at [166, 241] on h5 "Get Started Packs" at bounding box center [148, 240] width 105 height 18
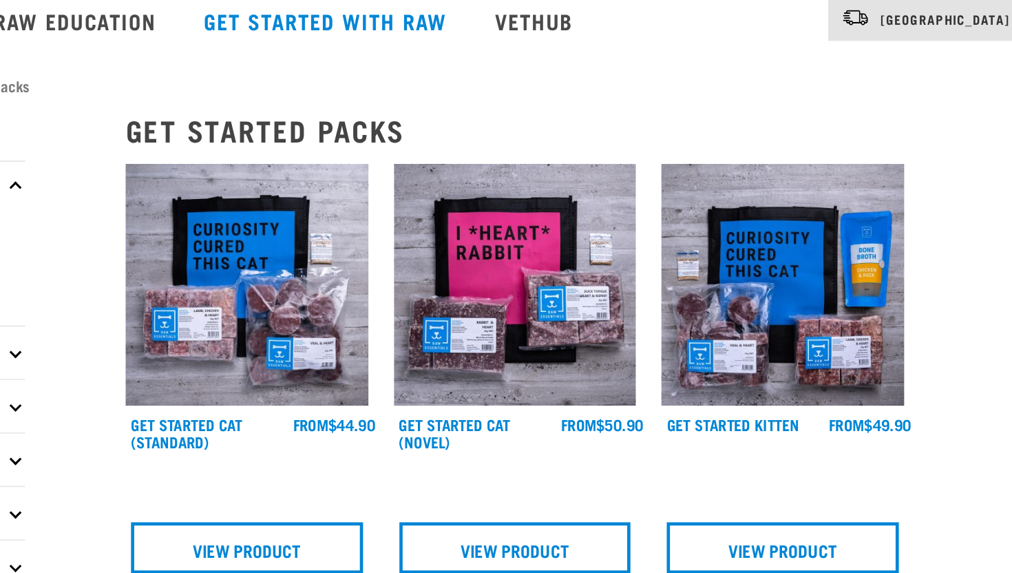
click at [359, 352] on img at bounding box center [362, 278] width 156 height 156
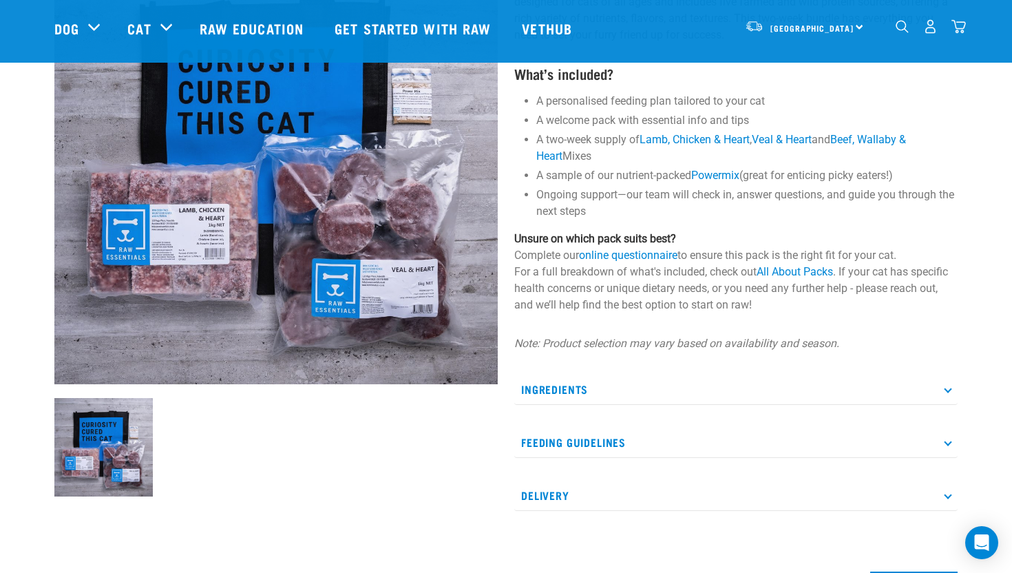
scroll to position [214, 0]
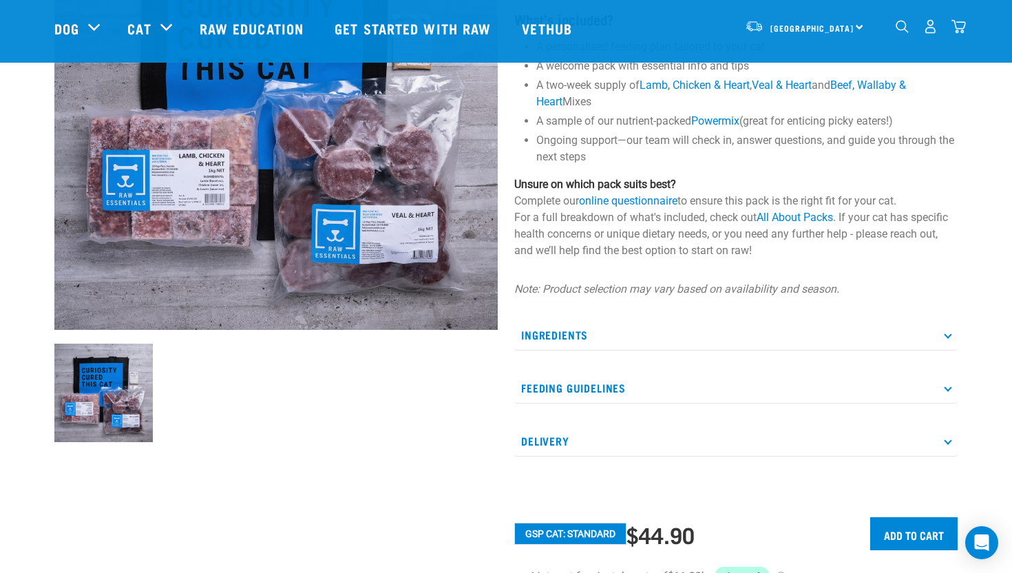
click at [591, 326] on p "Ingredients" at bounding box center [735, 334] width 443 height 31
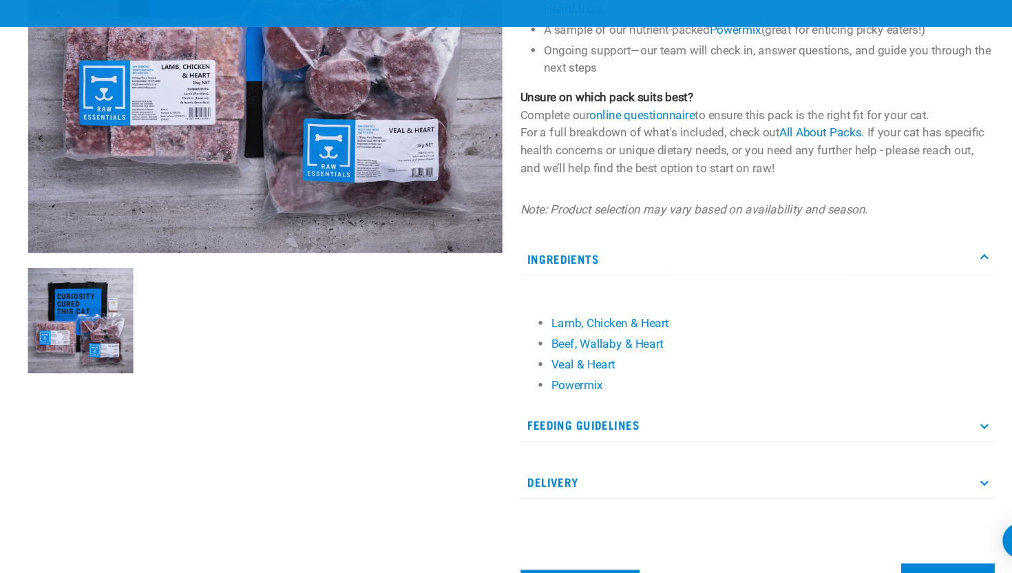
scroll to position [421, 0]
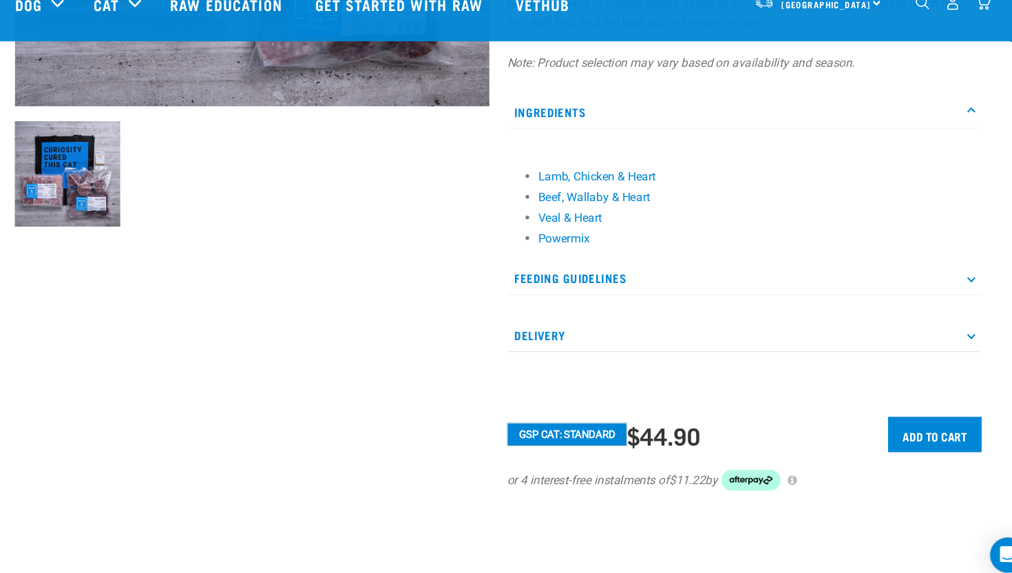
click at [648, 289] on p "Feeding Guidelines" at bounding box center [735, 284] width 443 height 31
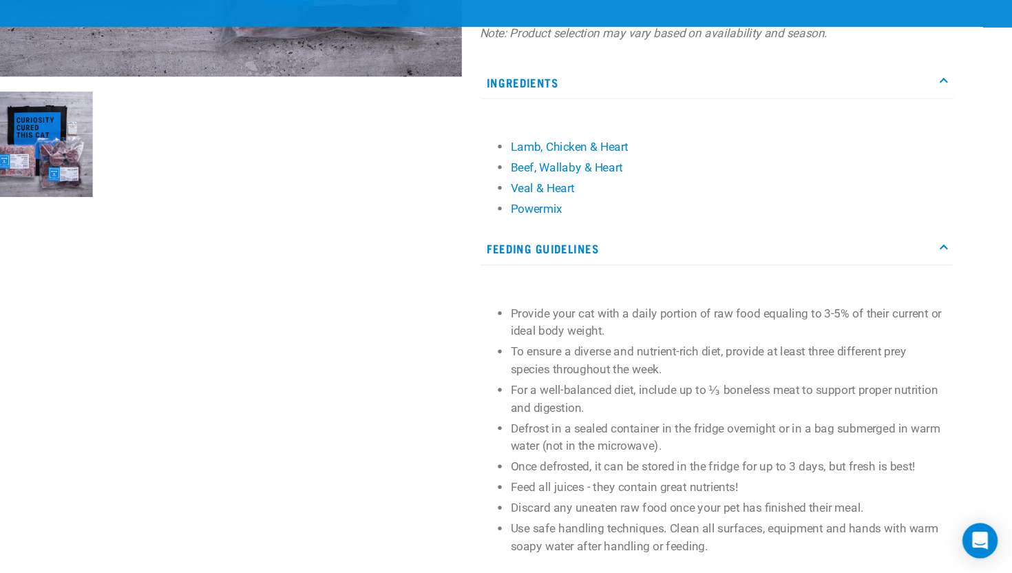
scroll to position [436, 0]
click at [728, 409] on p "For a well-balanced diet, include up to ⅓ boneless meat to support proper nutri…" at bounding box center [747, 408] width 408 height 33
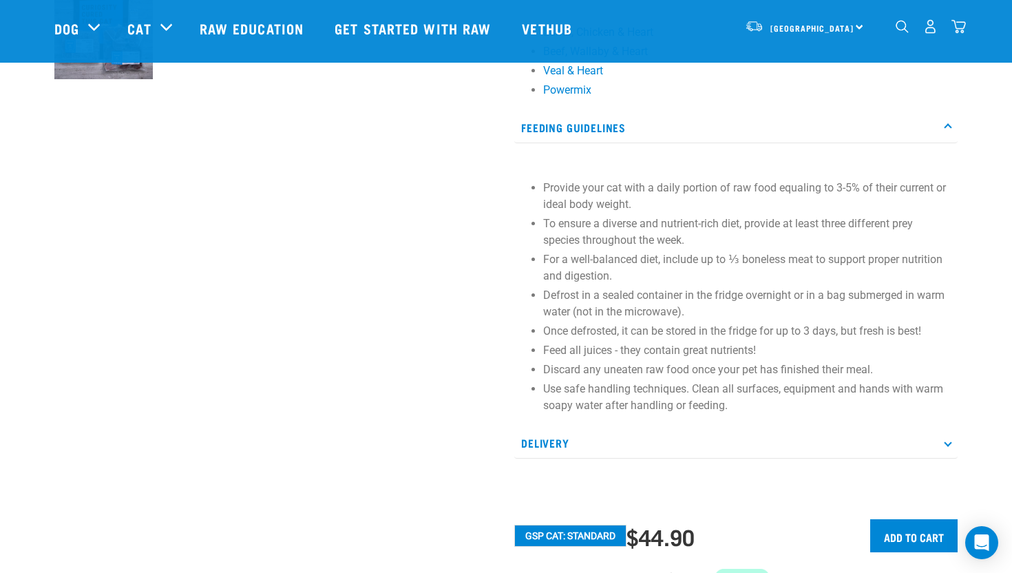
scroll to position [621, 0]
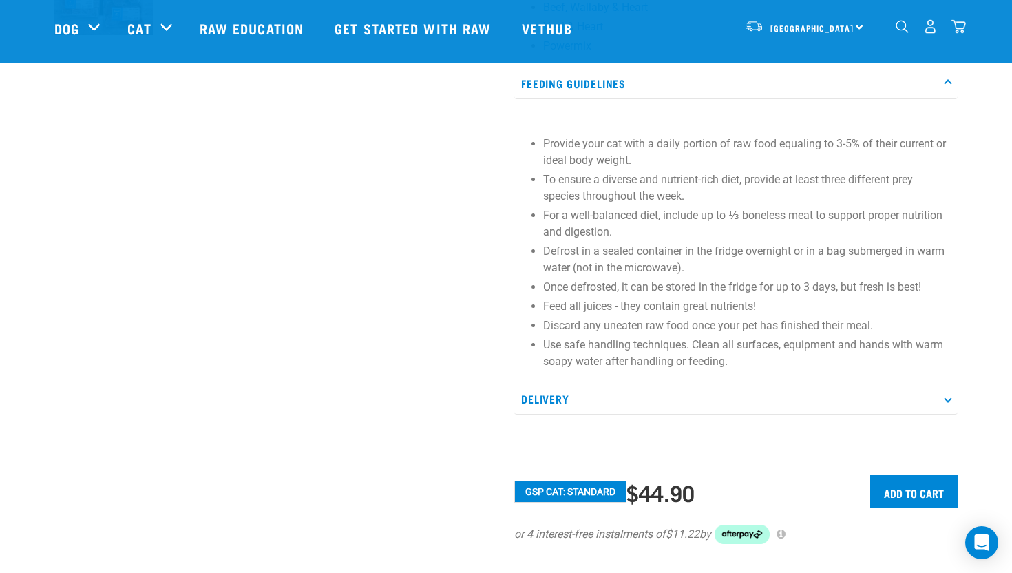
click at [655, 395] on p "Delivery" at bounding box center [735, 399] width 443 height 31
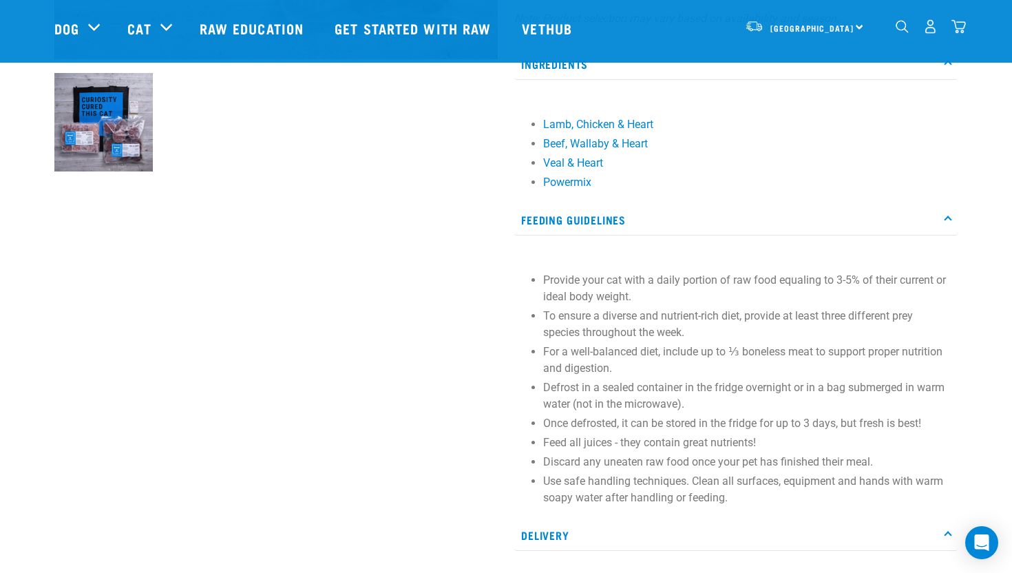
scroll to position [0, 0]
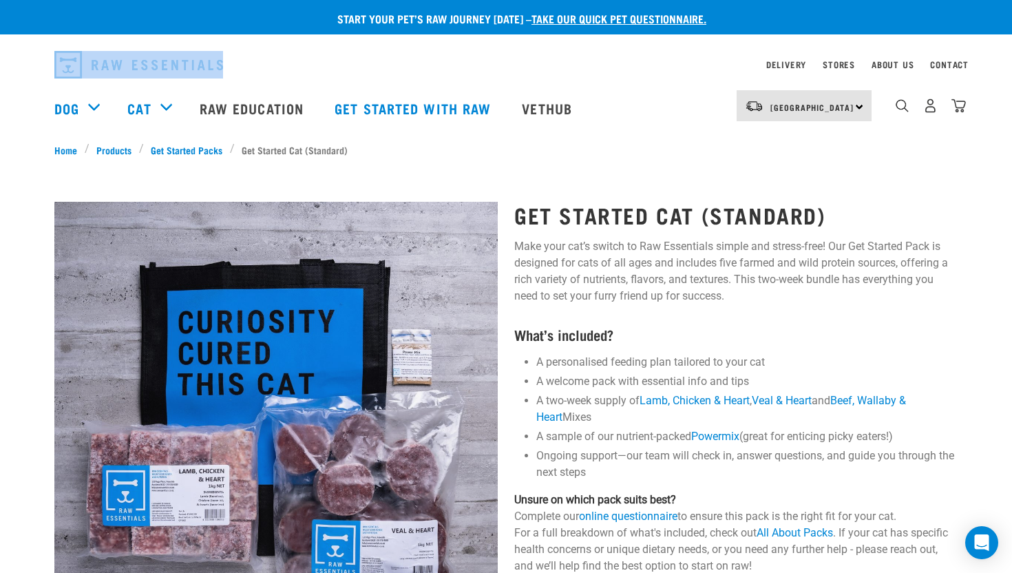
drag, startPoint x: 180, startPoint y: 63, endPoint x: 105, endPoint y: 67, distance: 75.2
click at [105, 67] on div "dropdown navigation" at bounding box center [383, 64] width 658 height 39
copy link "dropdown navigation"
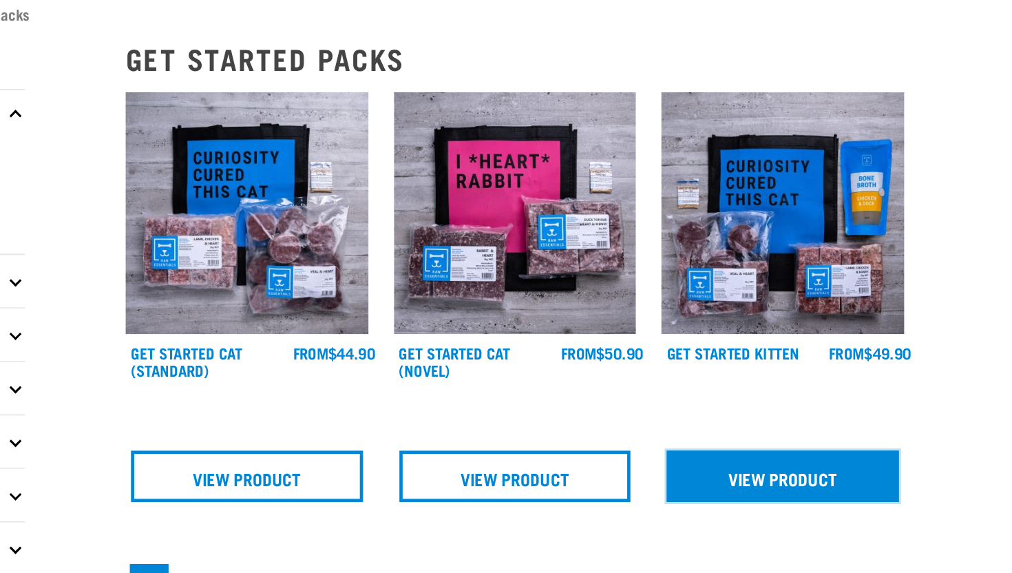
click at [692, 448] on link "View Product" at bounding box center [707, 447] width 149 height 33
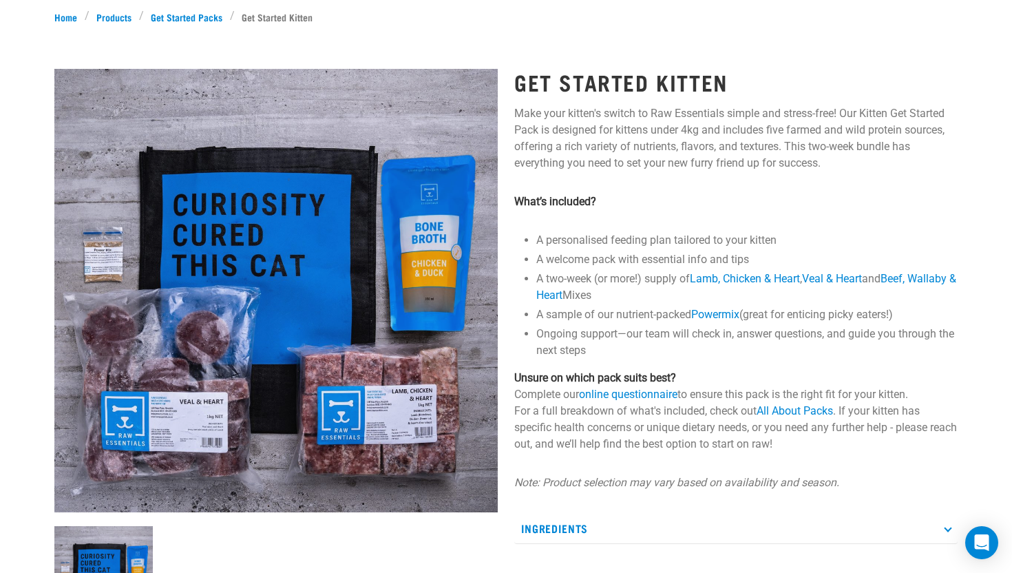
scroll to position [199, 0]
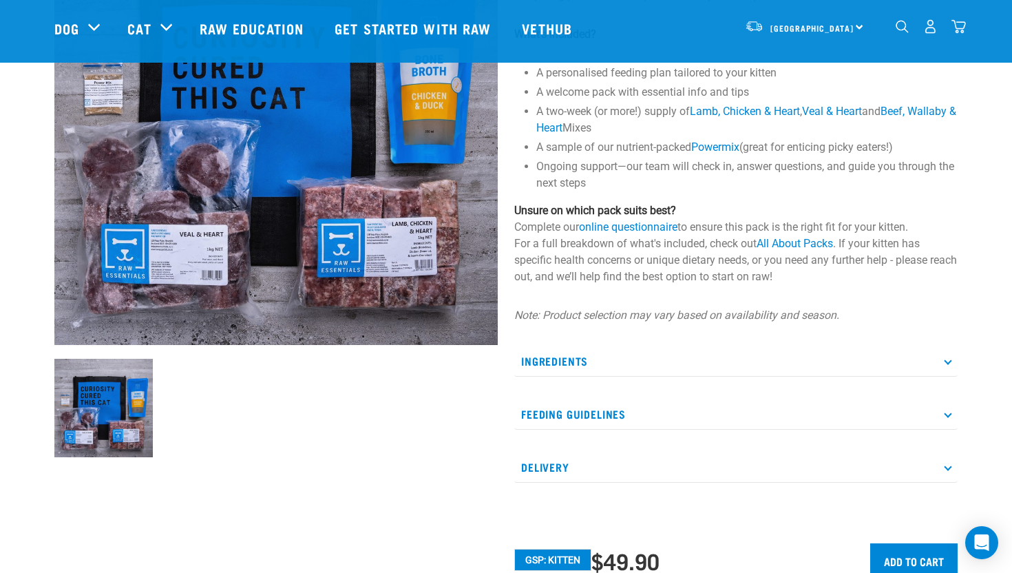
click at [569, 356] on p "Ingredients" at bounding box center [735, 361] width 443 height 31
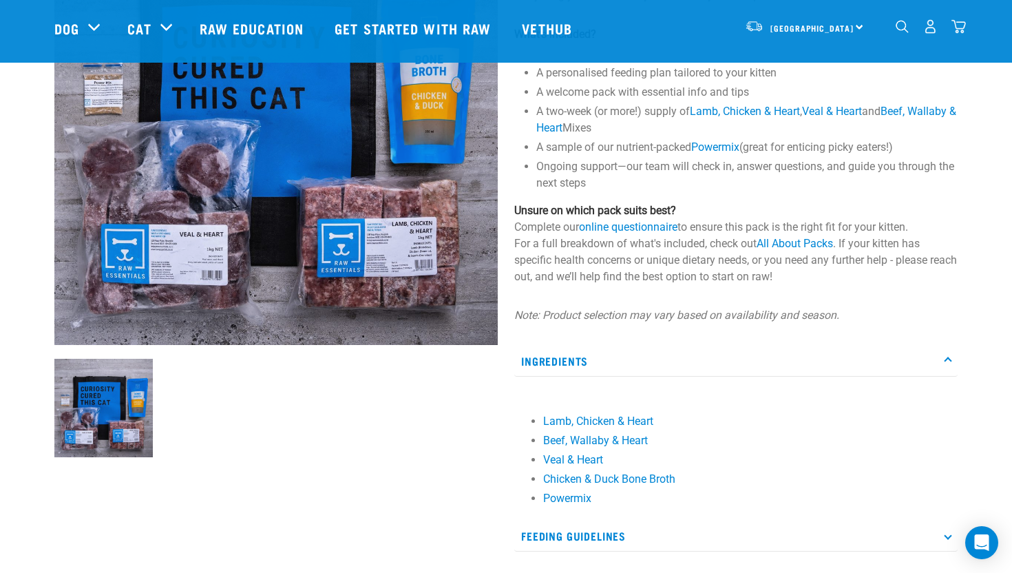
click at [569, 356] on p "Ingredients" at bounding box center [735, 361] width 443 height 31
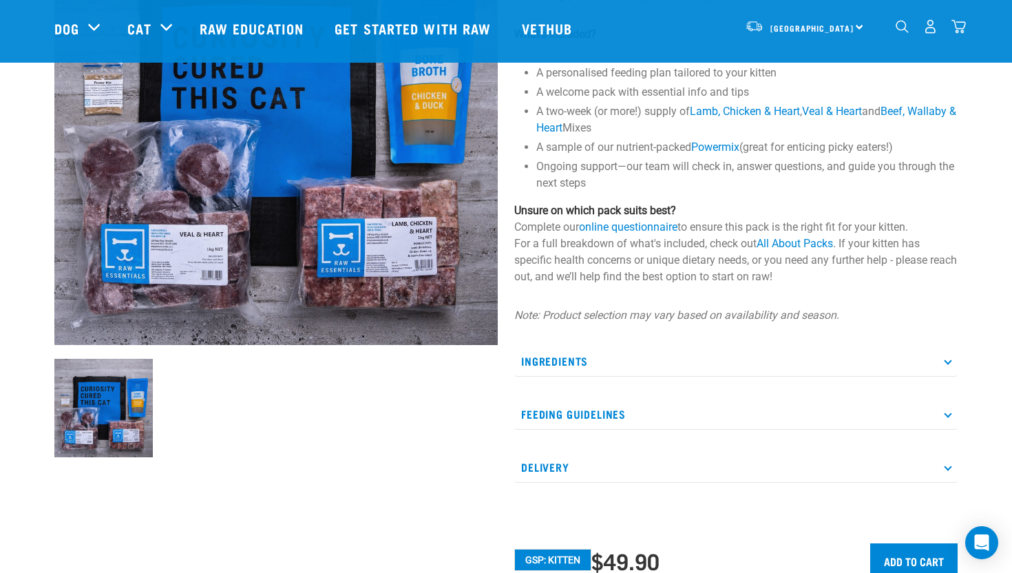
click at [564, 412] on p "Feeding Guidelines" at bounding box center [735, 414] width 443 height 31
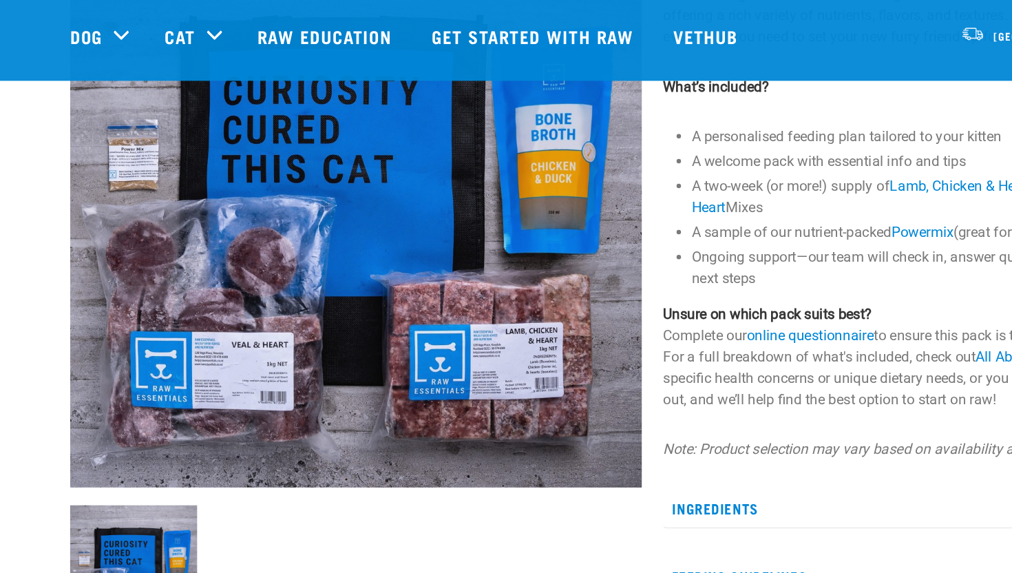
scroll to position [87, 0]
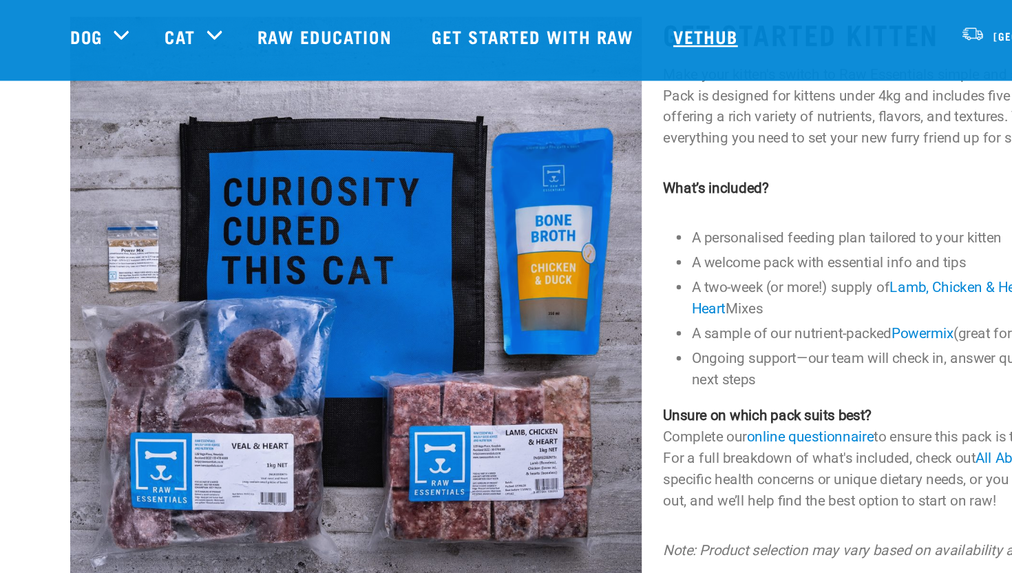
click at [547, 17] on link "Vethub" at bounding box center [548, 28] width 81 height 55
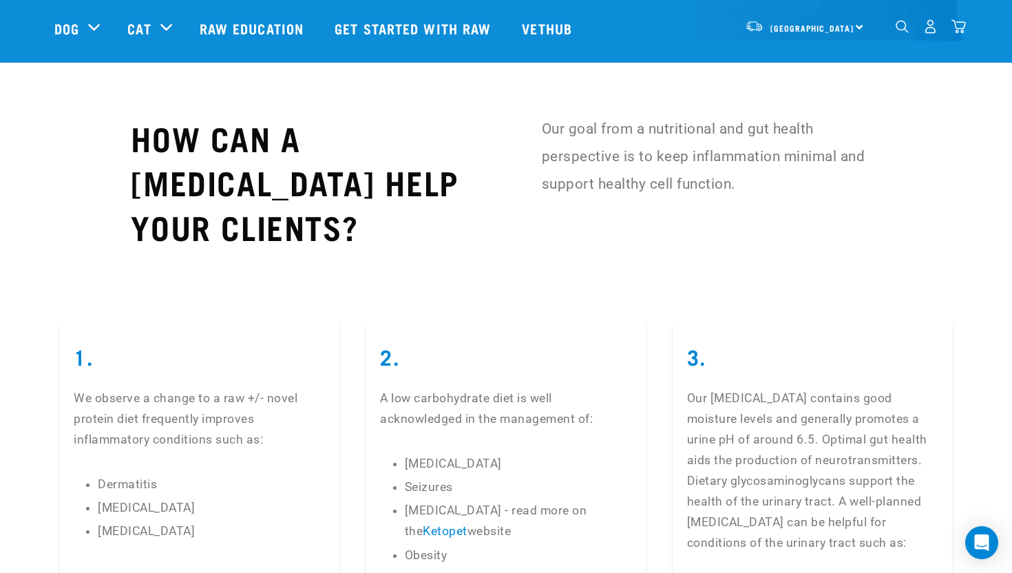
scroll to position [2795, 0]
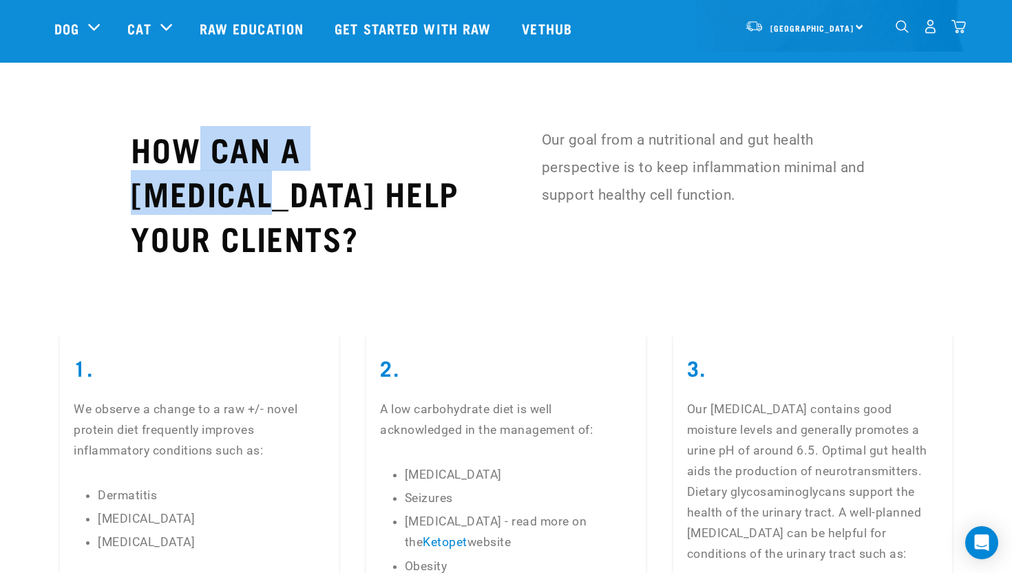
drag, startPoint x: 187, startPoint y: 124, endPoint x: 471, endPoint y: 141, distance: 284.2
click at [470, 142] on h2 "HOW CAN A RAW DIET HELP YOUR CLIENTS?" at bounding box center [300, 193] width 339 height 134
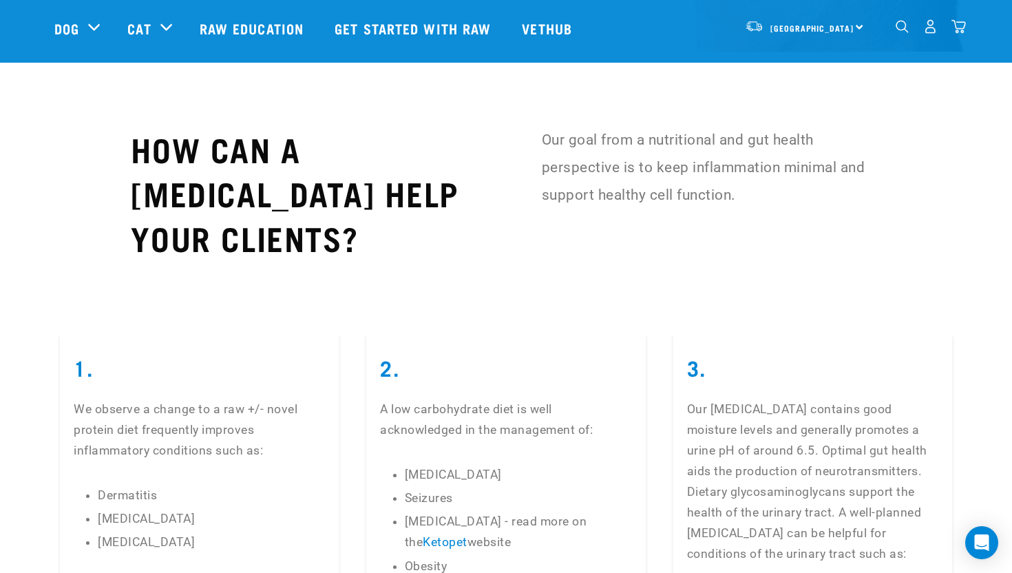
click at [297, 279] on div "1. We observe a change to a raw +/- novel protein diet frequently improves infl…" at bounding box center [506, 547] width 1012 height 537
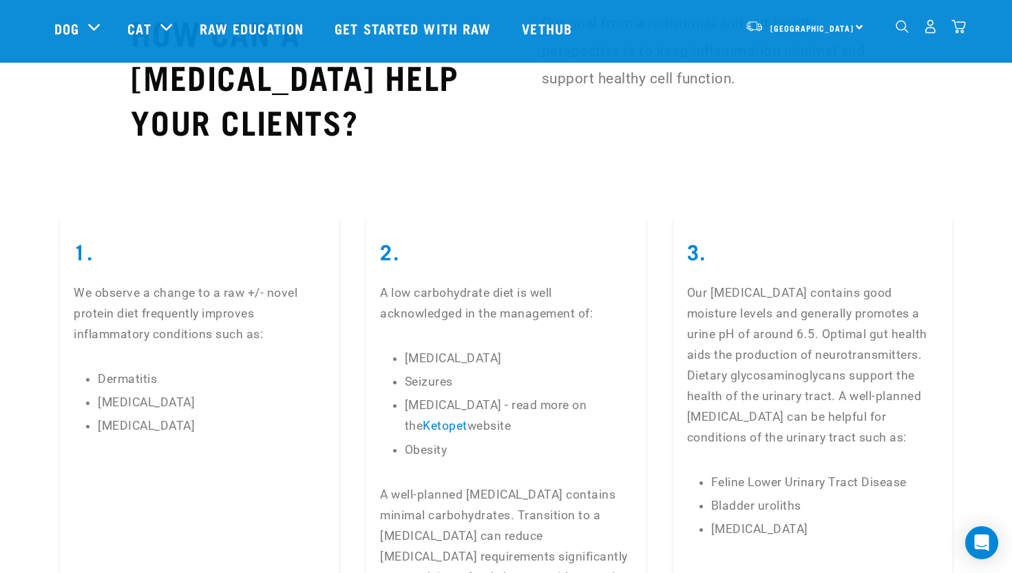
scroll to position [2926, 0]
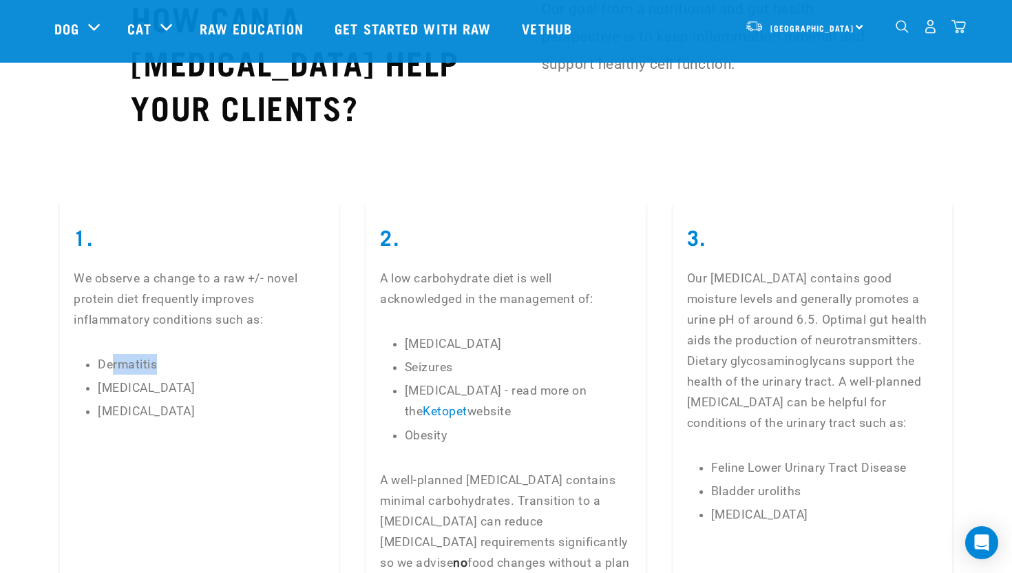
drag, startPoint x: 109, startPoint y: 299, endPoint x: 194, endPoint y: 299, distance: 84.7
click at [180, 354] on li "Dermatitis" at bounding box center [211, 364] width 227 height 21
drag, startPoint x: 99, startPoint y: 335, endPoint x: 178, endPoint y: 336, distance: 79.2
click at [173, 354] on ul "Dermatitis Otitis externa Arthritis" at bounding box center [211, 388] width 227 height 68
drag, startPoint x: 100, startPoint y: 328, endPoint x: 175, endPoint y: 328, distance: 75.0
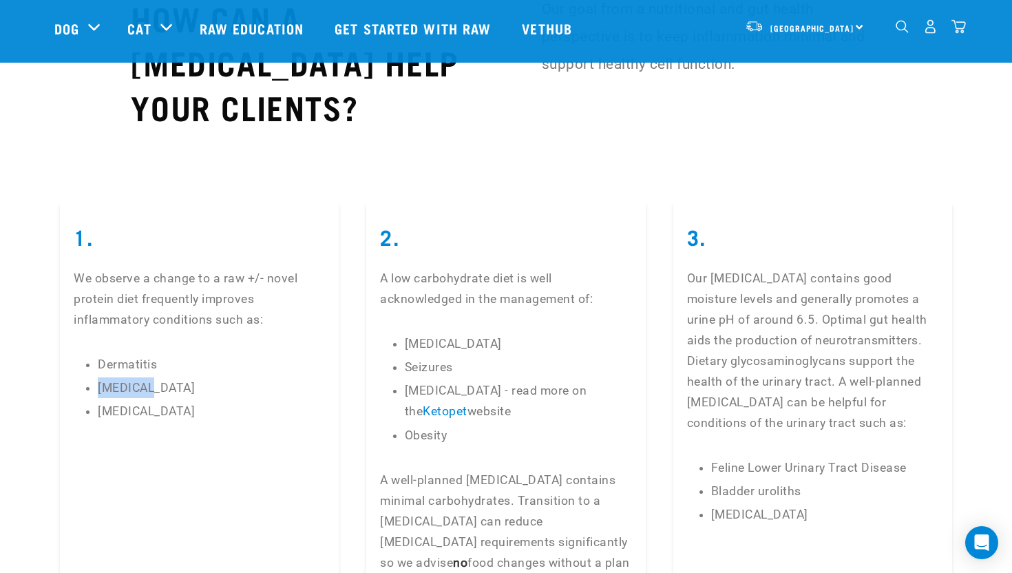
click at [136, 377] on li "Otitis externa" at bounding box center [211, 387] width 227 height 21
click at [251, 401] on li "Arthritis" at bounding box center [211, 411] width 227 height 21
drag, startPoint x: 137, startPoint y: 332, endPoint x: 205, endPoint y: 335, distance: 68.2
click at [204, 354] on ul "Dermatitis Otitis externa Arthritis" at bounding box center [211, 388] width 227 height 68
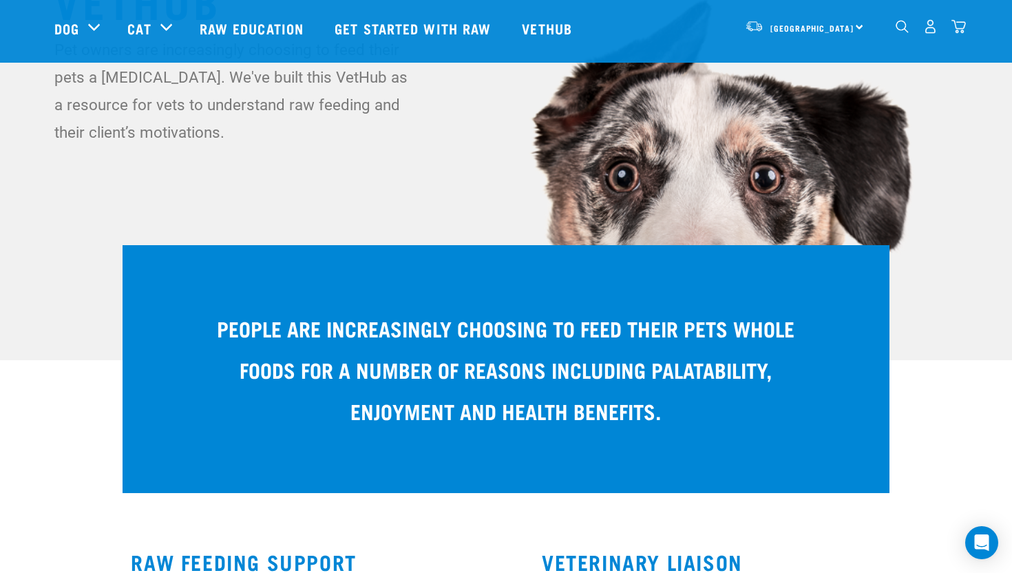
scroll to position [0, 0]
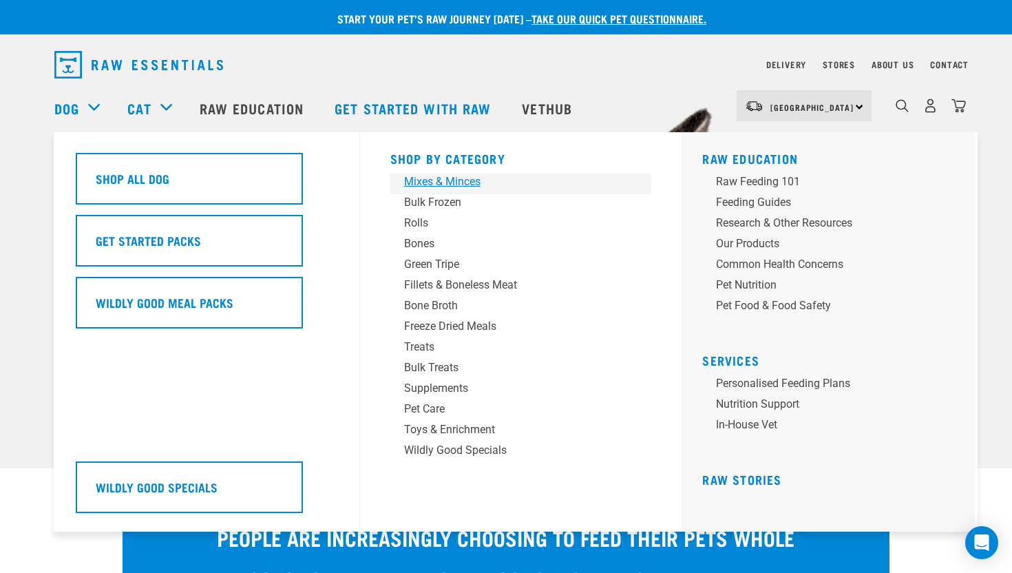
click at [465, 176] on div "Mixes & Minces" at bounding box center [511, 182] width 215 height 17
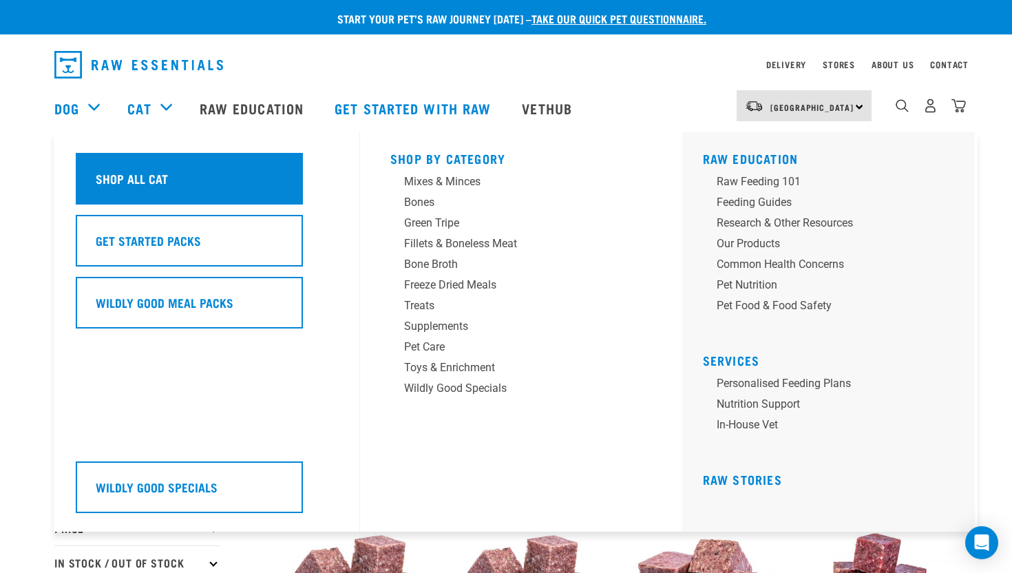
click at [176, 170] on div "Shop All Cat" at bounding box center [189, 179] width 227 height 52
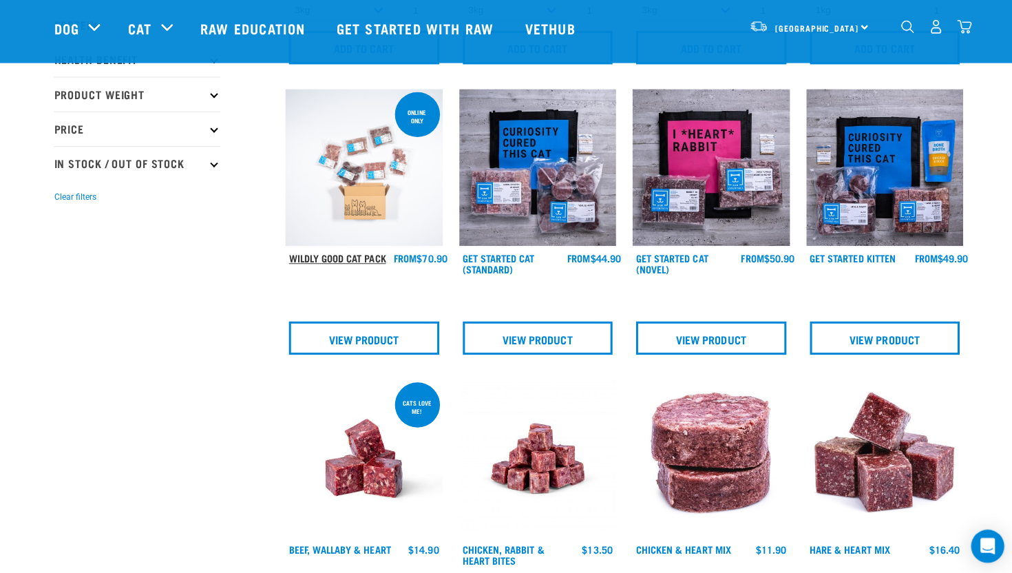
scroll to position [297, 0]
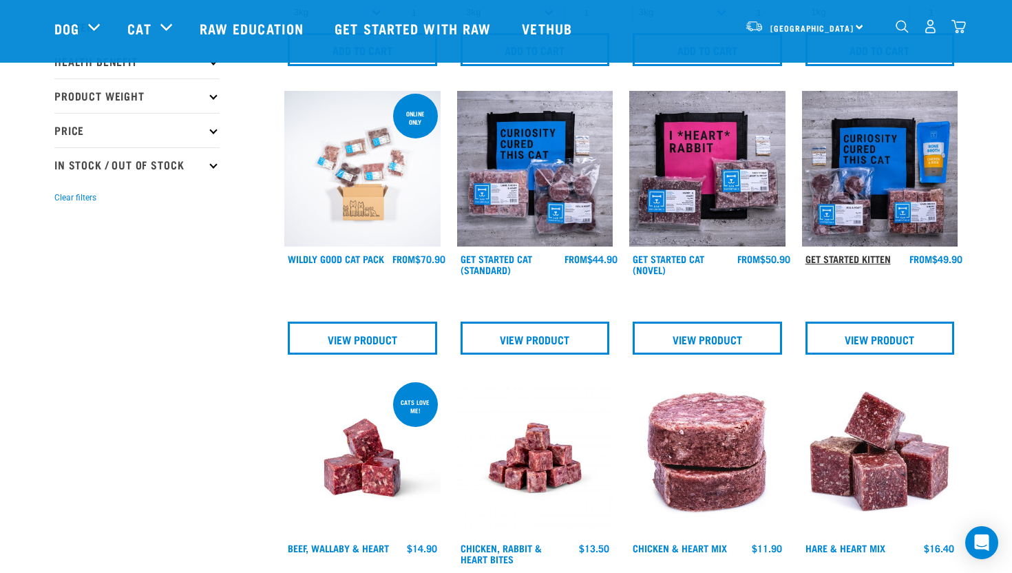
click at [864, 256] on link "Get Started Kitten" at bounding box center [848, 258] width 85 height 5
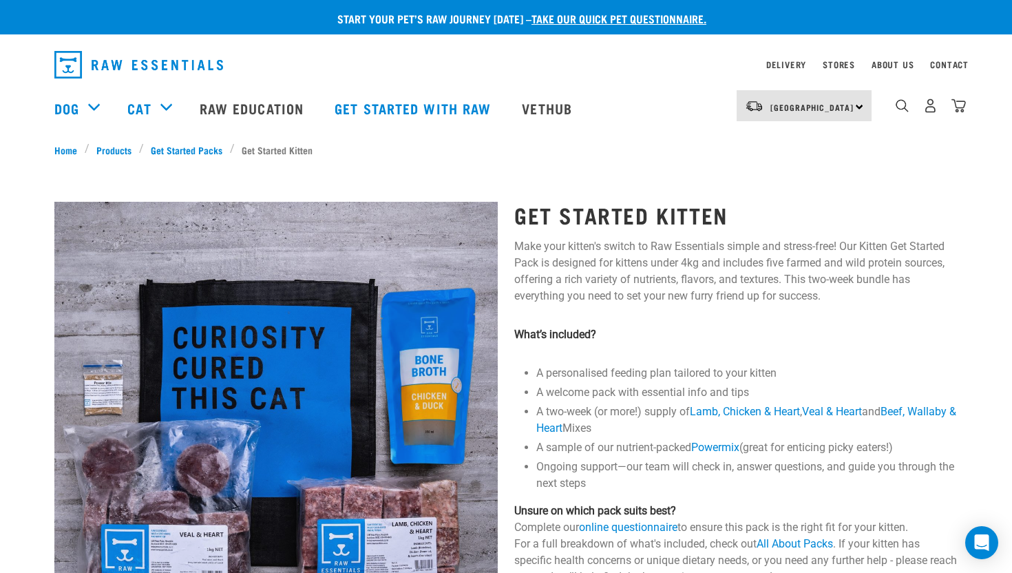
drag, startPoint x: 569, startPoint y: 198, endPoint x: 720, endPoint y: 198, distance: 150.8
click at [720, 198] on div "Get Started Kitten Make your kitten's switch to Raw Essentials simple and stres…" at bounding box center [736, 551] width 460 height 737
drag, startPoint x: 675, startPoint y: 207, endPoint x: 727, endPoint y: 207, distance: 51.6
click at [727, 207] on h1 "Get Started Kitten" at bounding box center [735, 214] width 443 height 25
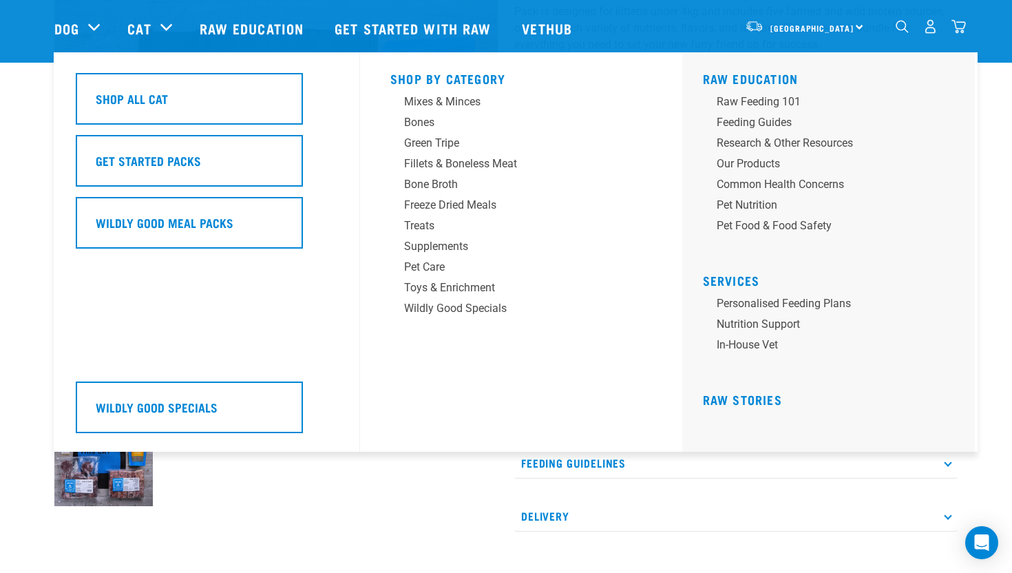
scroll to position [225, 0]
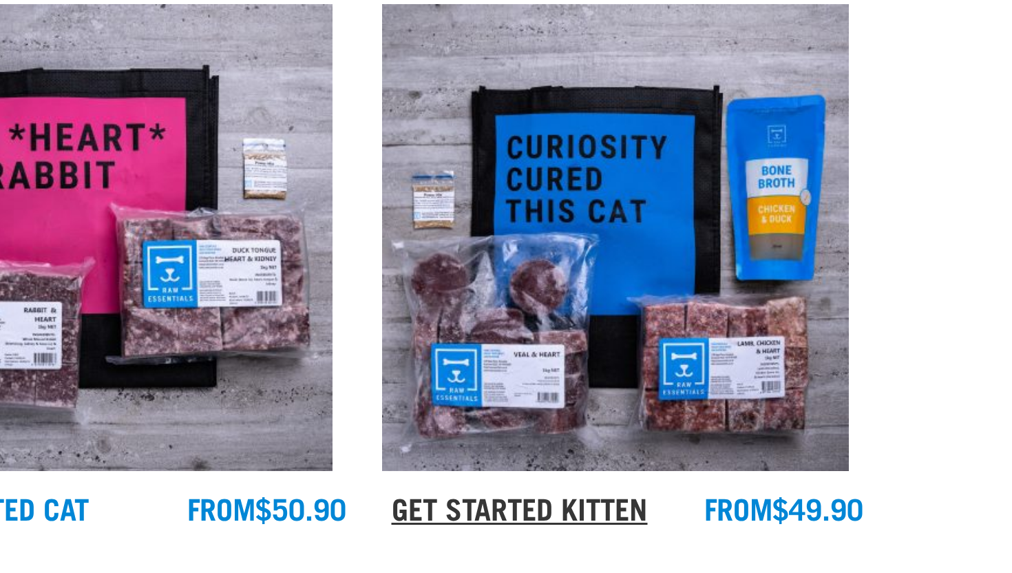
click at [847, 256] on link "Get Started Kitten" at bounding box center [848, 258] width 85 height 5
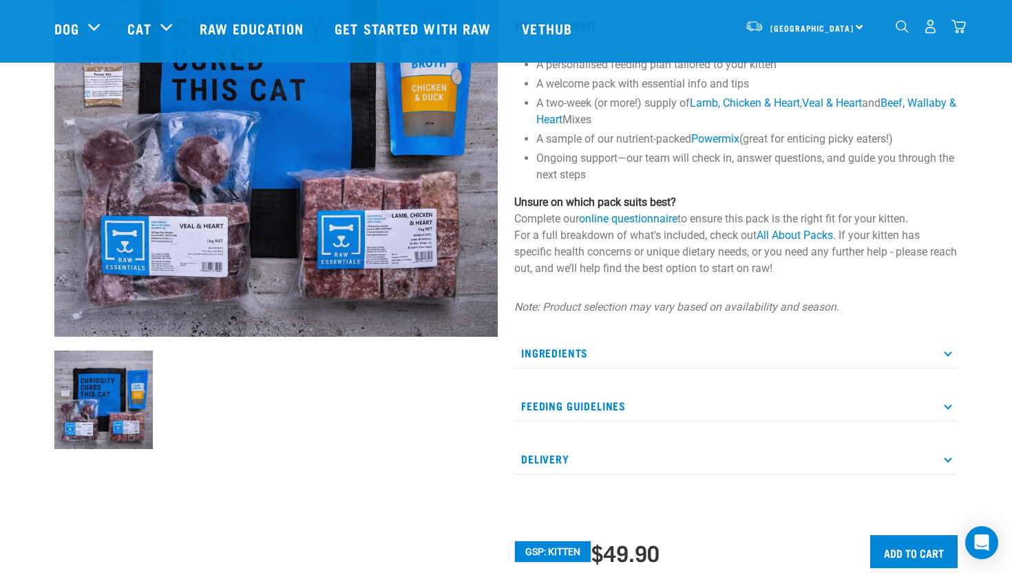
scroll to position [187, 0]
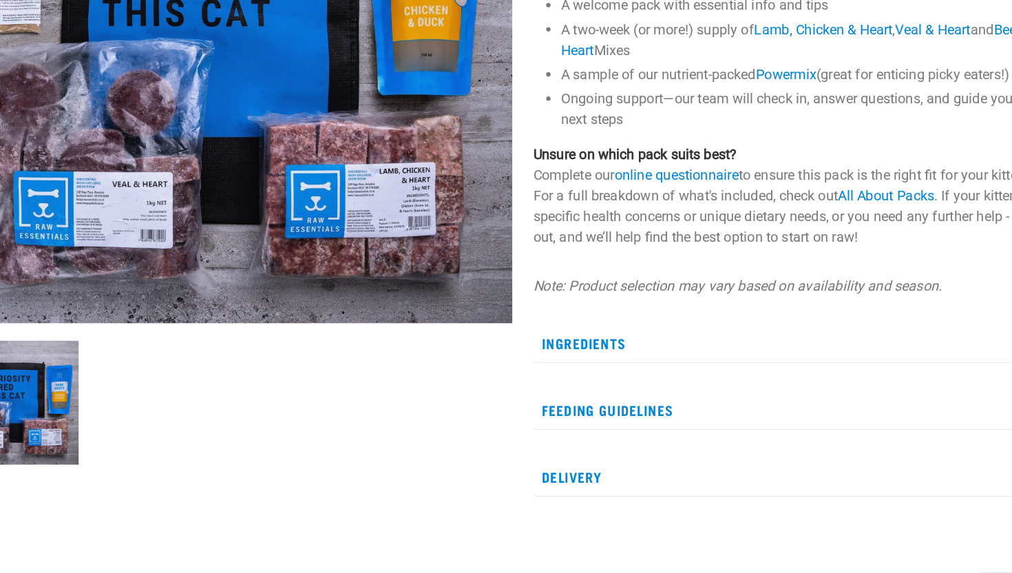
click at [563, 357] on p "Ingredients" at bounding box center [735, 372] width 443 height 31
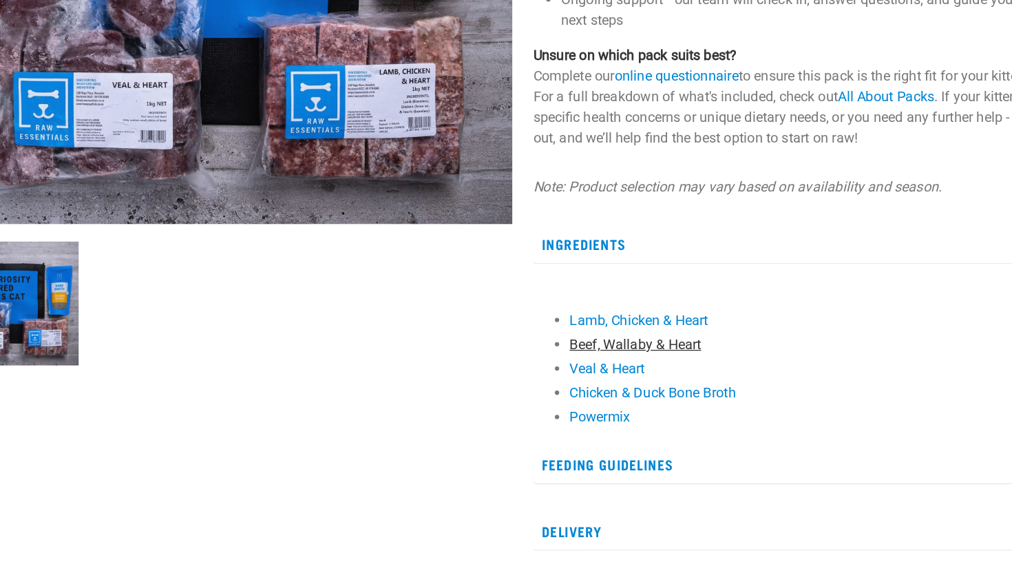
scroll to position [259, 0]
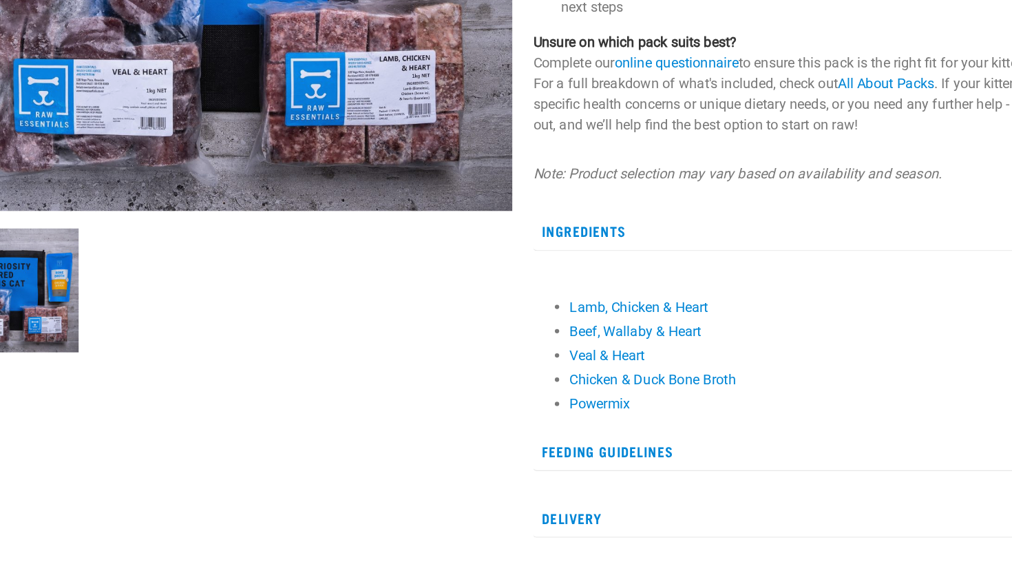
click at [578, 298] on p "Ingredients" at bounding box center [735, 301] width 443 height 31
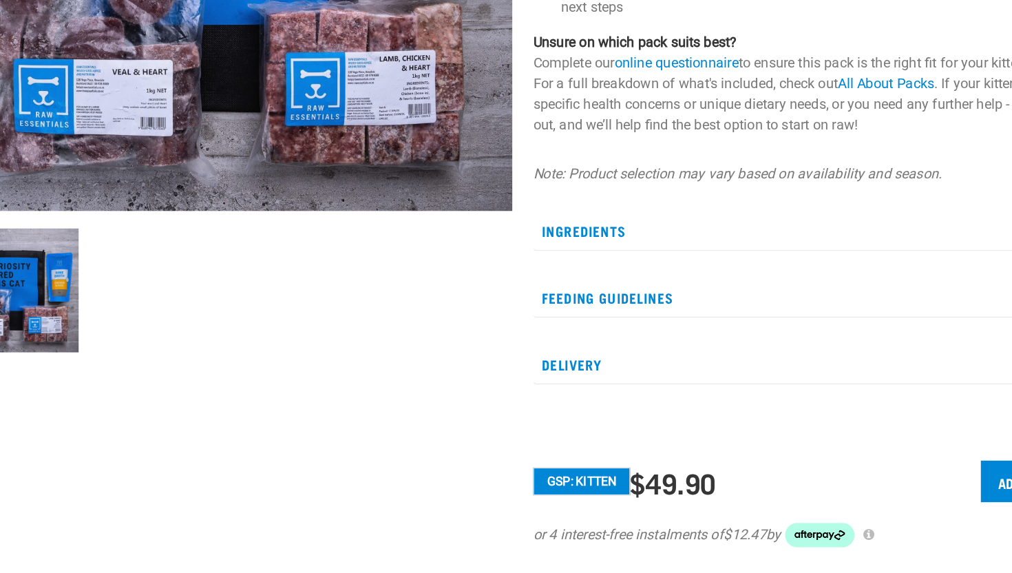
click at [577, 346] on p "Feeding Guidelines" at bounding box center [735, 354] width 443 height 31
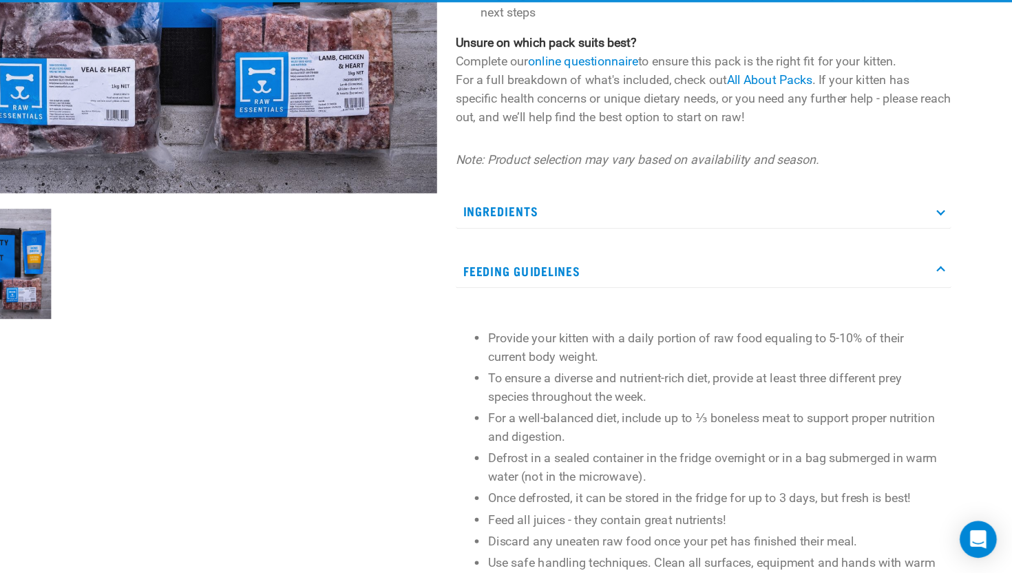
scroll to position [318, 0]
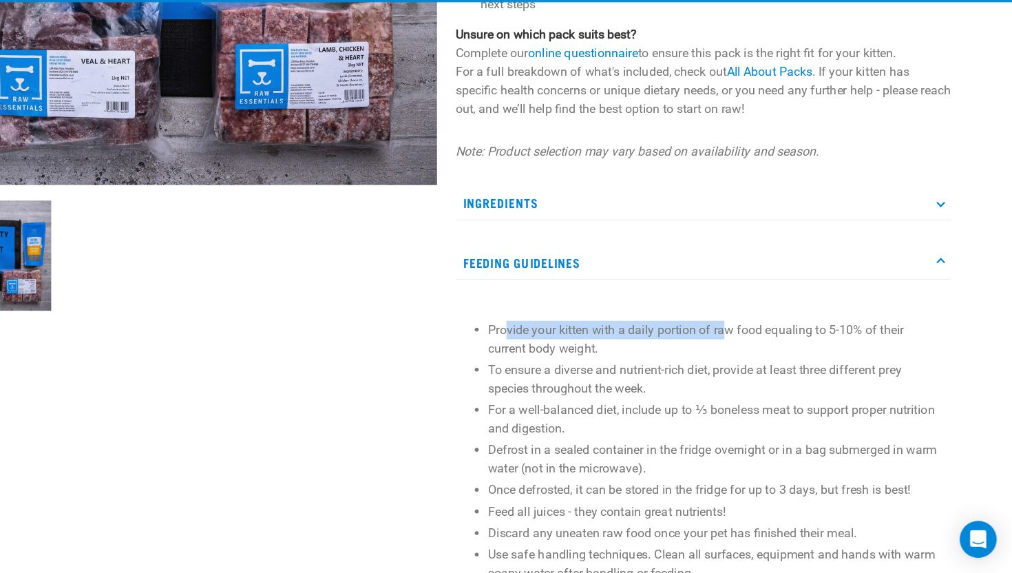
drag, startPoint x: 558, startPoint y: 358, endPoint x: 756, endPoint y: 358, distance: 198.3
click at [757, 358] on p "Provide your kitten with a daily portion of raw food equaling to 5-10% of their…" at bounding box center [747, 363] width 408 height 33
click at [756, 358] on p "Provide your kitten with a daily portion of raw food equaling to 5-10% of their…" at bounding box center [747, 363] width 408 height 33
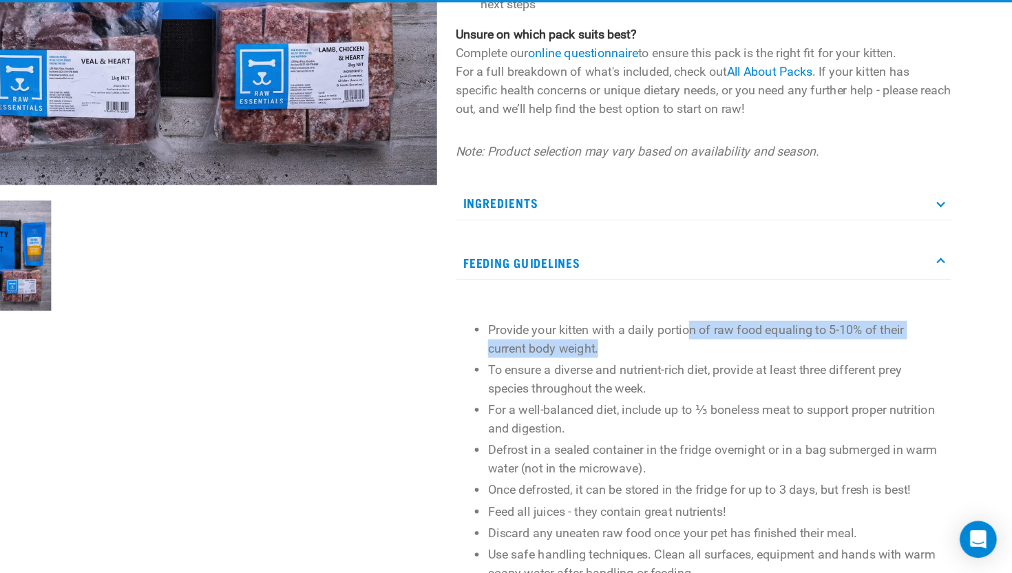
drag, startPoint x: 722, startPoint y: 358, endPoint x: 865, endPoint y: 372, distance: 143.9
click at [865, 372] on p "Provide your kitten with a daily portion of raw food equaling to 5-10% of their…" at bounding box center [747, 363] width 408 height 33
drag, startPoint x: 548, startPoint y: 372, endPoint x: 691, endPoint y: 375, distance: 142.5
click at [686, 375] on p "Provide your kitten with a daily portion of raw food equaling to 5-10% of their…" at bounding box center [747, 363] width 408 height 33
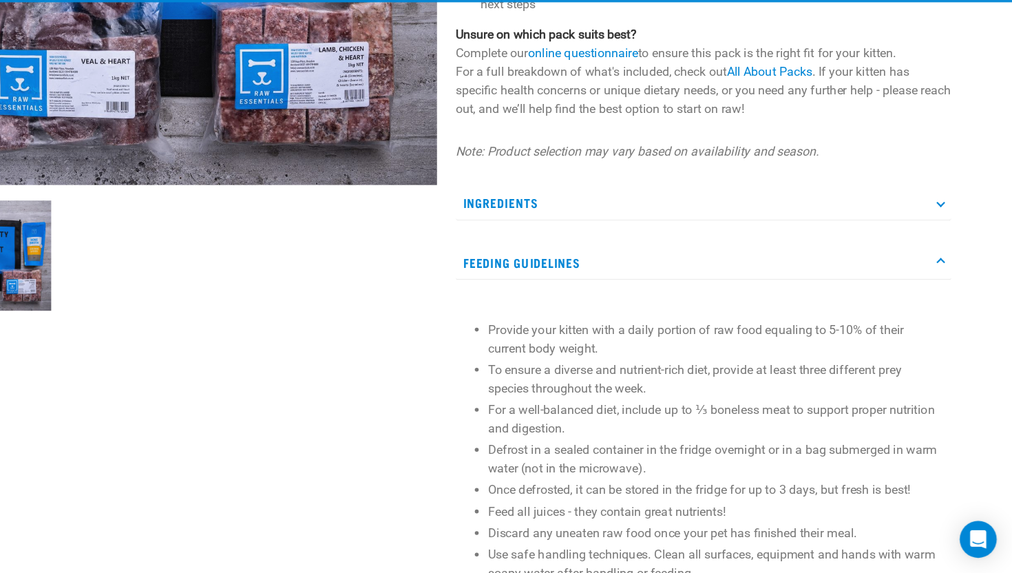
click at [700, 375] on p "Provide your kitten with a daily portion of raw food equaling to 5-10% of their…" at bounding box center [747, 363] width 408 height 33
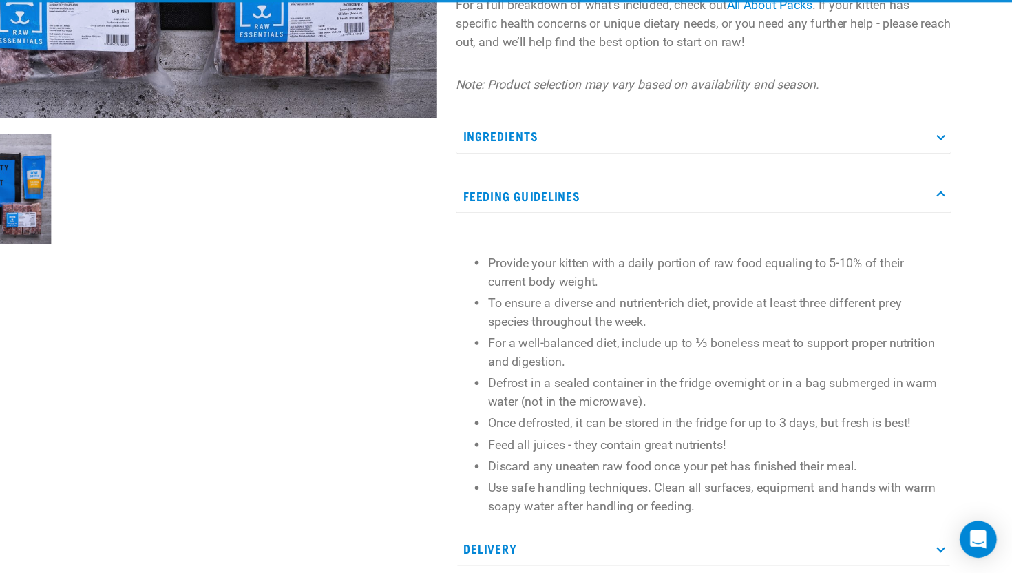
scroll to position [395, 0]
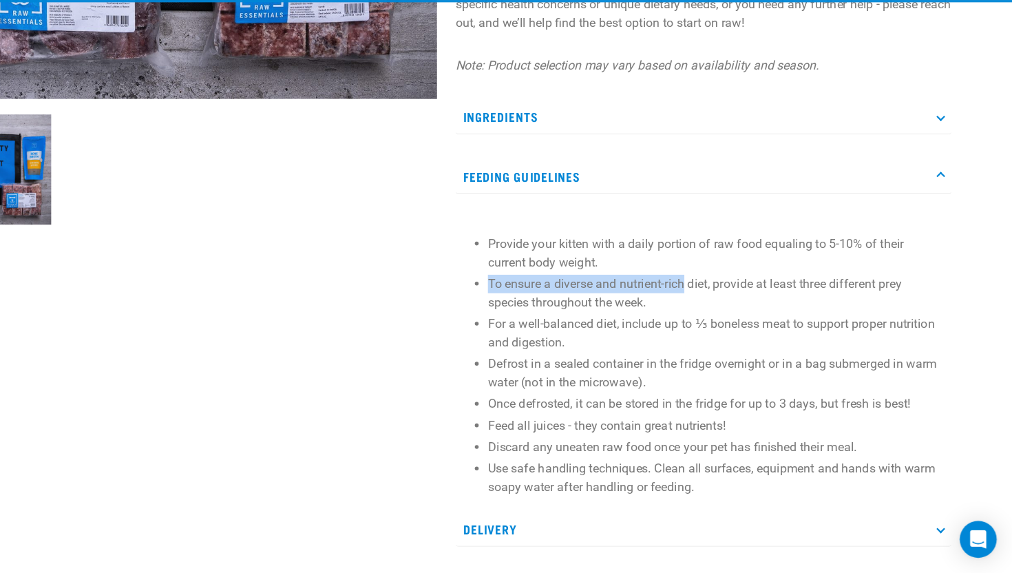
drag, startPoint x: 552, startPoint y: 304, endPoint x: 720, endPoint y: 322, distance: 169.6
click at [720, 322] on ul "Provide your kitten with a daily portion of raw food equaling to 5-10% of their…" at bounding box center [747, 388] width 408 height 234
click at [758, 329] on p "To ensure a diverse and nutrient-rich diet, provide at least three different pr…" at bounding box center [747, 322] width 408 height 33
drag, startPoint x: 812, startPoint y: 315, endPoint x: 874, endPoint y: 315, distance: 62.0
click at [874, 315] on p "To ensure a diverse and nutrient-rich diet, provide at least three different pr…" at bounding box center [747, 322] width 408 height 33
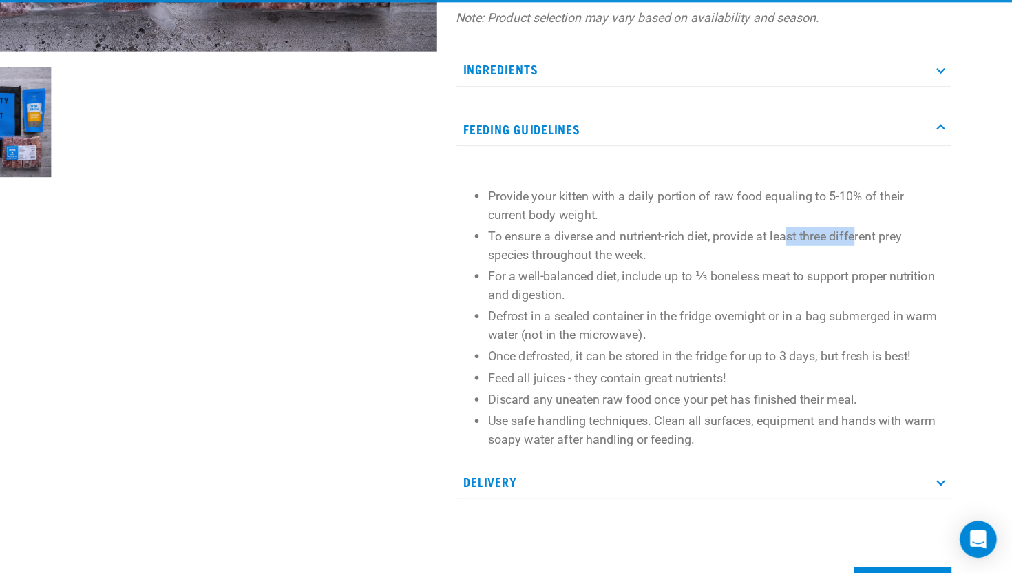
scroll to position [468, 0]
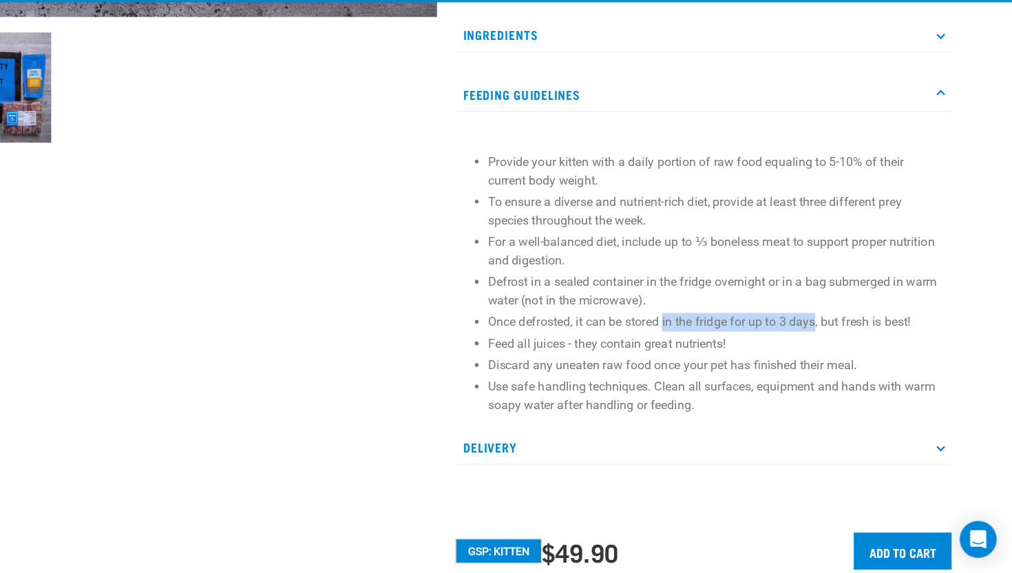
drag, startPoint x: 701, startPoint y: 355, endPoint x: 836, endPoint y: 355, distance: 135.0
click at [836, 355] on p "Once defrosted, it can be stored in the fridge for up to 3 days, but fresh is b…" at bounding box center [747, 348] width 408 height 17
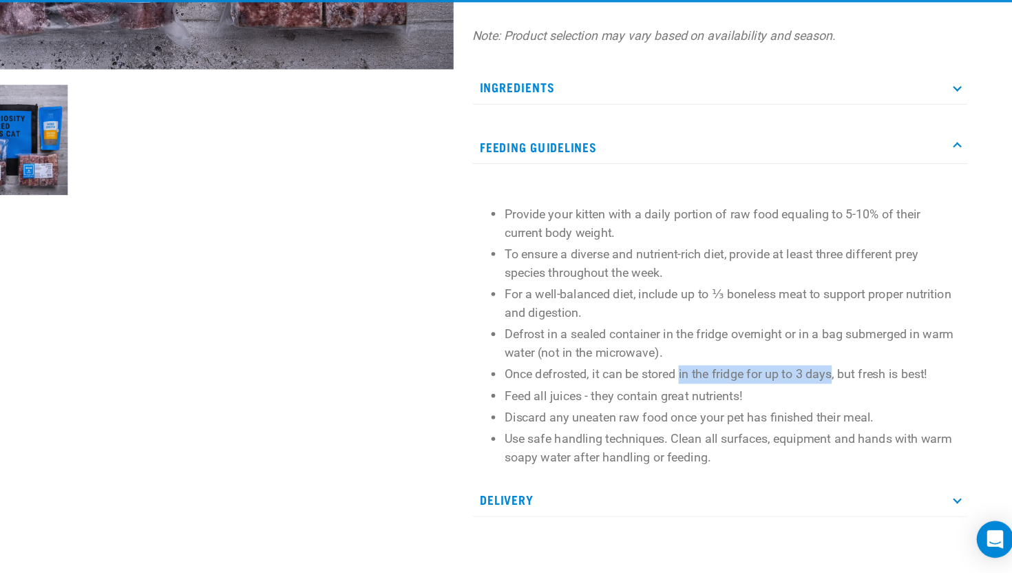
scroll to position [421, 0]
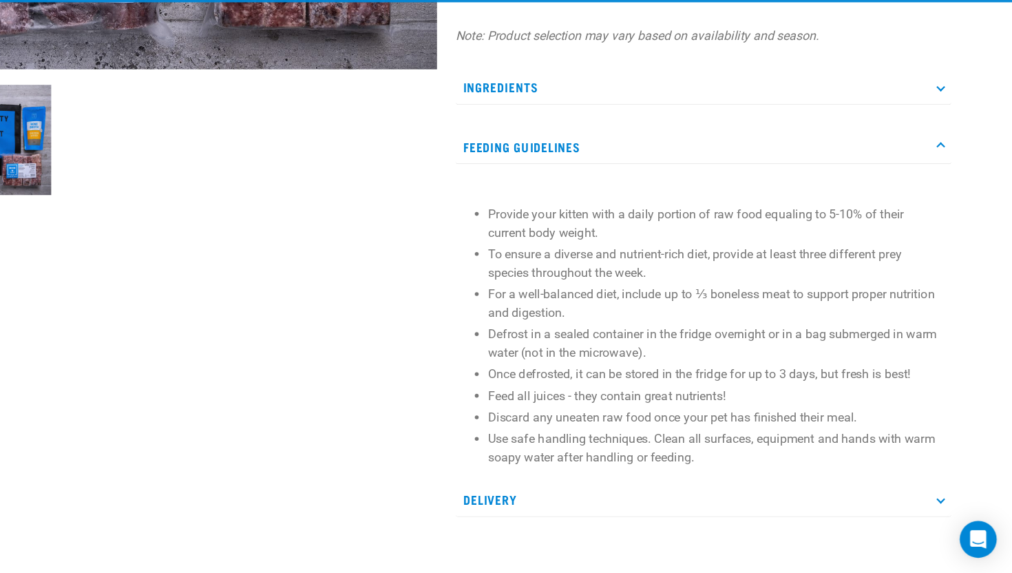
click at [552, 339] on p "For a well-balanced diet, include up to ⅓ boneless meat to support proper nutri…" at bounding box center [747, 331] width 408 height 33
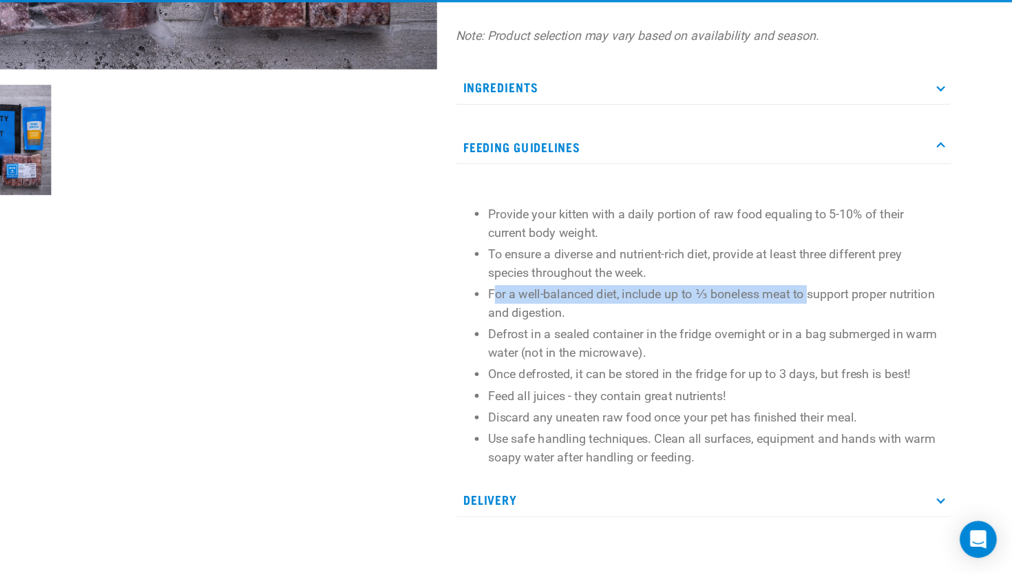
drag, startPoint x: 550, startPoint y: 326, endPoint x: 830, endPoint y: 322, distance: 279.6
click at [830, 322] on p "For a well-balanced diet, include up to ⅓ boneless meat to support proper nutri…" at bounding box center [747, 331] width 408 height 33
drag, startPoint x: 545, startPoint y: 319, endPoint x: 616, endPoint y: 348, distance: 76.3
click at [616, 348] on p "For a well-balanced diet, include up to ⅓ boneless meat to support proper nutri…" at bounding box center [747, 331] width 408 height 33
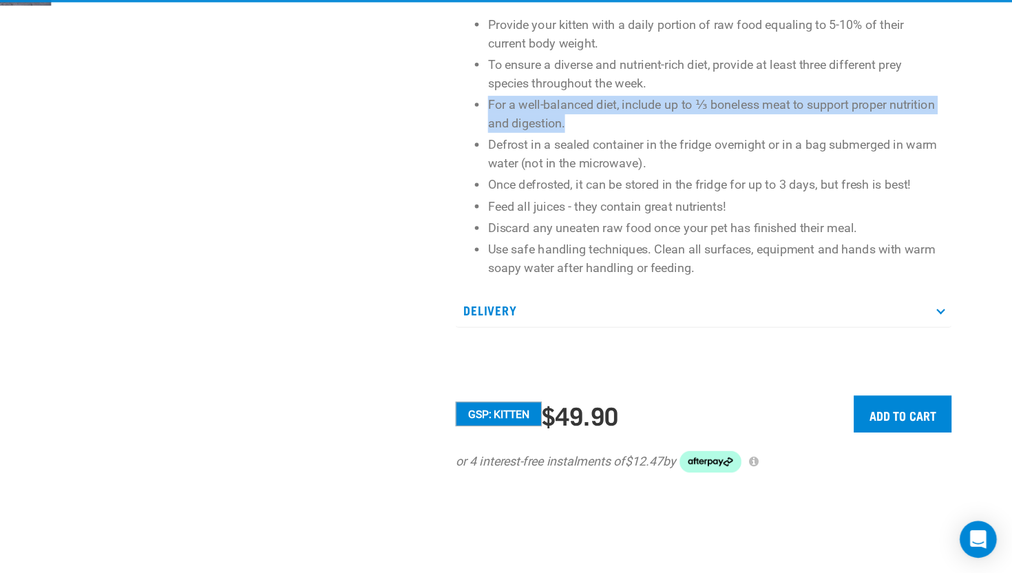
scroll to position [590, 0]
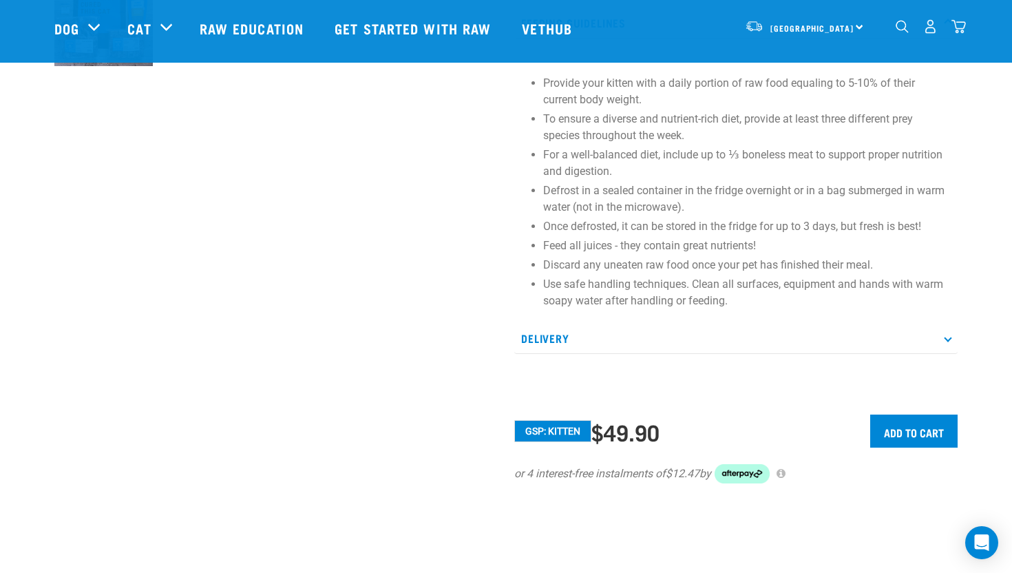
click at [828, 341] on p "Delivery" at bounding box center [735, 338] width 443 height 31
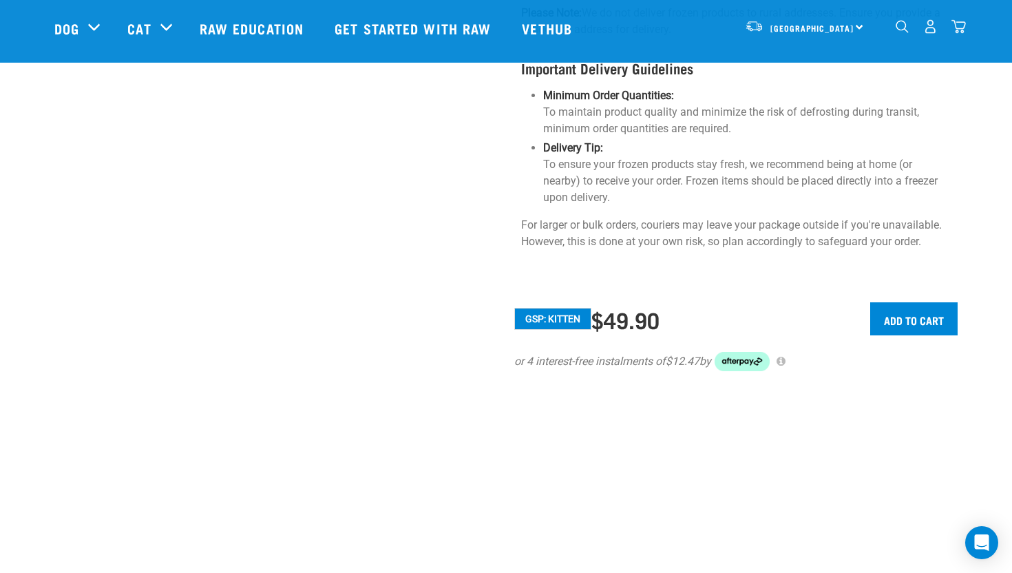
scroll to position [0, 0]
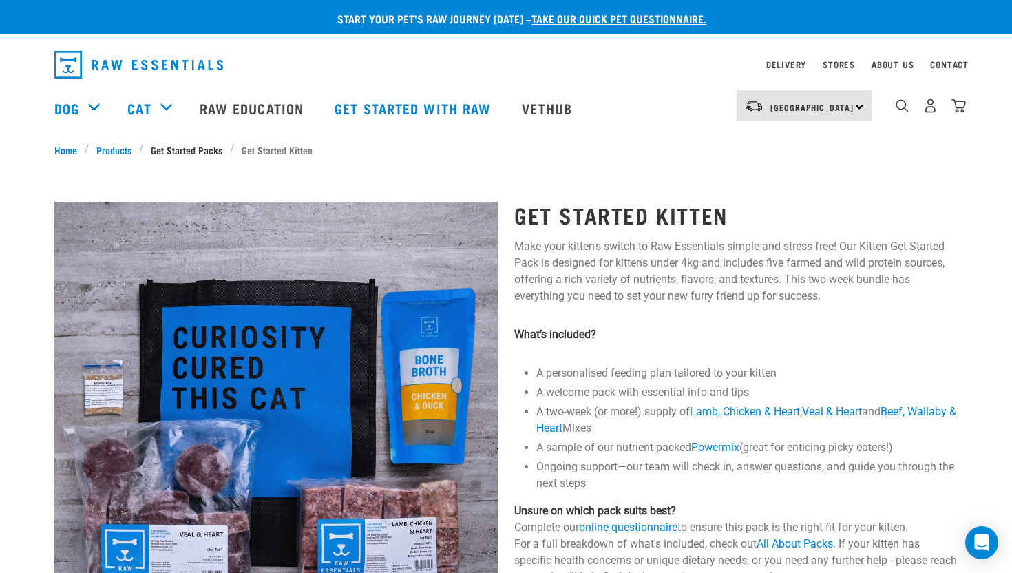
click at [176, 152] on link "Get Started Packs" at bounding box center [187, 150] width 86 height 14
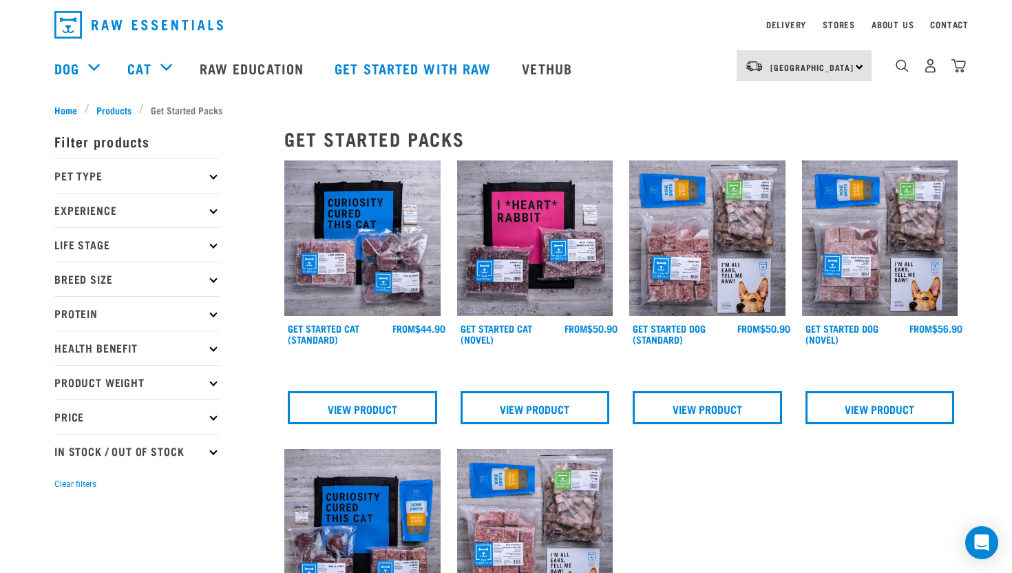
scroll to position [35, 0]
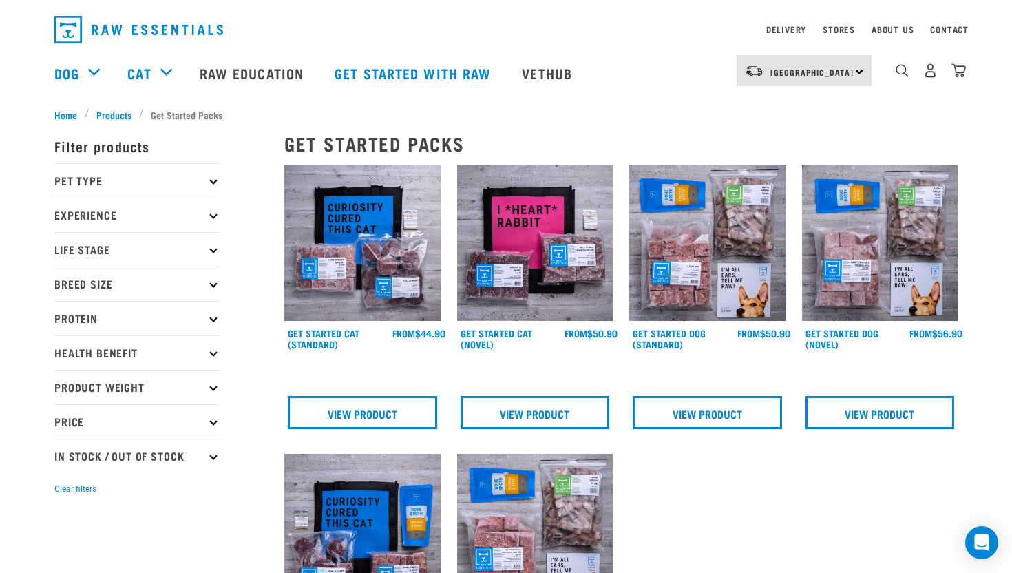
click at [138, 213] on p "Experience" at bounding box center [136, 215] width 165 height 34
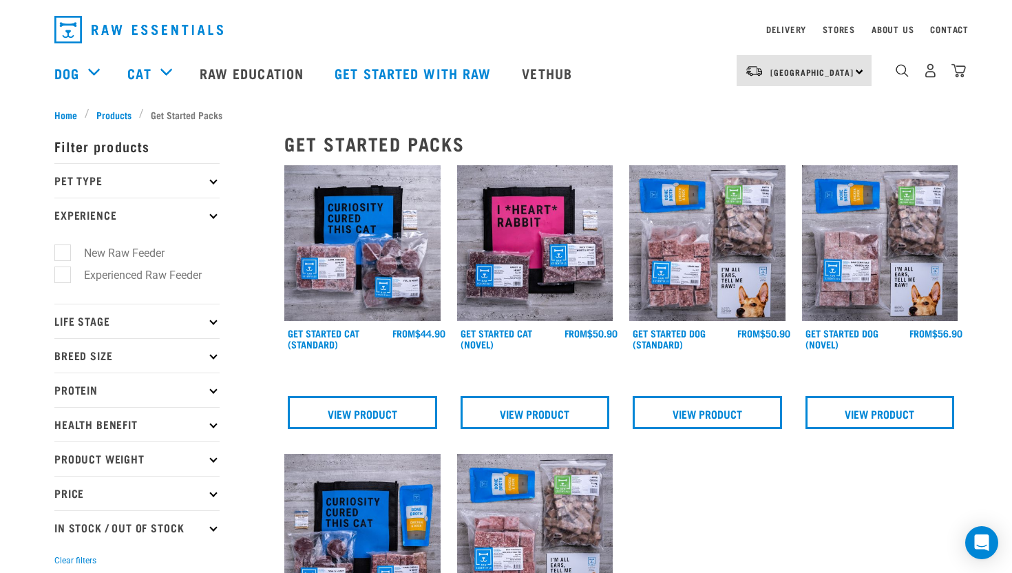
click at [138, 213] on p "Experience" at bounding box center [136, 215] width 165 height 34
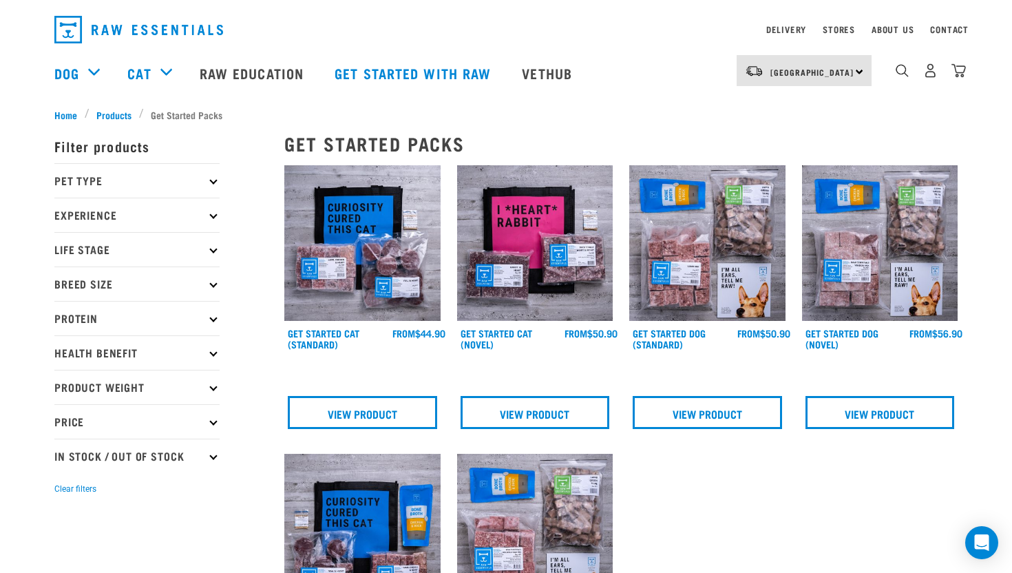
click at [144, 220] on p "Experience" at bounding box center [136, 215] width 165 height 34
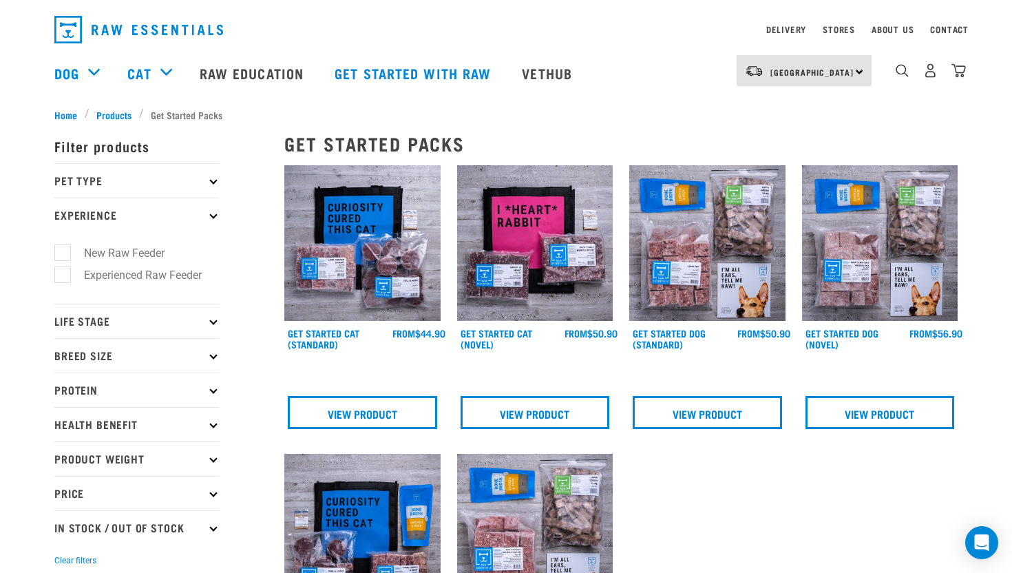
click at [84, 252] on label "New Raw Feeder" at bounding box center [116, 252] width 108 height 17
click at [63, 252] on input "New Raw Feeder" at bounding box center [58, 250] width 9 height 9
checkbox input "true"
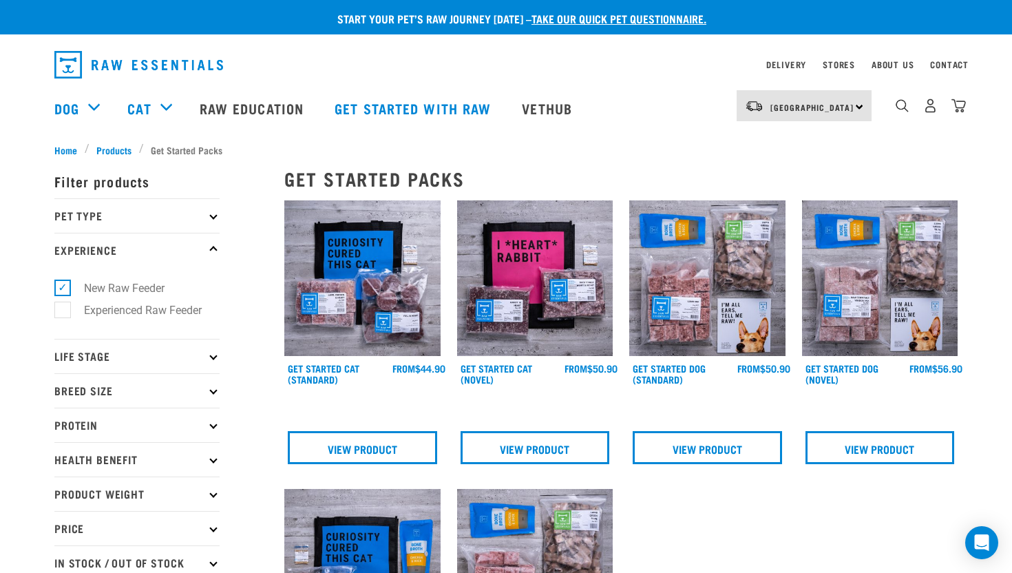
click at [161, 220] on p "Pet Type" at bounding box center [136, 215] width 165 height 34
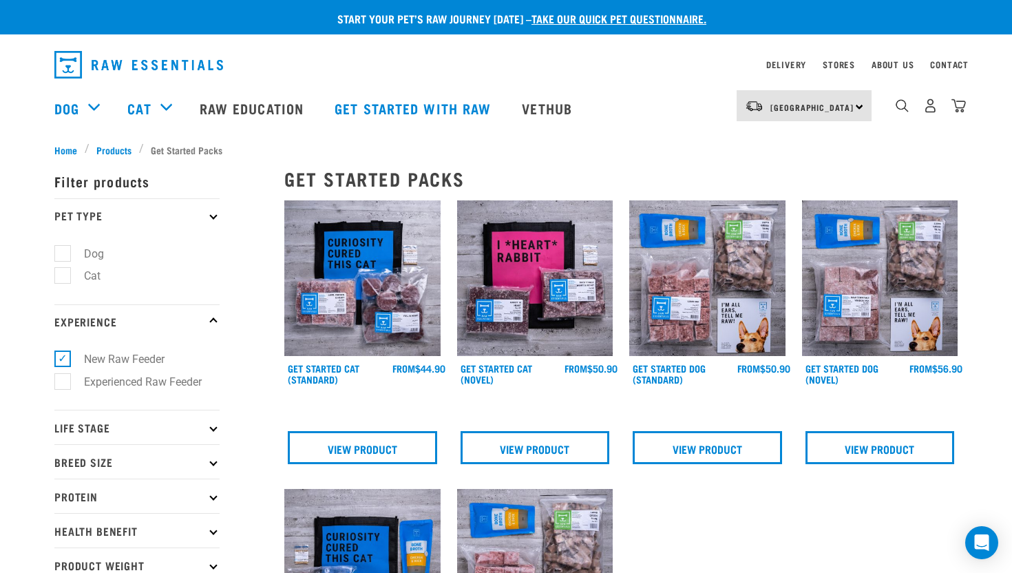
click at [63, 281] on label "Cat" at bounding box center [84, 275] width 44 height 17
click at [63, 278] on input "Cat" at bounding box center [58, 273] width 9 height 9
checkbox input "true"
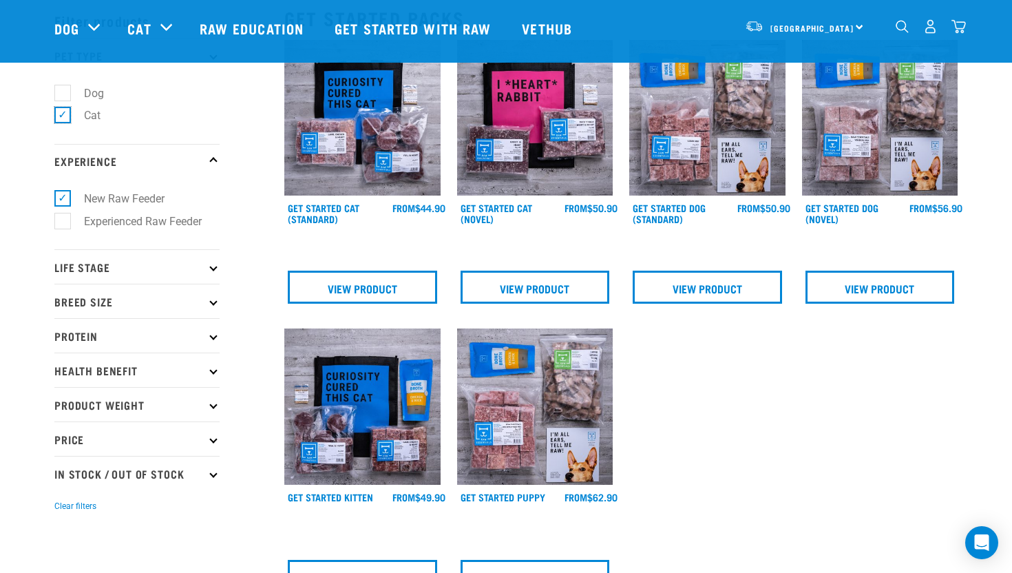
scroll to position [6, 0]
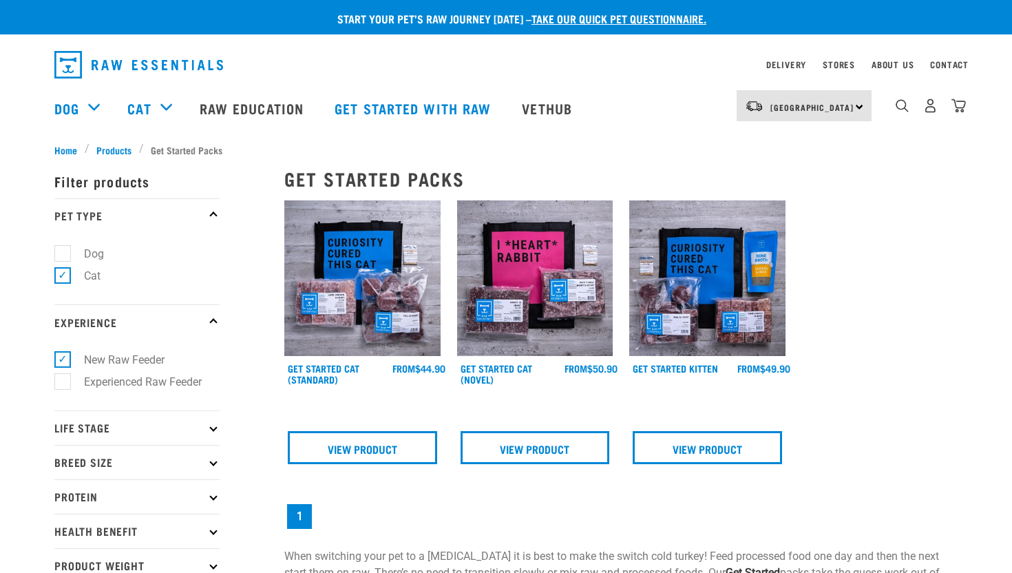
click at [218, 217] on p "Pet Type" at bounding box center [136, 215] width 165 height 34
click at [210, 326] on p "Experience" at bounding box center [136, 321] width 165 height 34
